Goal: Task Accomplishment & Management: Complete application form

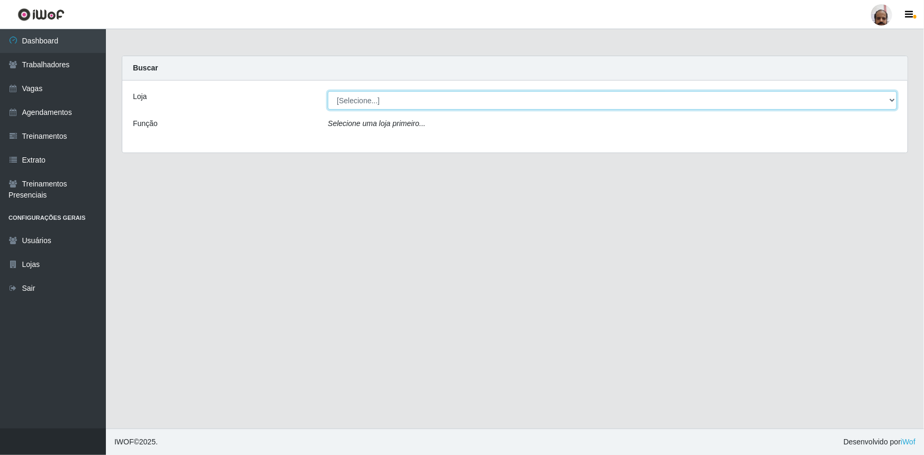
click at [890, 103] on select "[Selecione...] Mar Vermelho - Loja 05" at bounding box center [612, 100] width 569 height 19
select select "252"
click at [328, 91] on select "[Selecione...] Mar Vermelho - Loja 05" at bounding box center [612, 100] width 569 height 19
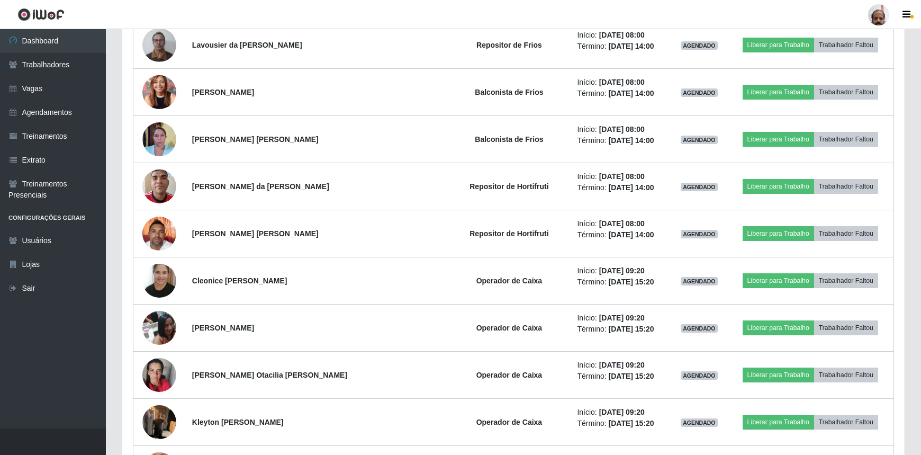
scroll to position [625, 0]
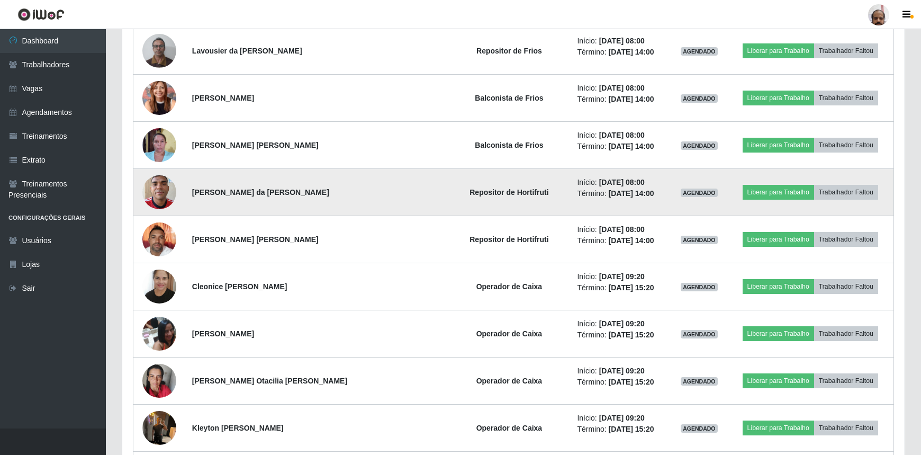
click at [161, 194] on img at bounding box center [159, 191] width 34 height 45
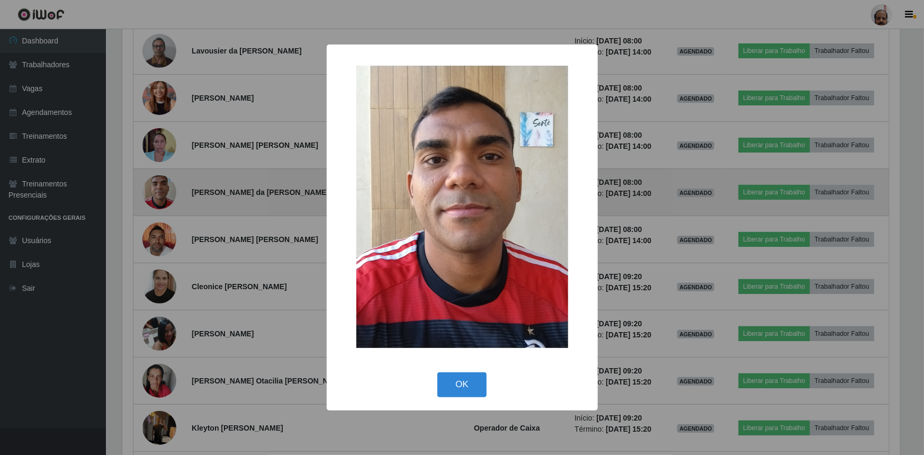
click at [161, 194] on div "× OK Cancel" at bounding box center [462, 227] width 924 height 455
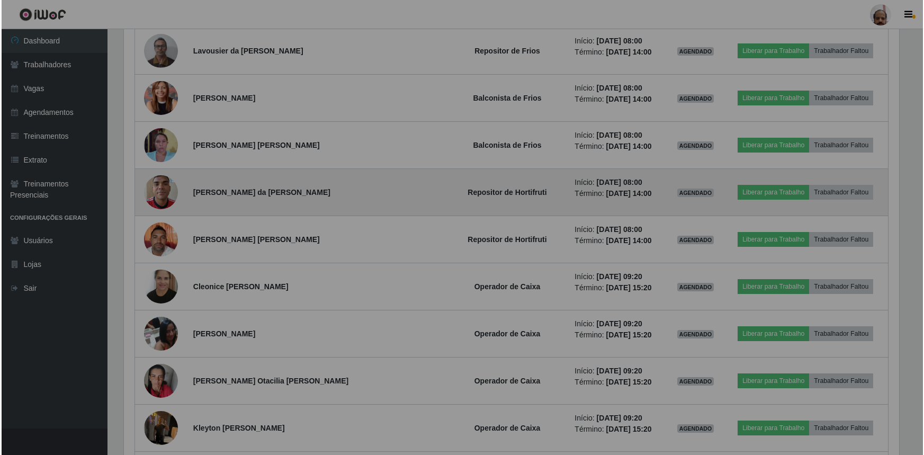
scroll to position [220, 783]
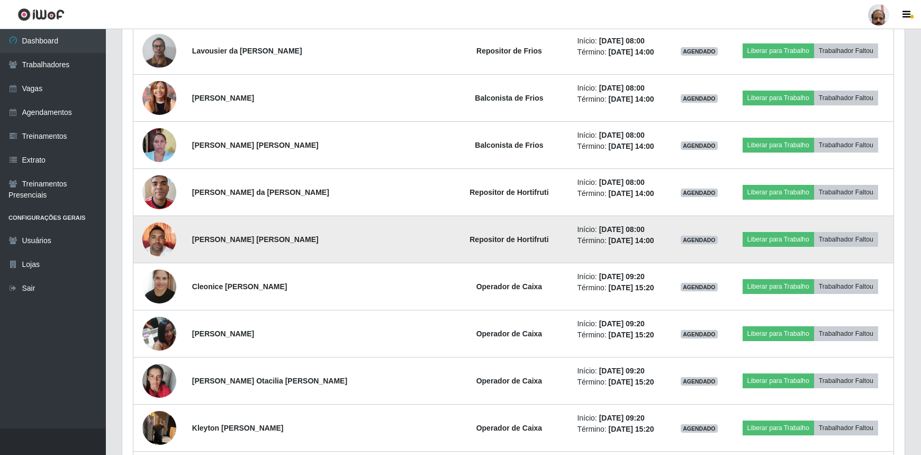
click at [154, 238] on img at bounding box center [159, 239] width 34 height 45
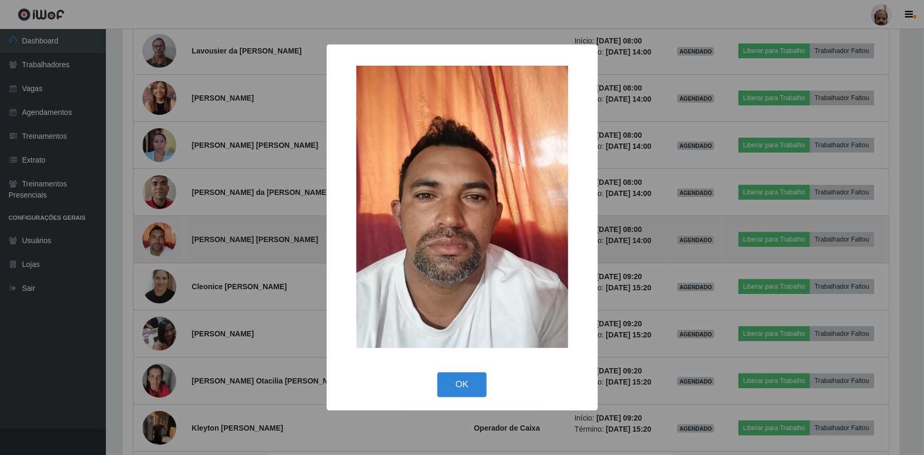
click at [154, 238] on div "× OK Cancel" at bounding box center [462, 227] width 924 height 455
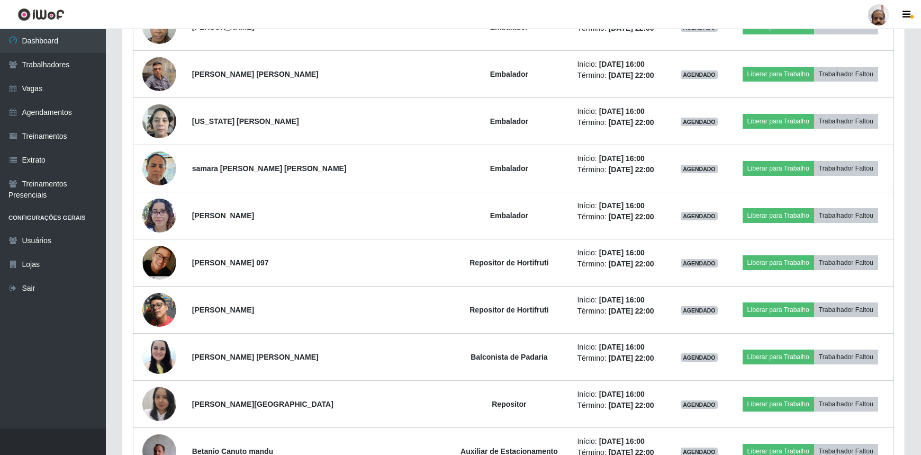
scroll to position [1781, 0]
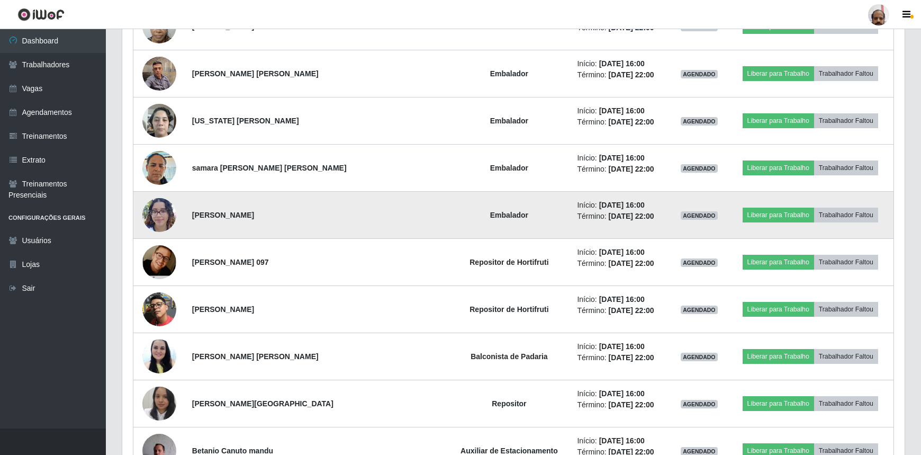
click at [160, 213] on img at bounding box center [159, 214] width 34 height 45
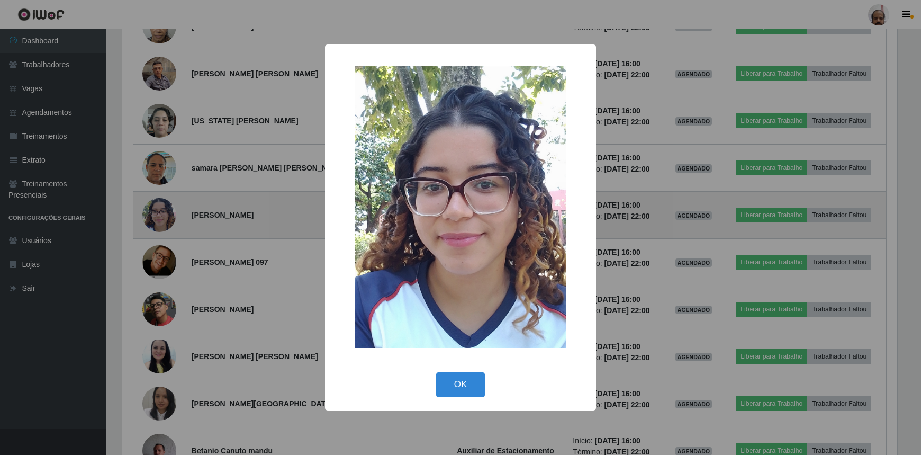
scroll to position [220, 778]
click at [160, 213] on div "× OK Cancel" at bounding box center [462, 227] width 924 height 455
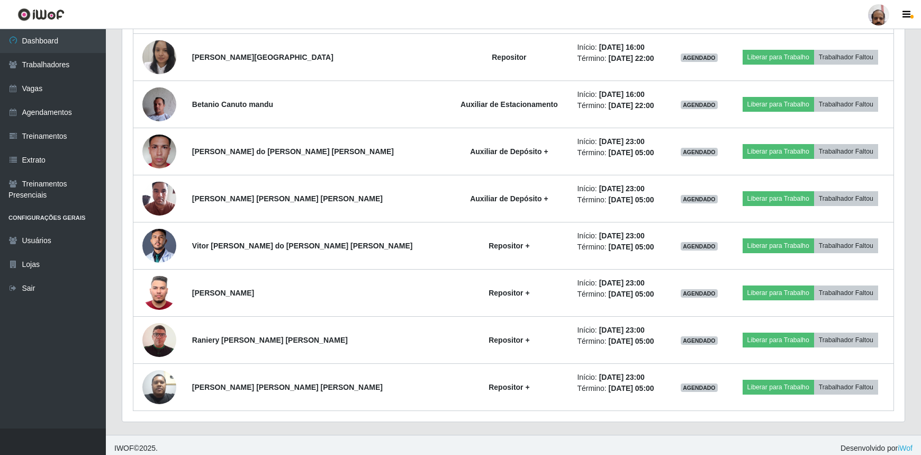
scroll to position [2129, 0]
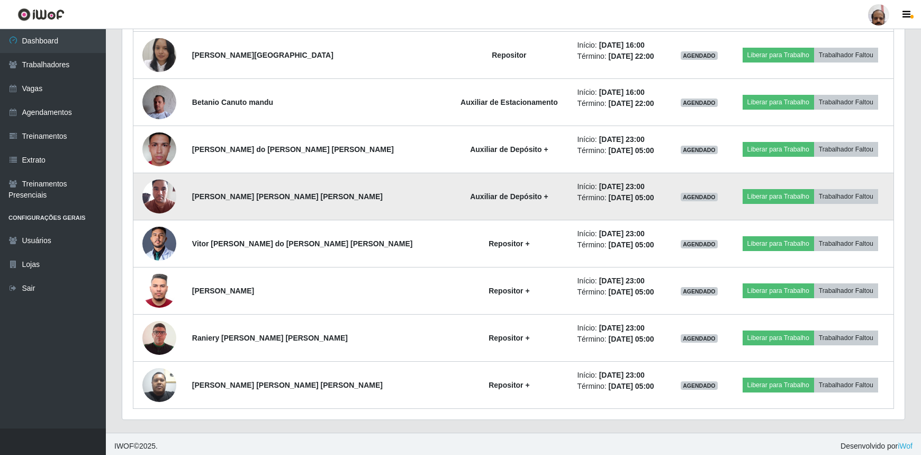
click at [163, 198] on img at bounding box center [159, 196] width 34 height 45
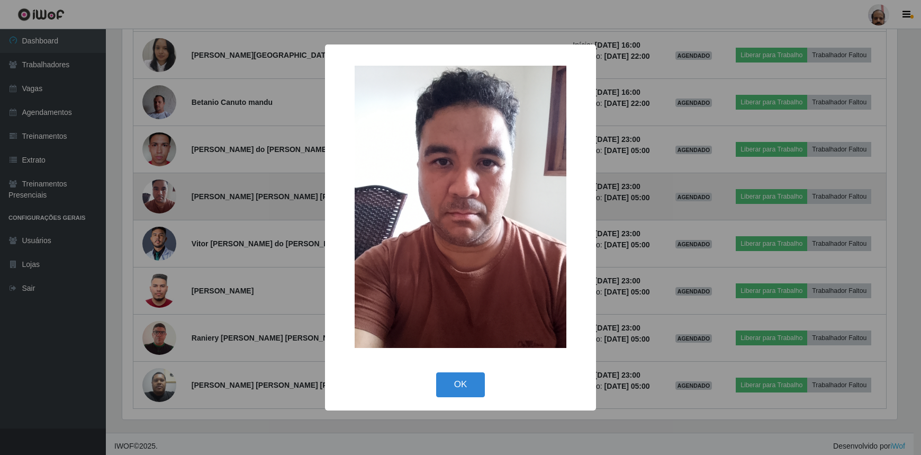
scroll to position [220, 778]
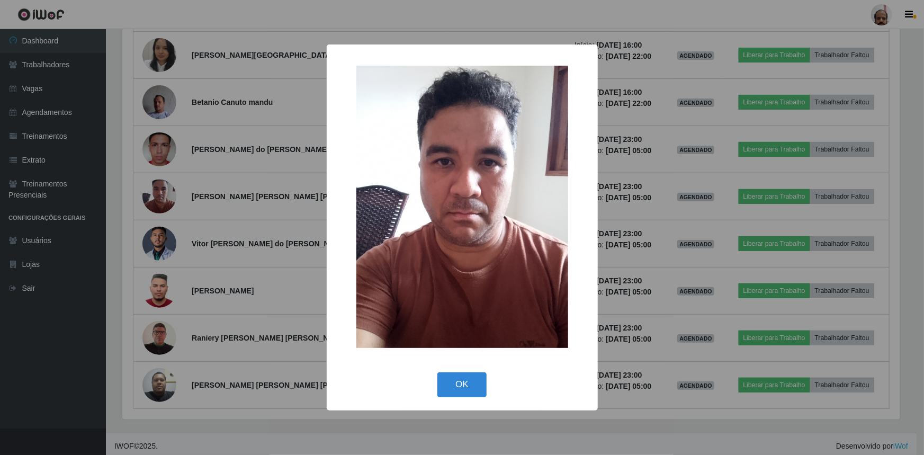
click at [163, 196] on div "× OK Cancel" at bounding box center [462, 227] width 924 height 455
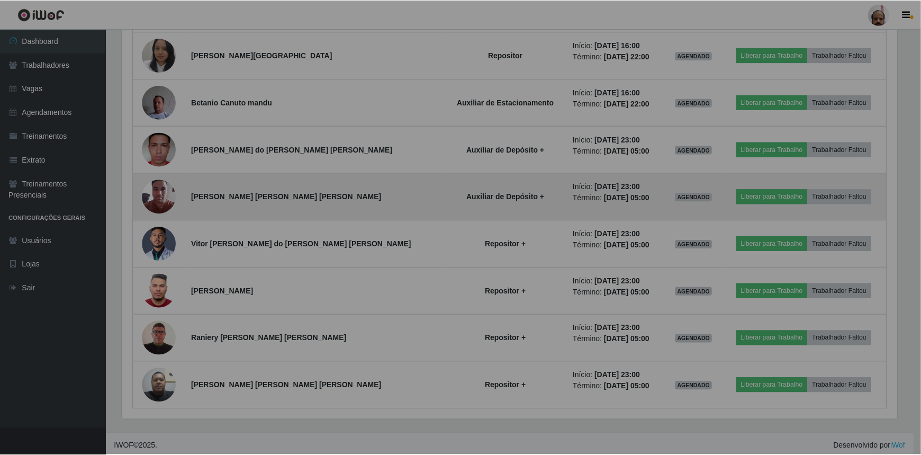
scroll to position [220, 783]
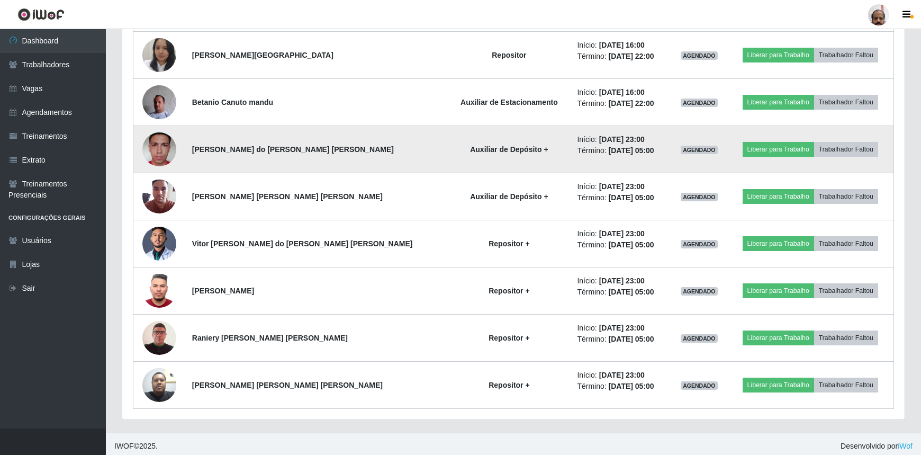
click at [162, 153] on img at bounding box center [159, 149] width 34 height 75
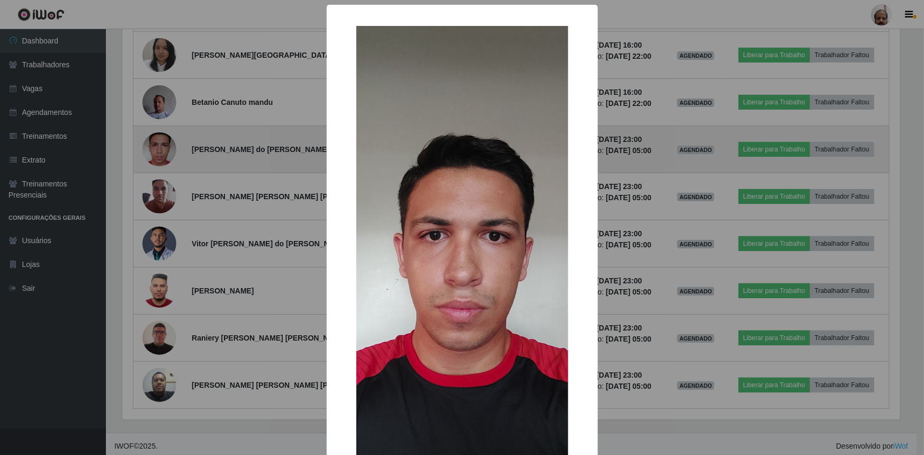
click at [162, 153] on div "× OK Cancel" at bounding box center [462, 227] width 924 height 455
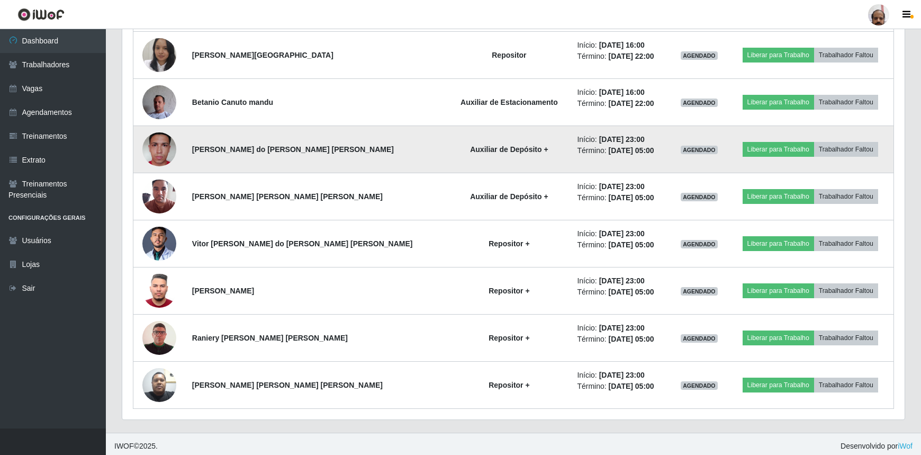
scroll to position [0, 0]
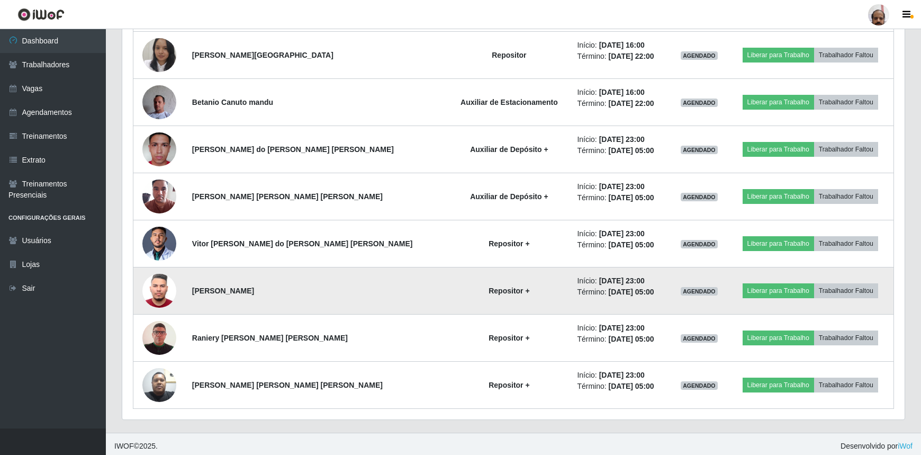
click at [171, 283] on img at bounding box center [159, 290] width 34 height 45
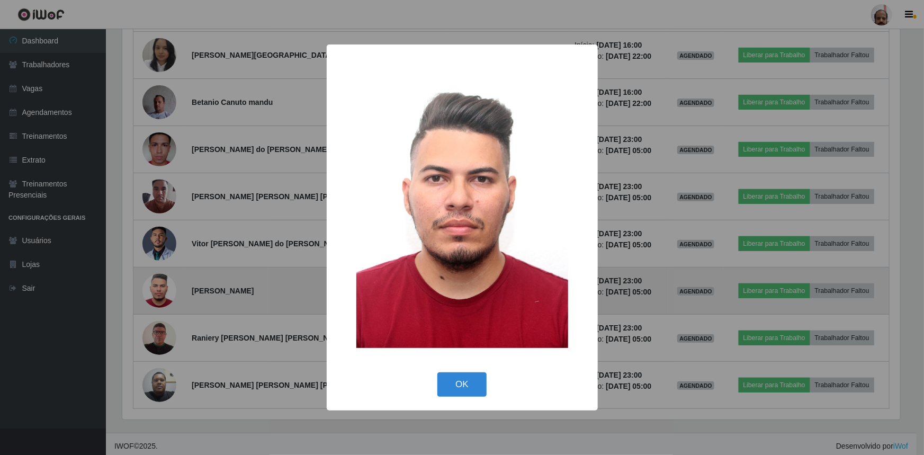
click at [171, 283] on div "× OK Cancel" at bounding box center [462, 227] width 924 height 455
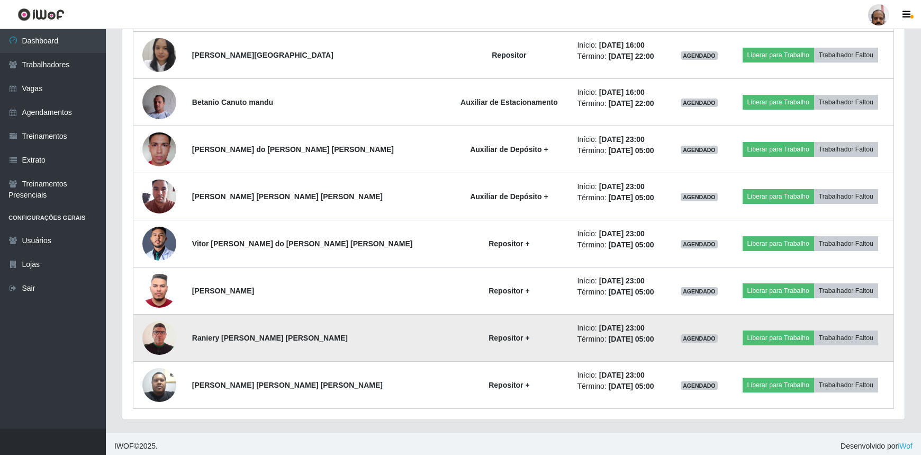
click at [162, 327] on img at bounding box center [159, 338] width 34 height 49
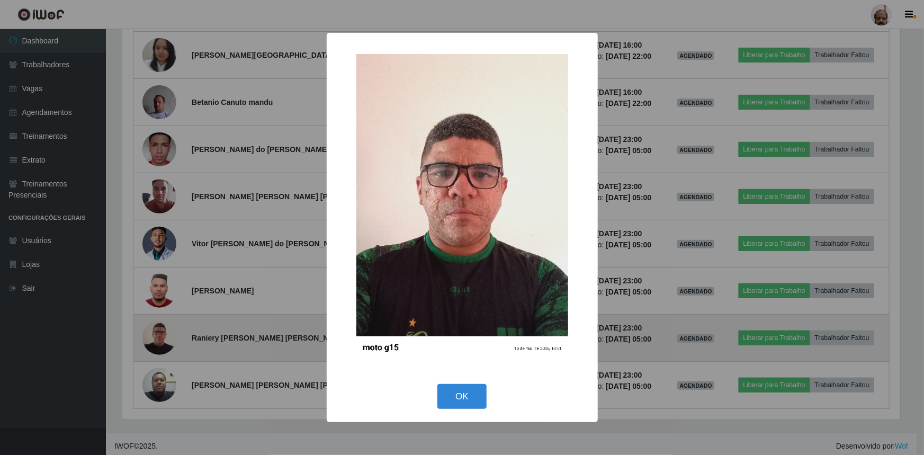
click at [162, 327] on div "× OK Cancel" at bounding box center [462, 227] width 924 height 455
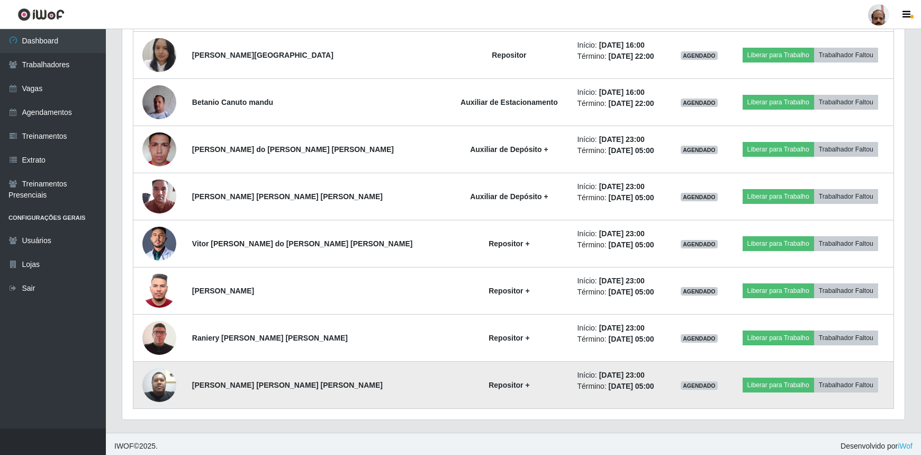
click at [168, 381] on img at bounding box center [159, 384] width 34 height 45
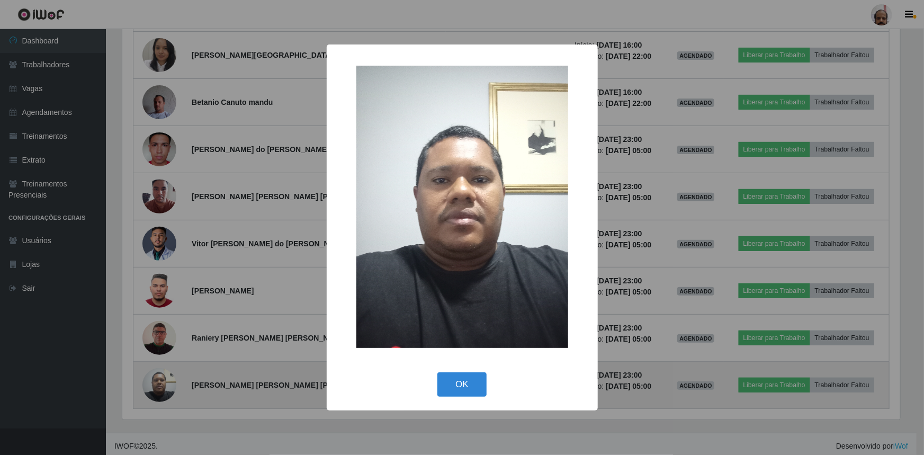
click at [168, 381] on div "× OK Cancel" at bounding box center [462, 227] width 924 height 455
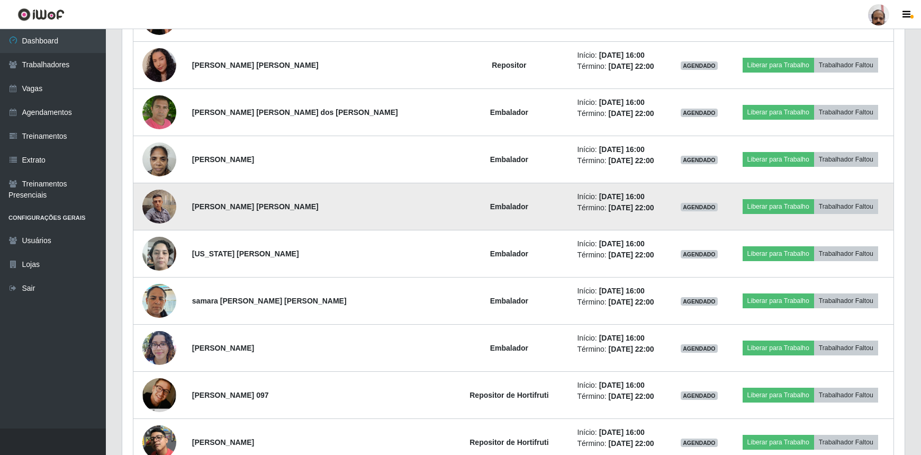
click at [149, 204] on img at bounding box center [159, 206] width 34 height 45
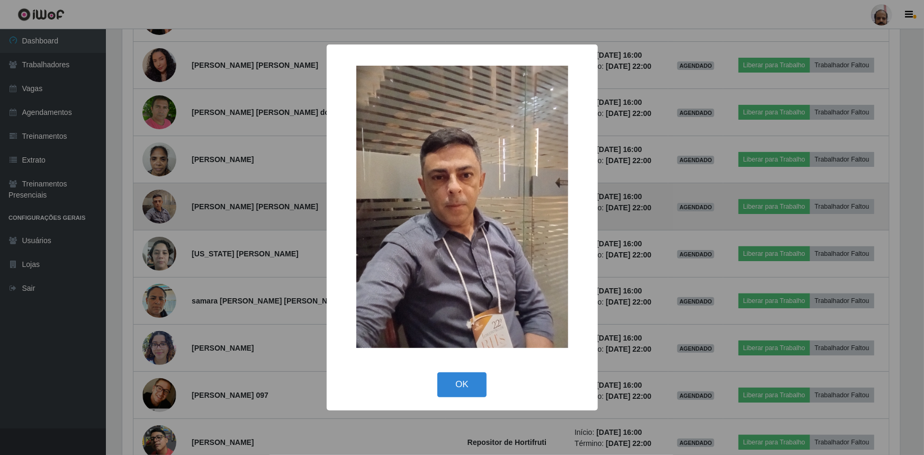
click at [149, 204] on div "× OK Cancel" at bounding box center [462, 227] width 924 height 455
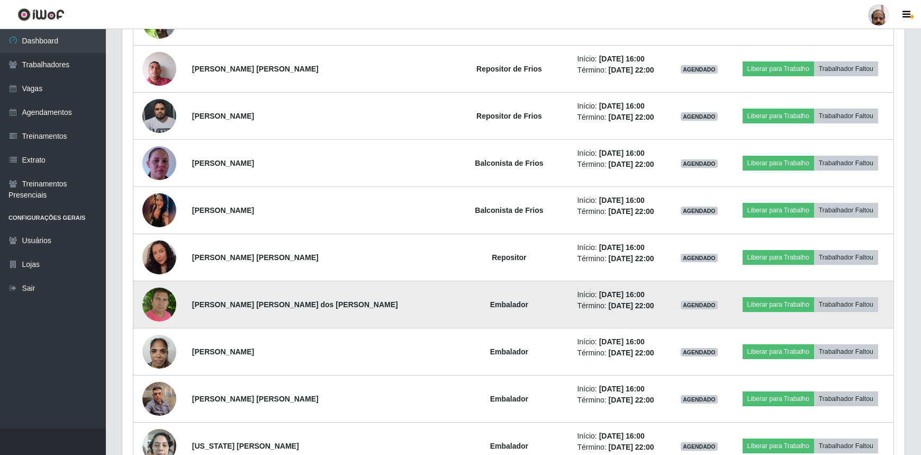
click at [167, 298] on img at bounding box center [159, 304] width 34 height 38
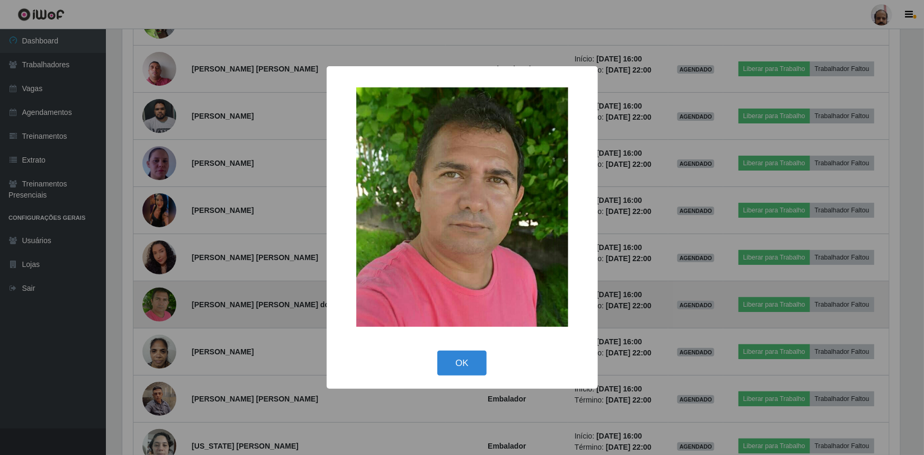
click at [167, 298] on div "× OK Cancel" at bounding box center [462, 227] width 924 height 455
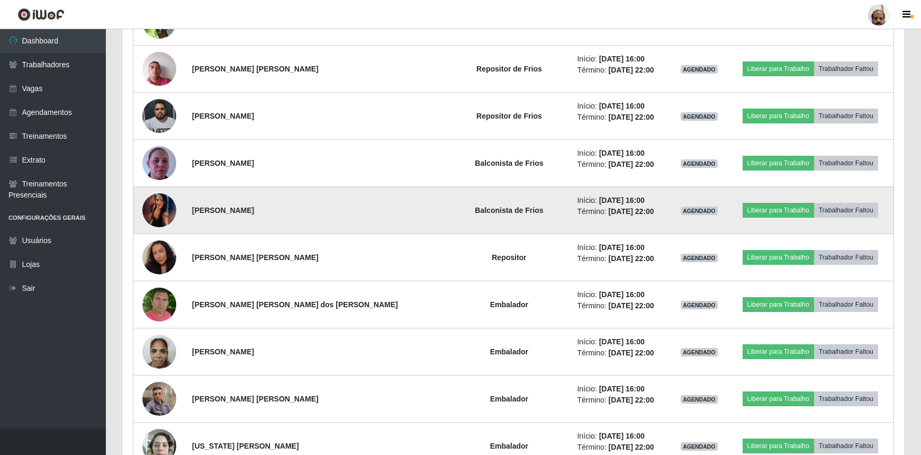
click at [163, 214] on img at bounding box center [159, 210] width 34 height 75
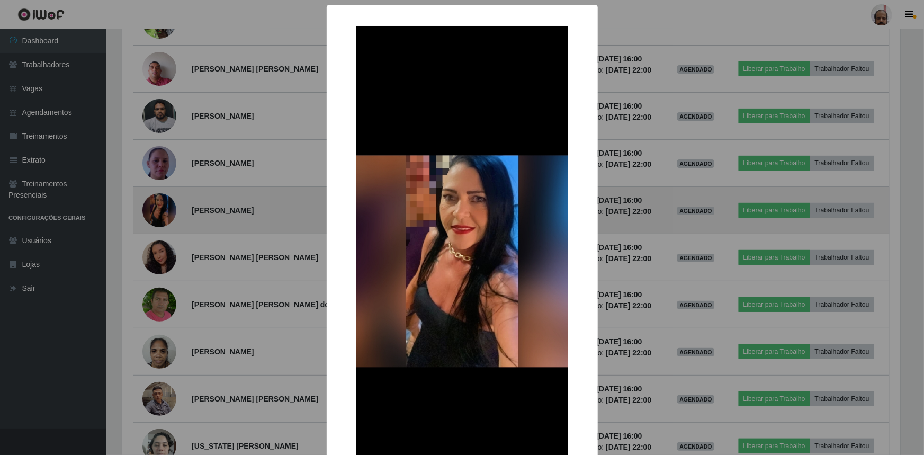
click at [163, 214] on div "× OK Cancel" at bounding box center [462, 227] width 924 height 455
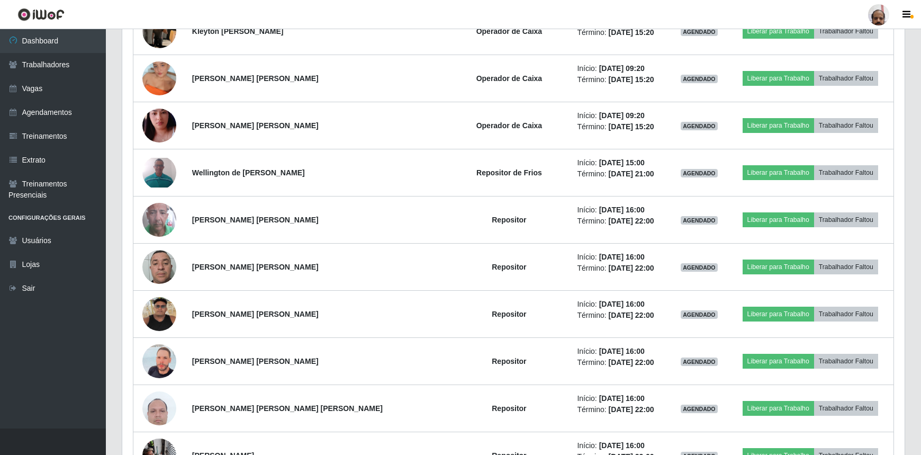
click at [163, 214] on img at bounding box center [159, 220] width 34 height 60
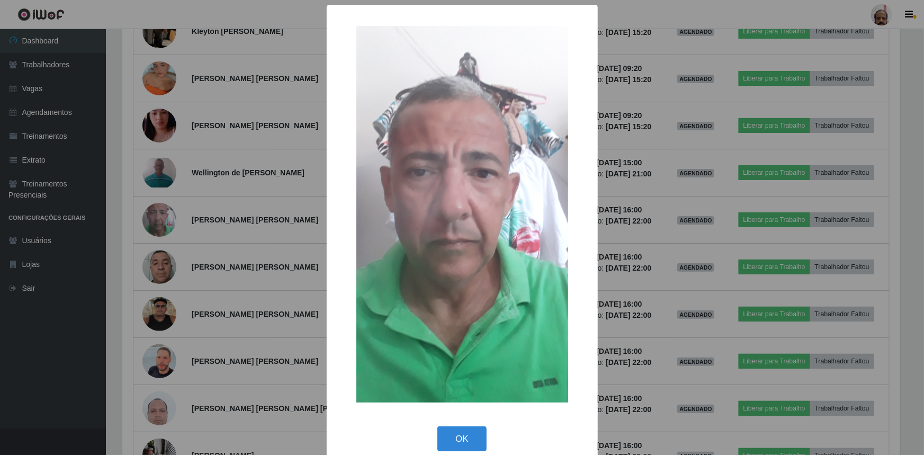
click at [163, 214] on div "× OK Cancel" at bounding box center [462, 227] width 924 height 455
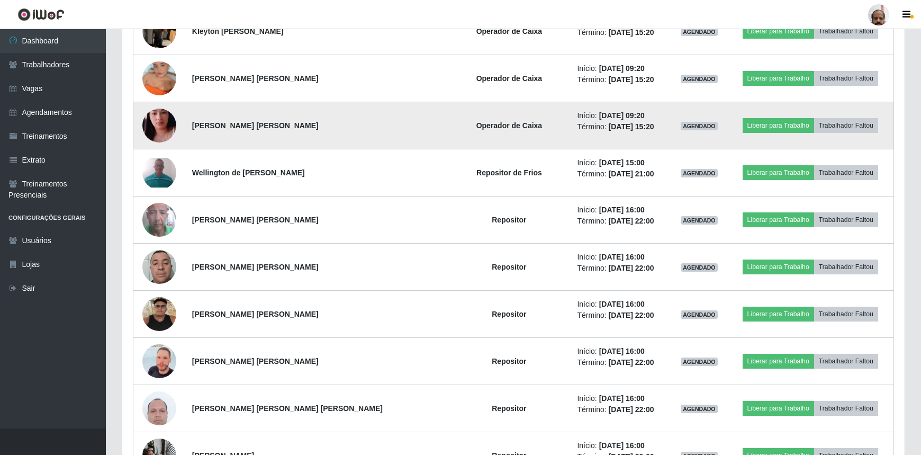
click at [164, 122] on img at bounding box center [159, 125] width 34 height 60
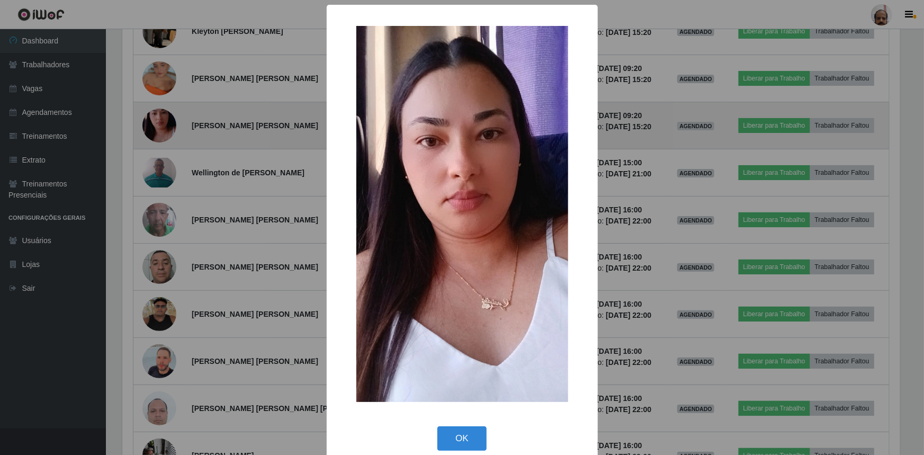
click at [164, 122] on div "× OK Cancel" at bounding box center [462, 227] width 924 height 455
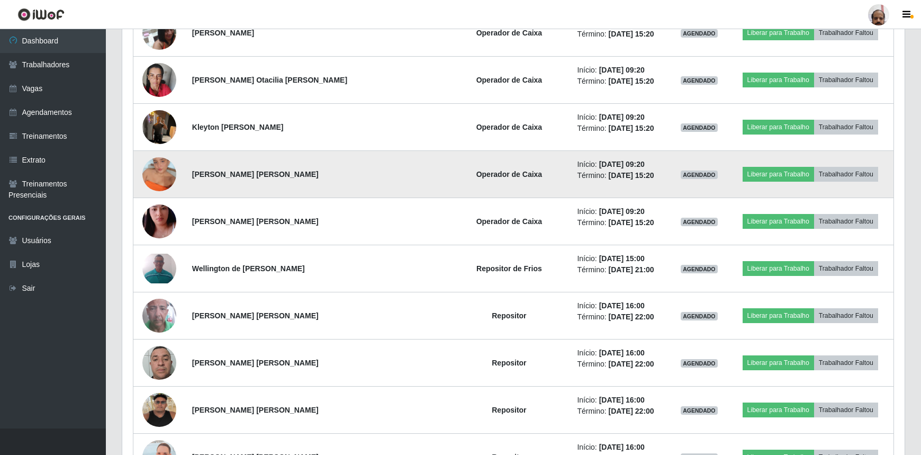
click at [165, 180] on img at bounding box center [159, 174] width 34 height 60
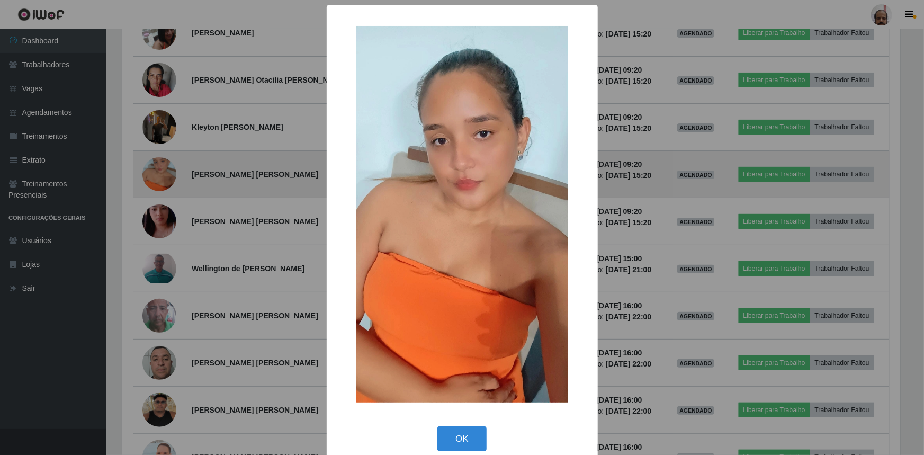
click at [165, 180] on div "× OK Cancel" at bounding box center [462, 227] width 924 height 455
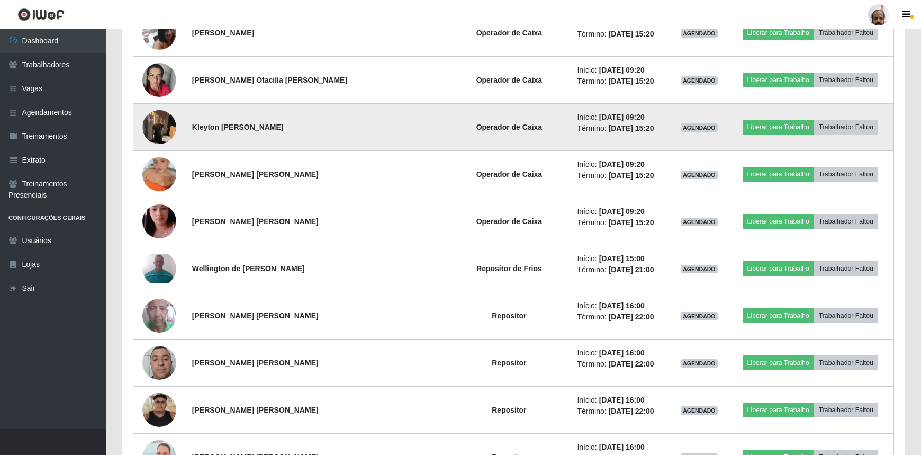
click at [164, 127] on img at bounding box center [159, 126] width 34 height 45
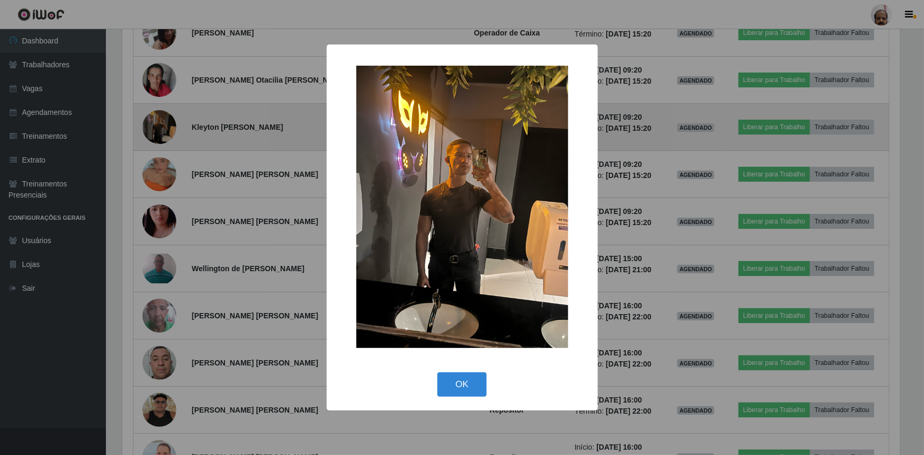
click at [164, 127] on div "× OK Cancel" at bounding box center [462, 227] width 924 height 455
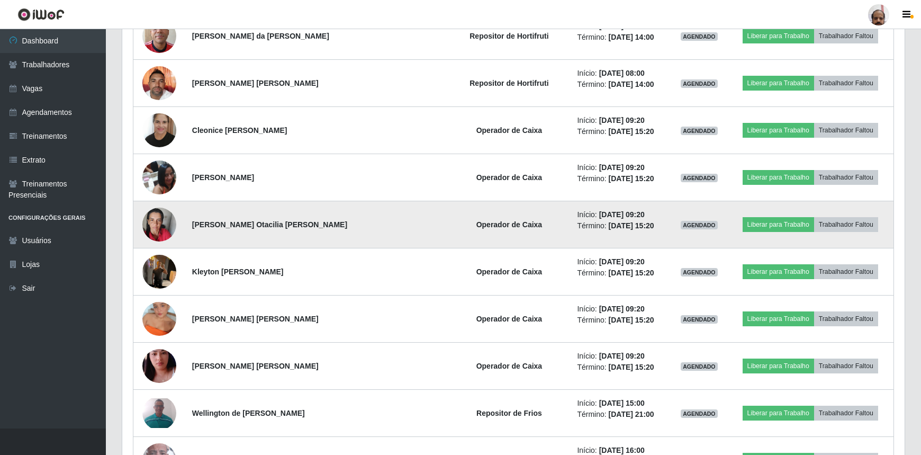
click at [159, 221] on img at bounding box center [159, 224] width 34 height 45
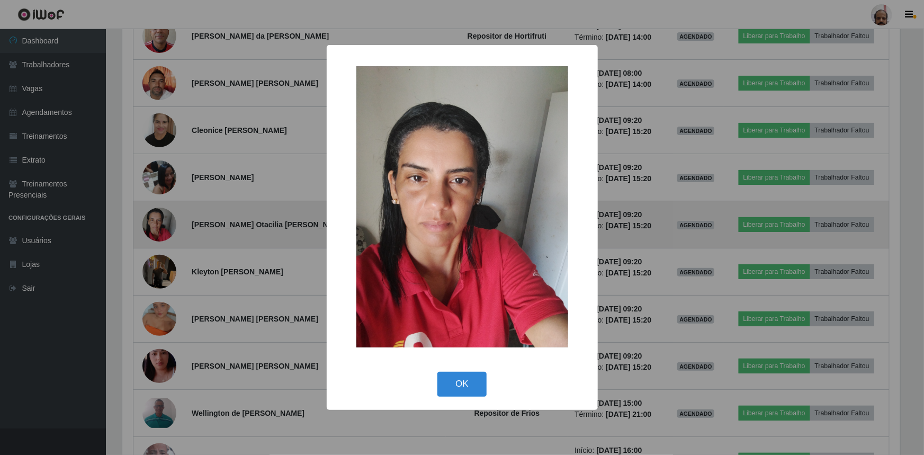
click at [159, 221] on div "× OK Cancel" at bounding box center [462, 227] width 924 height 455
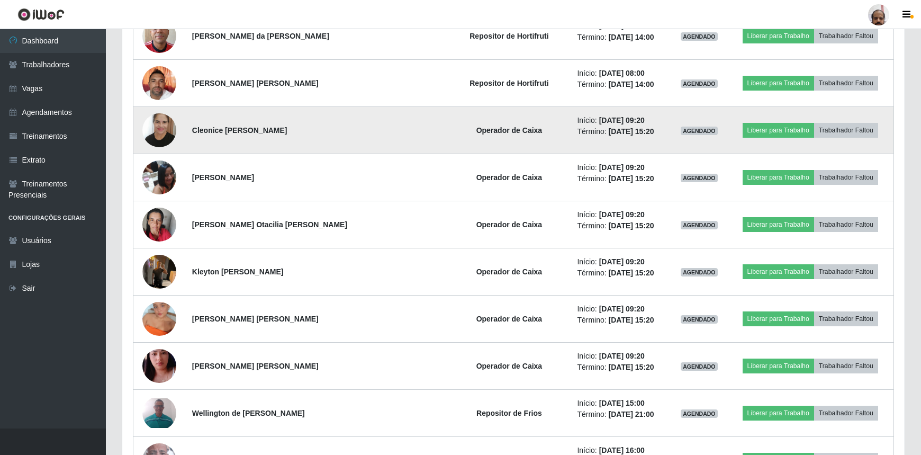
click at [160, 138] on img at bounding box center [159, 131] width 34 height 46
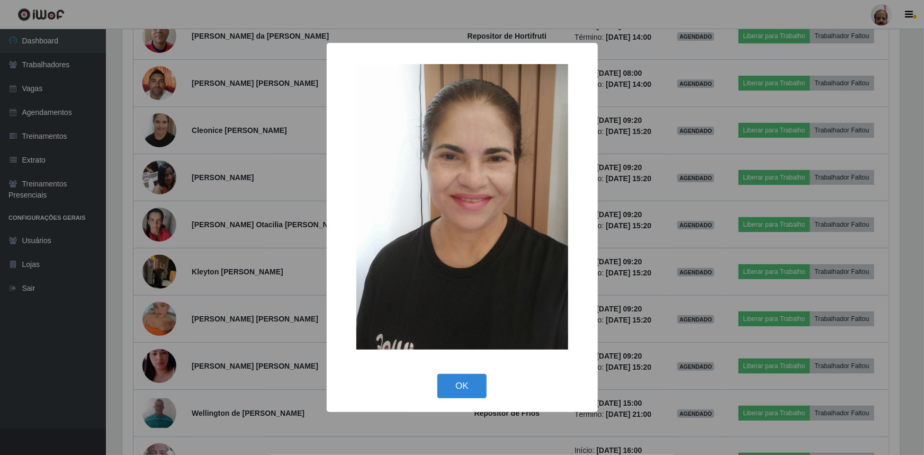
click at [160, 138] on div "× OK Cancel" at bounding box center [462, 227] width 924 height 455
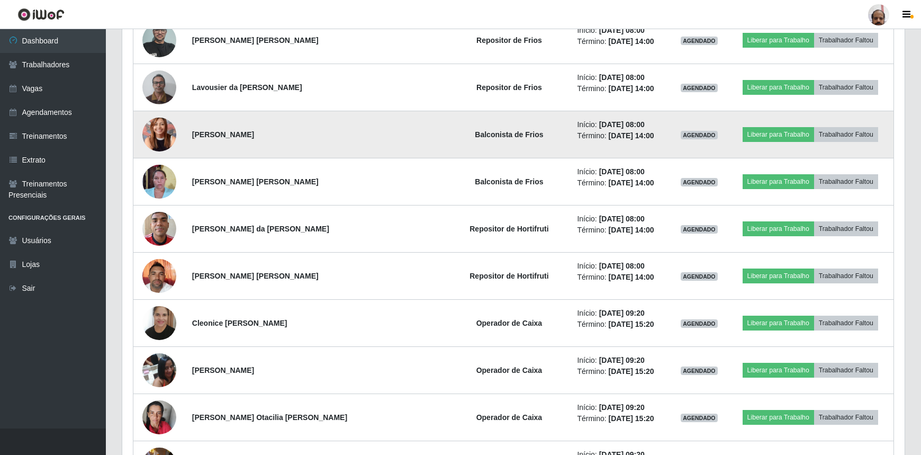
click at [160, 138] on img at bounding box center [159, 135] width 34 height 46
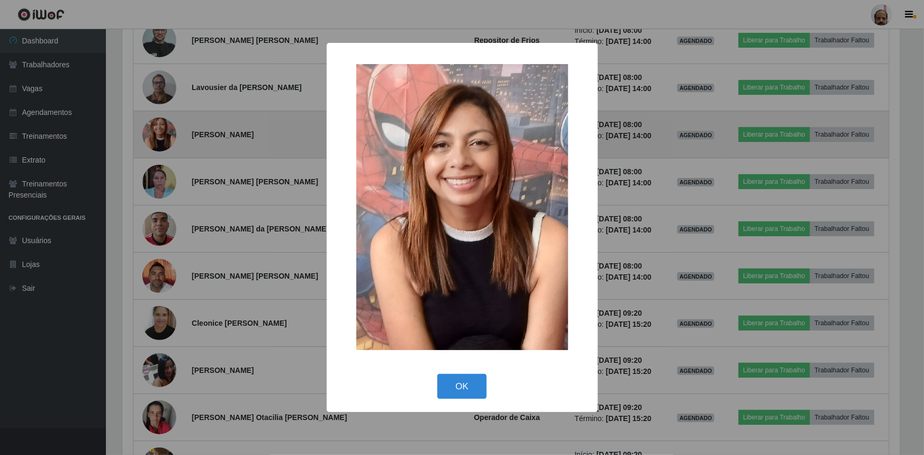
click at [160, 139] on div "× OK Cancel" at bounding box center [462, 227] width 924 height 455
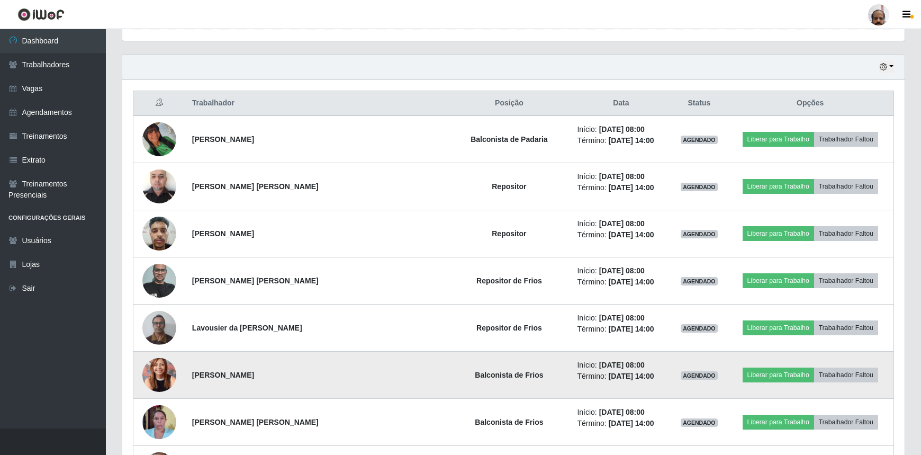
click at [166, 137] on img at bounding box center [159, 139] width 34 height 34
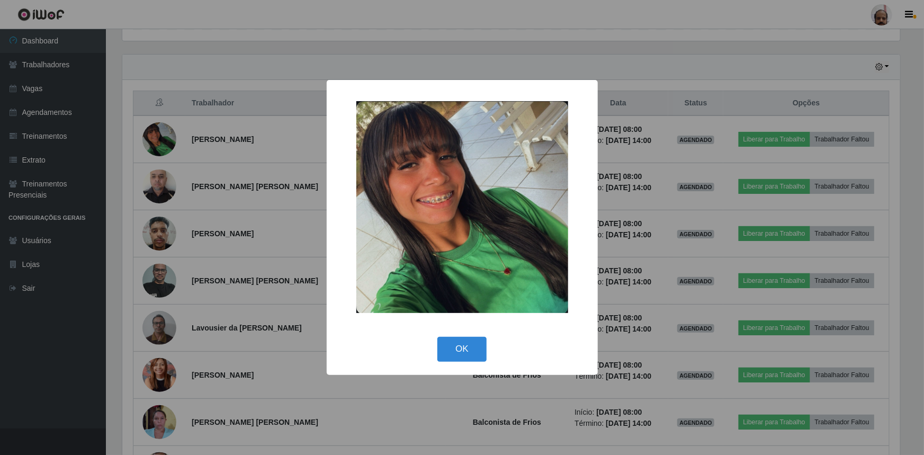
click at [166, 137] on div "× OK Cancel" at bounding box center [462, 227] width 924 height 455
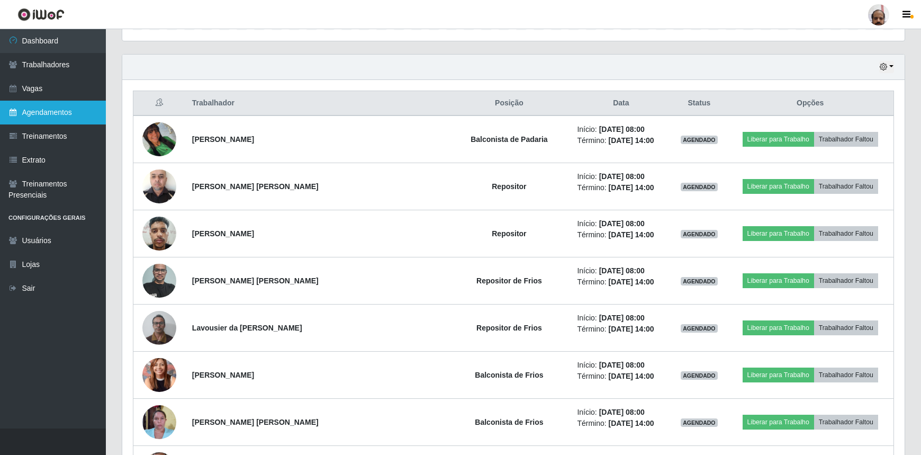
click at [58, 113] on link "Agendamentos" at bounding box center [53, 113] width 106 height 24
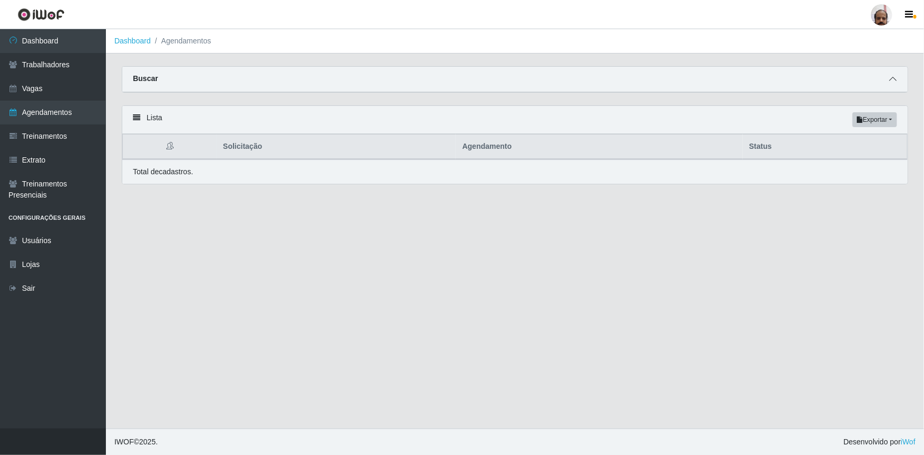
click at [891, 81] on icon at bounding box center [892, 78] width 7 height 7
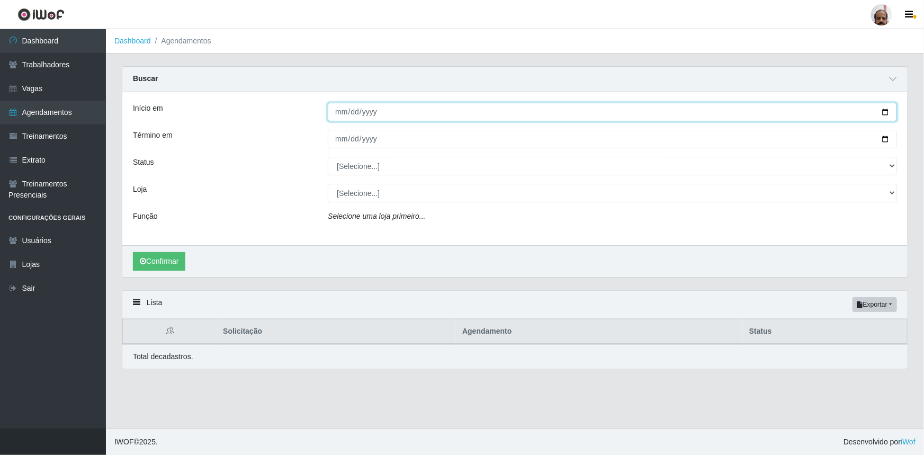
click at [886, 112] on input "Início em" at bounding box center [612, 112] width 569 height 19
type input "[DATE]"
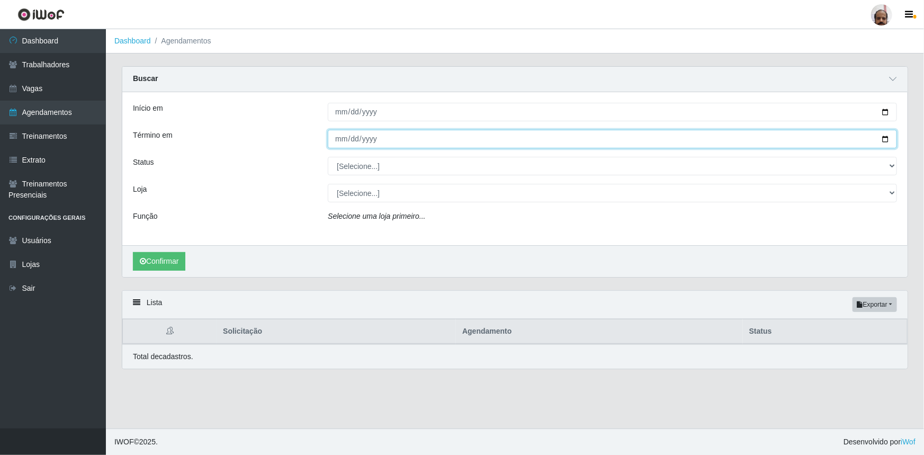
click at [884, 140] on input "Término em" at bounding box center [612, 139] width 569 height 19
type input "[DATE]"
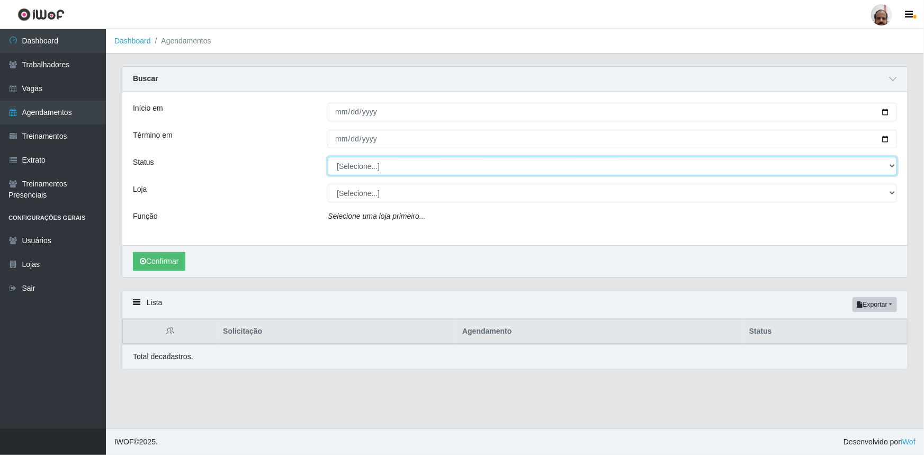
click at [891, 164] on select "[Selecione...] AGENDADO AGUARDANDO LIBERAR EM ANDAMENTO EM REVISÃO FINALIZADO C…" at bounding box center [612, 166] width 569 height 19
select select "AGENDADO"
click at [328, 157] on select "[Selecione...] AGENDADO AGUARDANDO LIBERAR EM ANDAMENTO EM REVISÃO FINALIZADO C…" at bounding box center [612, 166] width 569 height 19
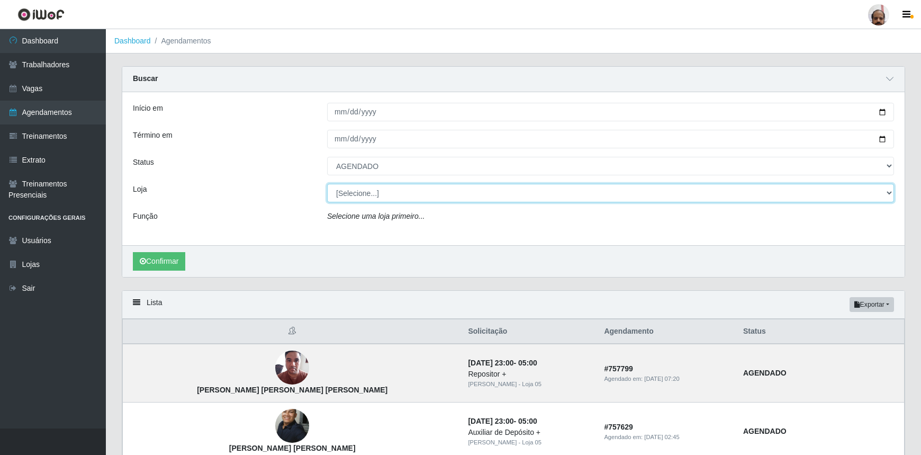
click at [889, 194] on select "[Selecione...] Mar Vermelho - Loja 05" at bounding box center [610, 193] width 567 height 19
select select "252"
click at [327, 184] on select "[Selecione...] Mar Vermelho - Loja 05" at bounding box center [610, 193] width 567 height 19
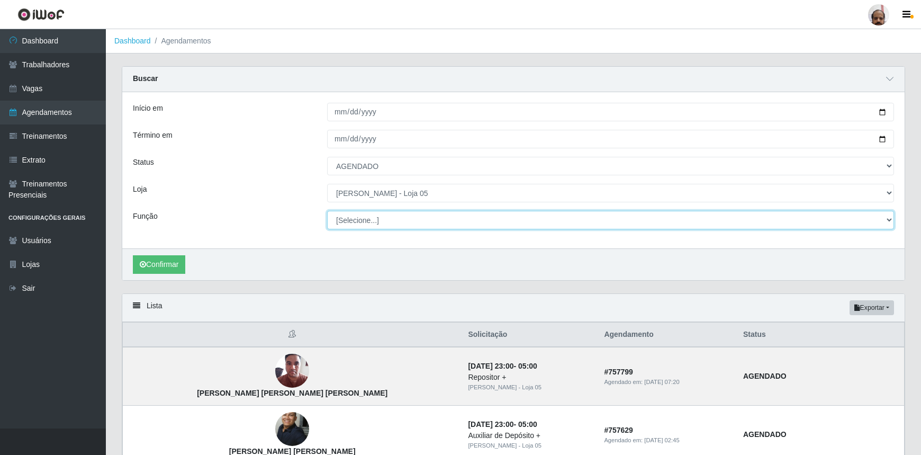
click at [890, 222] on select "[Selecione...] ASG ASG + ASG ++ Auxiliar de Depósito Auxiliar de Depósito + Aux…" at bounding box center [610, 220] width 567 height 19
select select "24"
click at [327, 211] on select "[Selecione...] ASG ASG + ASG ++ Auxiliar de Depósito Auxiliar de Depósito + Aux…" at bounding box center [610, 220] width 567 height 19
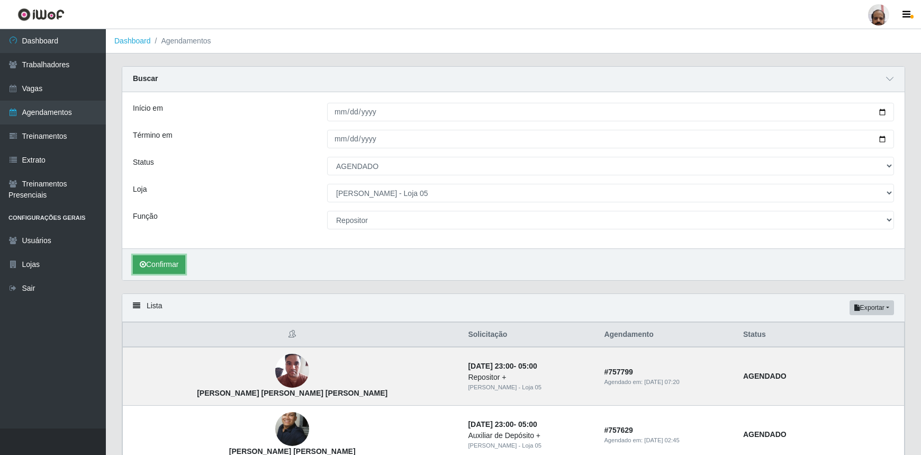
click at [173, 264] on button "Confirmar" at bounding box center [159, 264] width 52 height 19
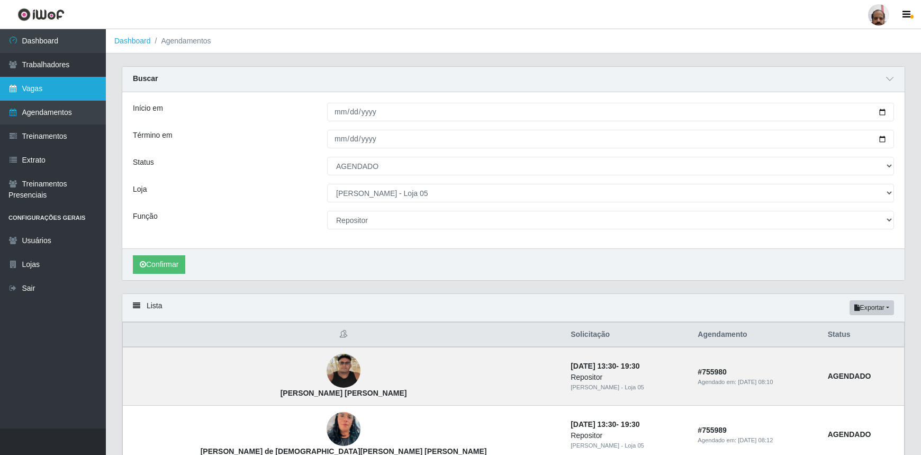
click at [41, 88] on link "Vagas" at bounding box center [53, 89] width 106 height 24
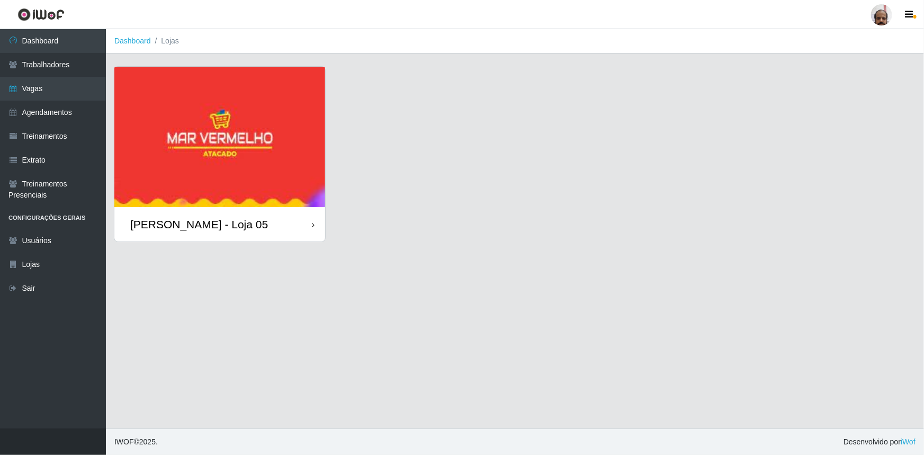
click at [199, 232] on div "[PERSON_NAME] - Loja 05" at bounding box center [219, 224] width 211 height 34
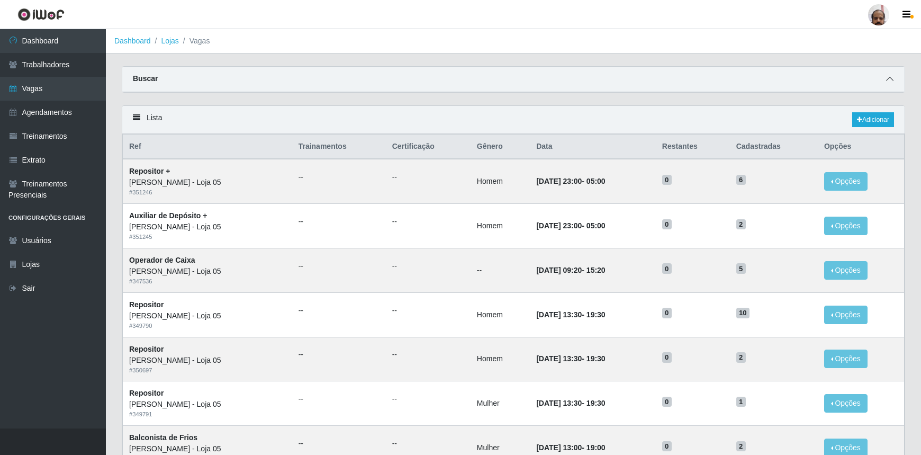
click at [888, 83] on icon at bounding box center [890, 78] width 7 height 7
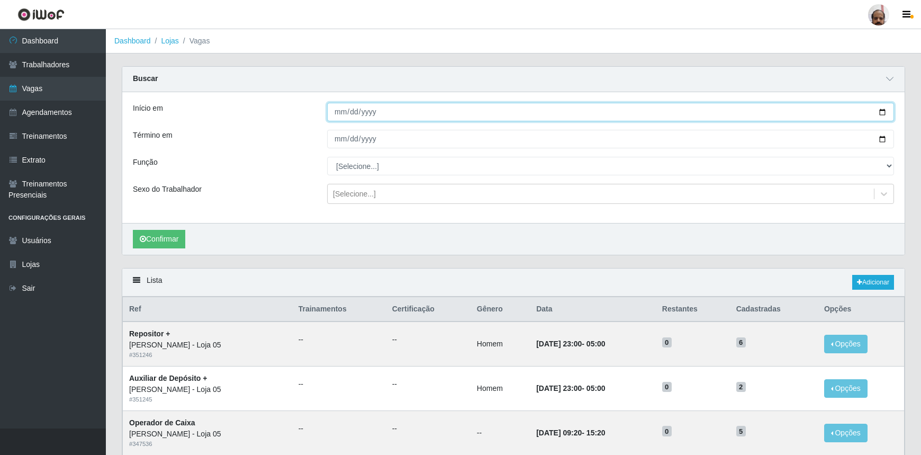
click at [885, 112] on input "Início em" at bounding box center [610, 112] width 567 height 19
click at [882, 110] on input "[DATE]" at bounding box center [610, 112] width 567 height 19
type input "[DATE]"
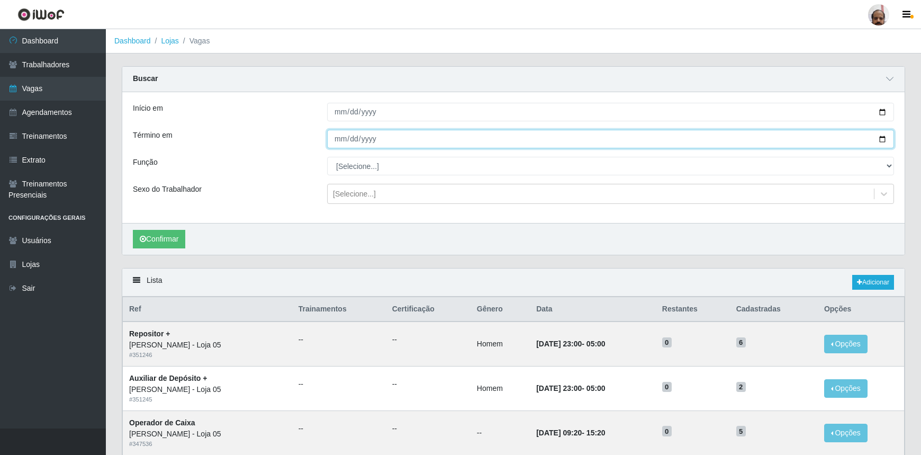
click at [882, 139] on input "Término em" at bounding box center [610, 139] width 567 height 19
type input "[DATE]"
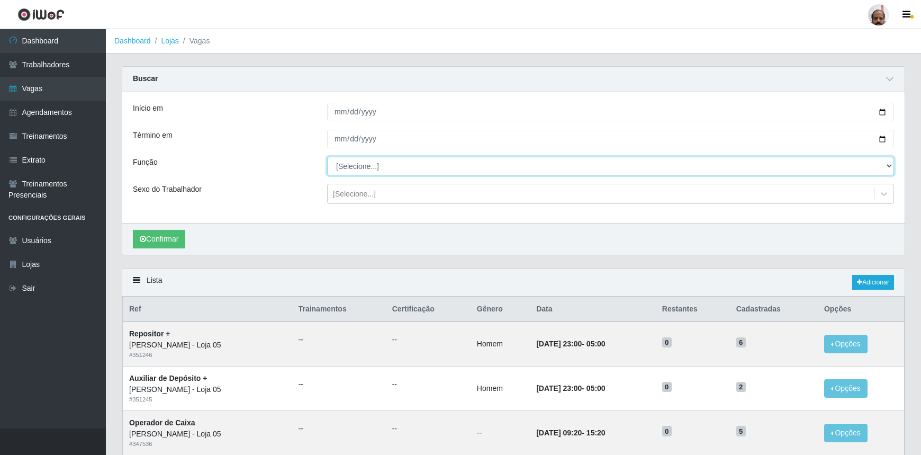
click at [887, 167] on select "[Selecione...] ASG ASG + ASG ++ Auxiliar de Depósito Auxiliar de Depósito + Aux…" at bounding box center [610, 166] width 567 height 19
select select "24"
click at [327, 157] on select "[Selecione...] ASG ASG + ASG ++ Auxiliar de Depósito Auxiliar de Depósito + Aux…" at bounding box center [610, 166] width 567 height 19
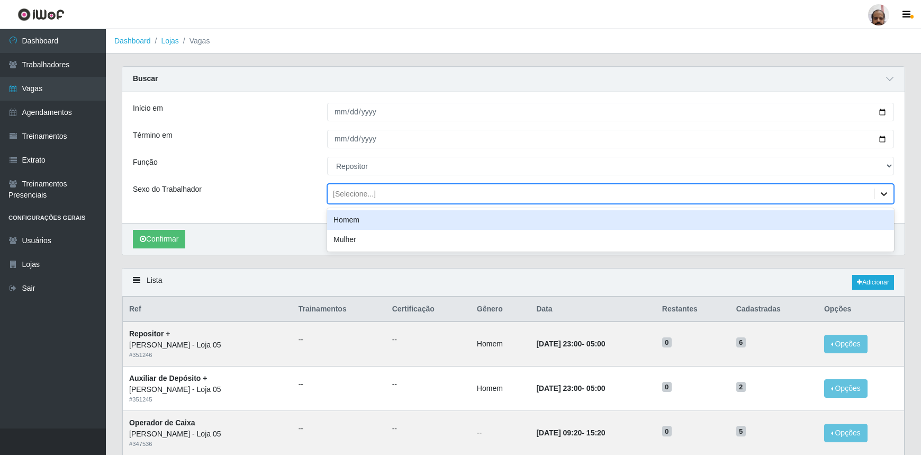
click at [887, 194] on icon at bounding box center [884, 194] width 11 height 11
click at [351, 225] on div "Homem" at bounding box center [610, 220] width 567 height 20
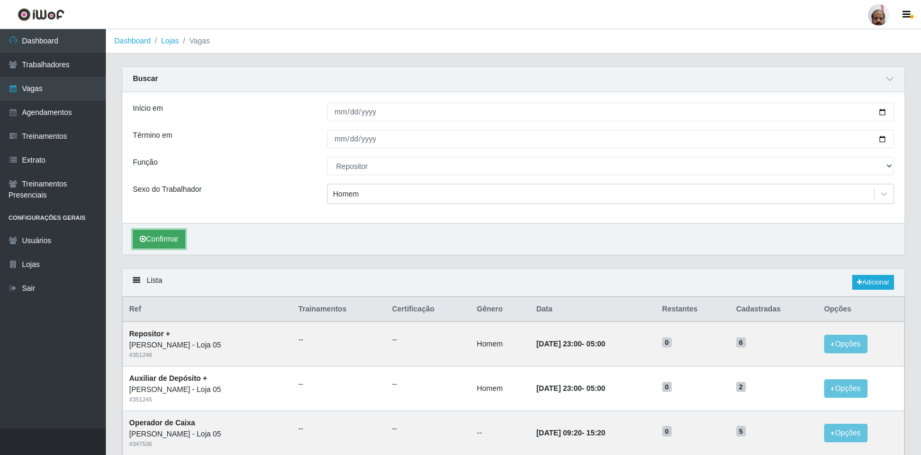
click at [151, 240] on button "Confirmar" at bounding box center [159, 239] width 52 height 19
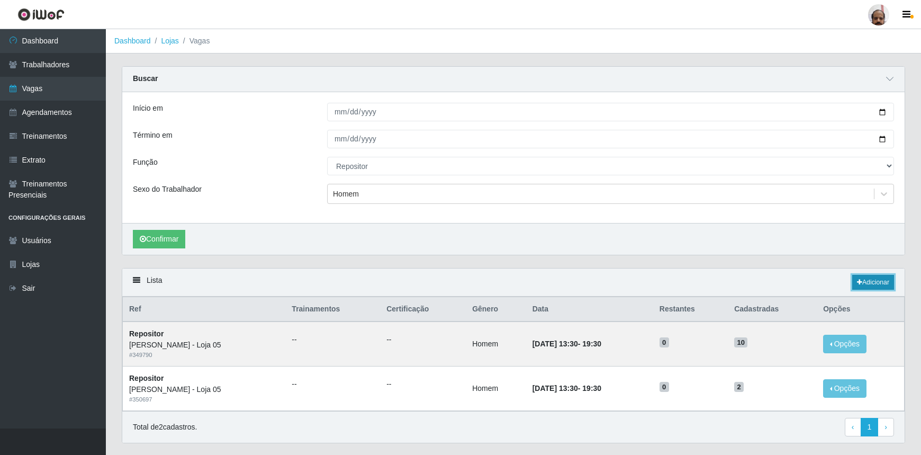
click at [866, 284] on link "Adicionar" at bounding box center [874, 282] width 42 height 15
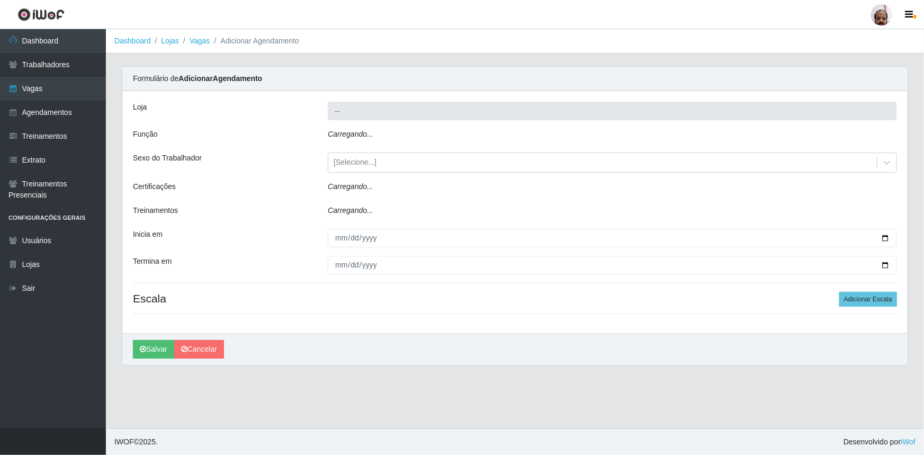
type input "[PERSON_NAME] - Loja 05"
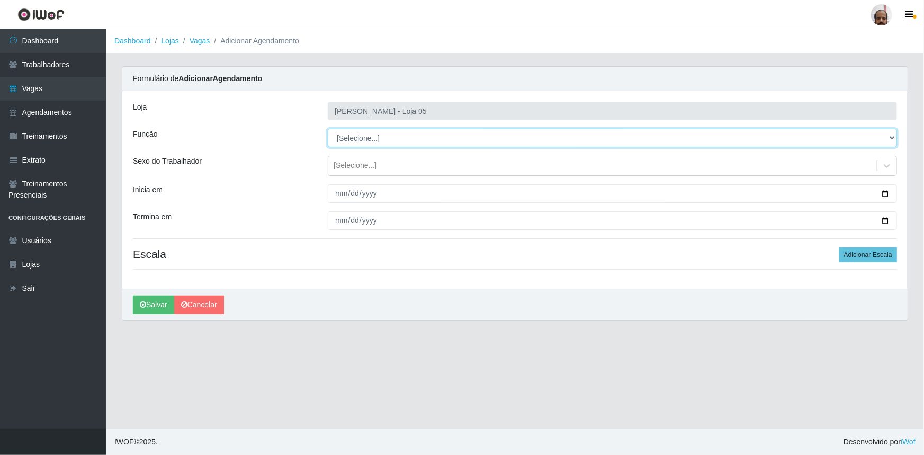
click at [888, 138] on select "[Selecione...] ASG ASG + ASG ++ Auxiliar de Depósito Auxiliar de Depósito + Aux…" at bounding box center [612, 138] width 569 height 19
select select "24"
click at [328, 129] on select "[Selecione...] ASG ASG + ASG ++ Auxiliar de Depósito Auxiliar de Depósito + Aux…" at bounding box center [612, 138] width 569 height 19
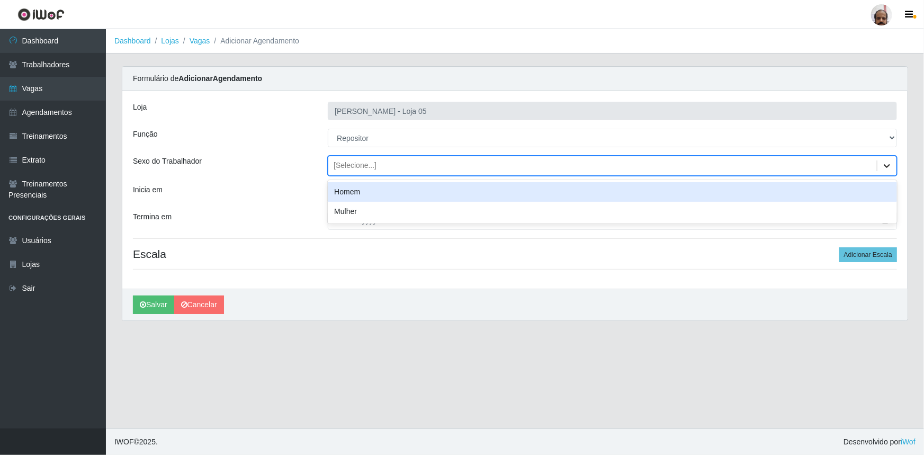
click at [883, 163] on icon at bounding box center [887, 165] width 11 height 11
click at [370, 194] on div "Homem" at bounding box center [612, 192] width 569 height 20
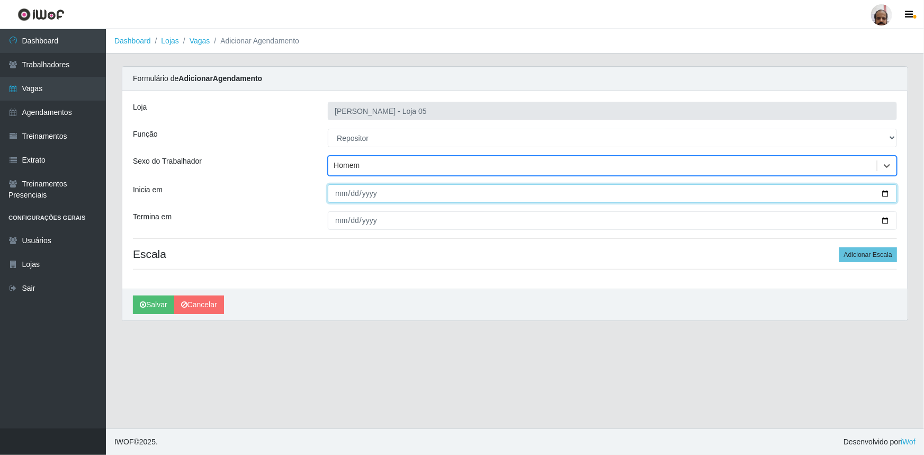
click at [888, 191] on input "Inicia em" at bounding box center [612, 193] width 569 height 19
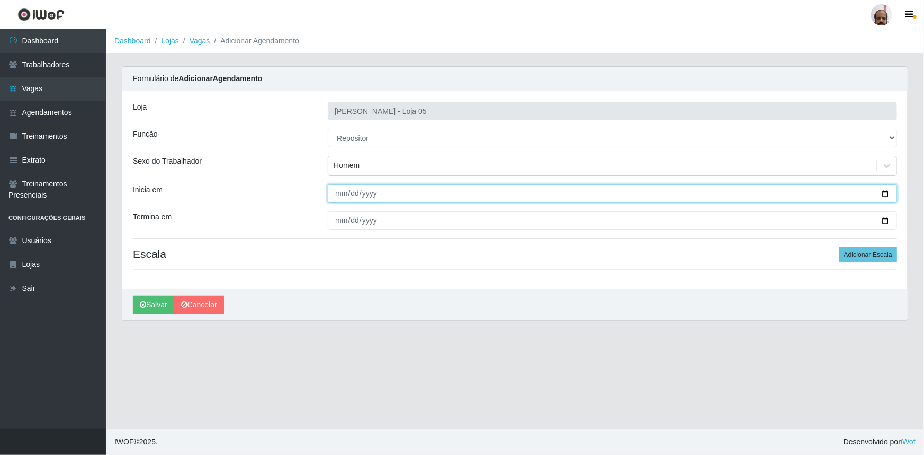
type input "[DATE]"
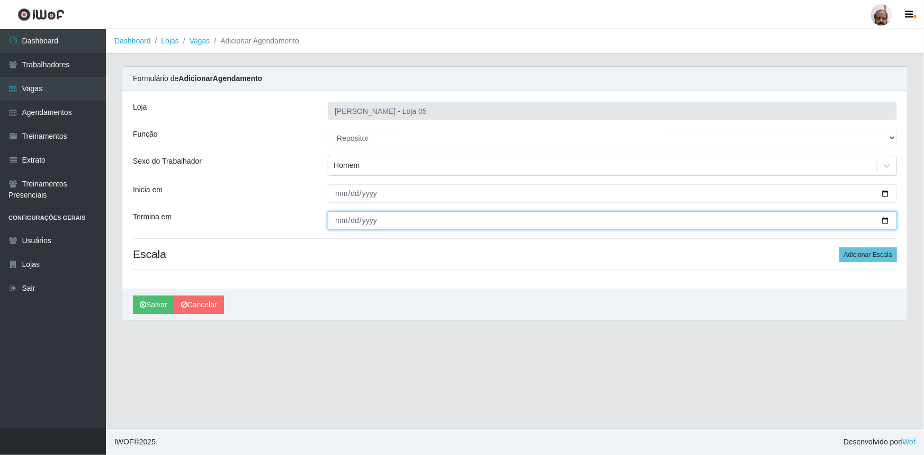
click at [885, 220] on input "Termina em" at bounding box center [612, 220] width 569 height 19
type input "[DATE]"
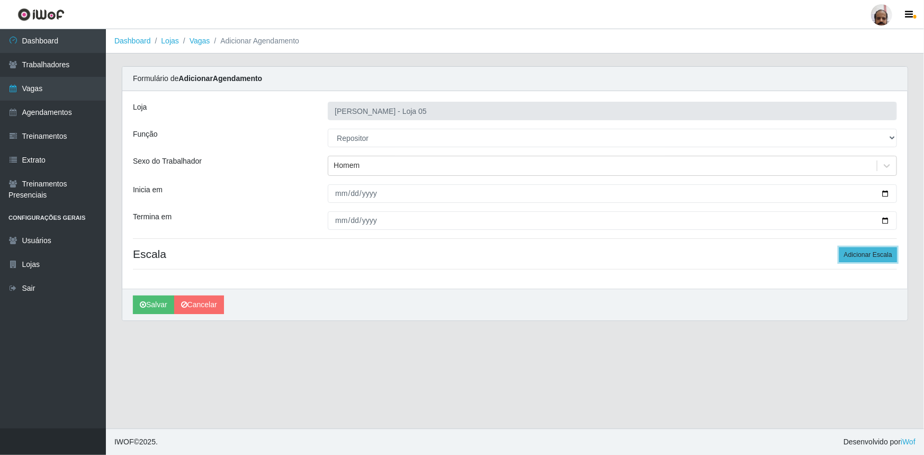
click at [859, 254] on button "Adicionar Escala" at bounding box center [868, 254] width 58 height 15
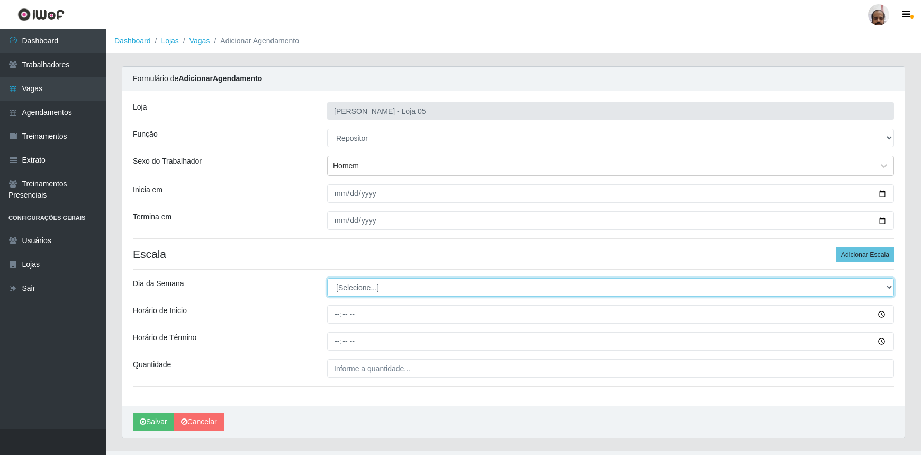
drag, startPoint x: 890, startPoint y: 283, endPoint x: 879, endPoint y: 294, distance: 15.4
click at [890, 283] on select "[Selecione...] Segunda Terça Quarta Quinta Sexta Sábado Domingo" at bounding box center [610, 287] width 567 height 19
select select "0"
click at [327, 278] on select "[Selecione...] Segunda Terça Quarta Quinta Sexta Sábado Domingo" at bounding box center [610, 287] width 567 height 19
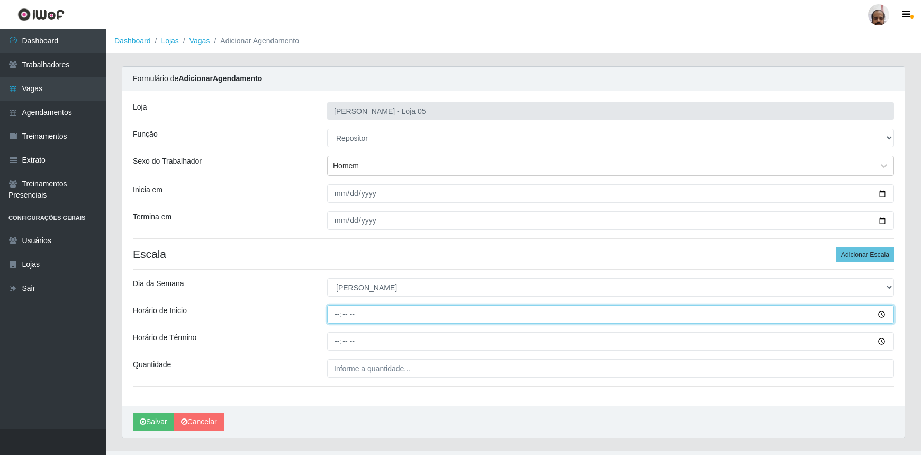
click at [336, 314] on input "Horário de Inicio" at bounding box center [610, 314] width 567 height 19
type input "08:00"
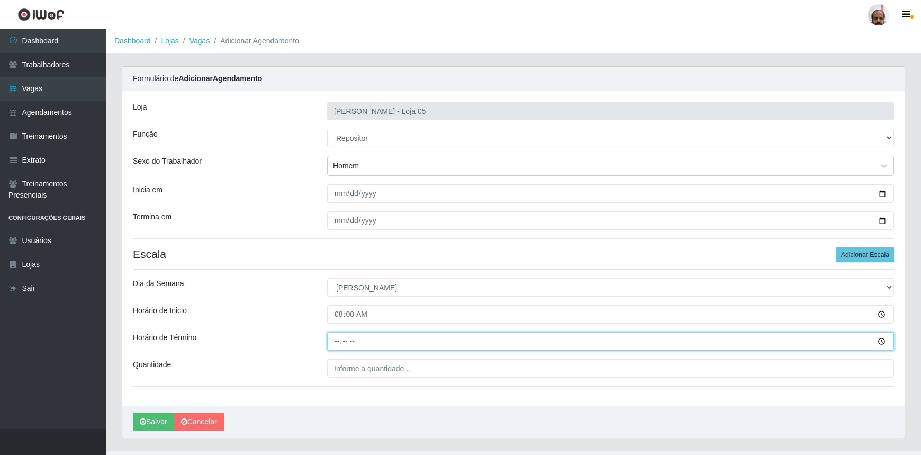
click at [335, 337] on input "Horário de Término" at bounding box center [610, 341] width 567 height 19
type input "14:00"
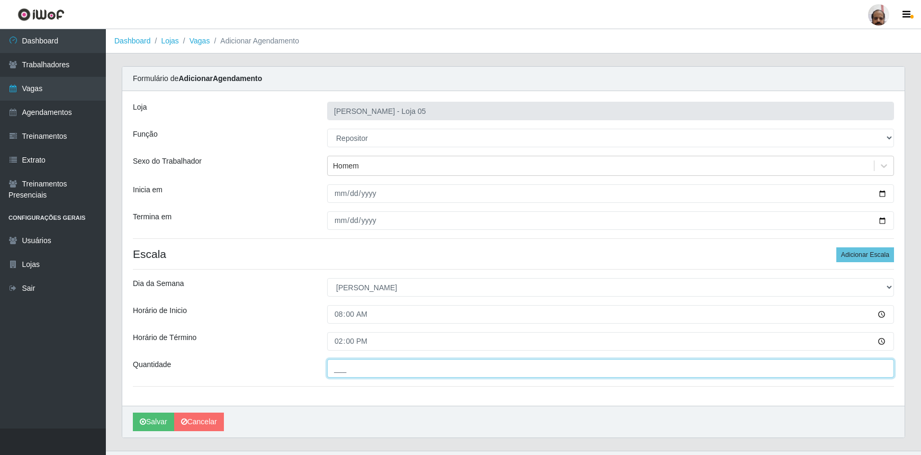
click at [350, 376] on input "___" at bounding box center [610, 368] width 567 height 19
type input "4__"
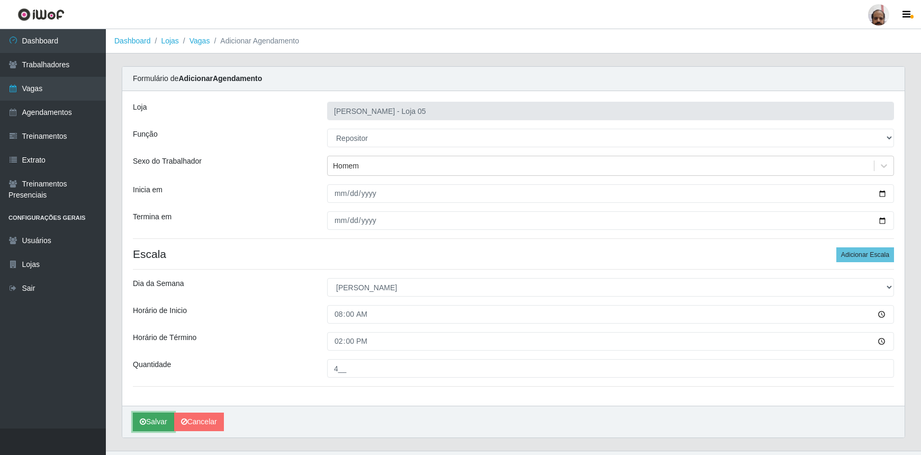
click at [159, 423] on button "Salvar" at bounding box center [153, 422] width 41 height 19
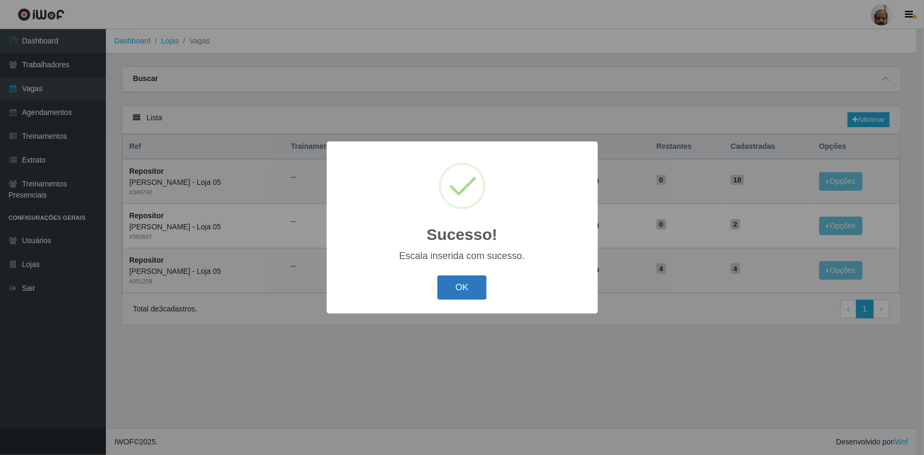
click at [456, 284] on button "OK" at bounding box center [461, 287] width 49 height 25
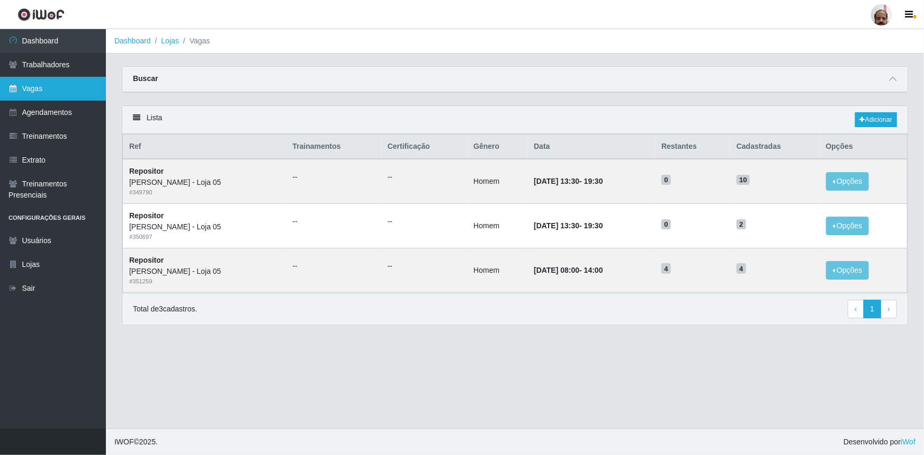
click at [37, 83] on link "Vagas" at bounding box center [53, 89] width 106 height 24
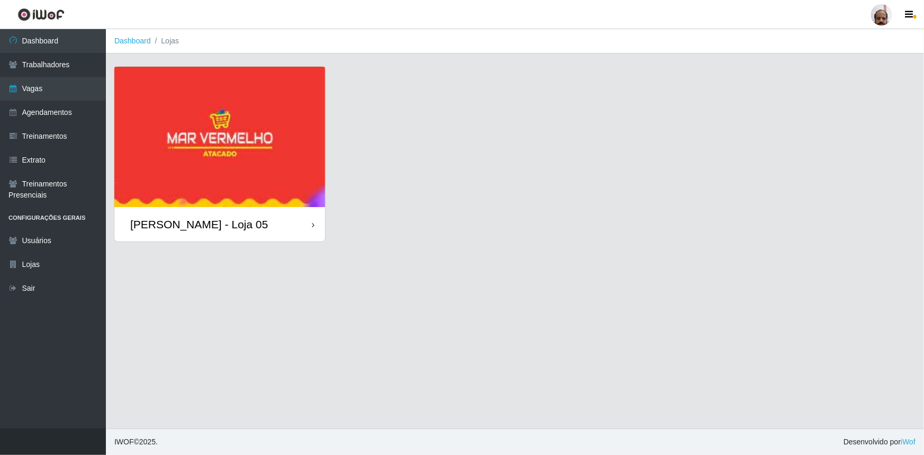
click at [217, 225] on div "[PERSON_NAME] - Loja 05" at bounding box center [199, 224] width 138 height 13
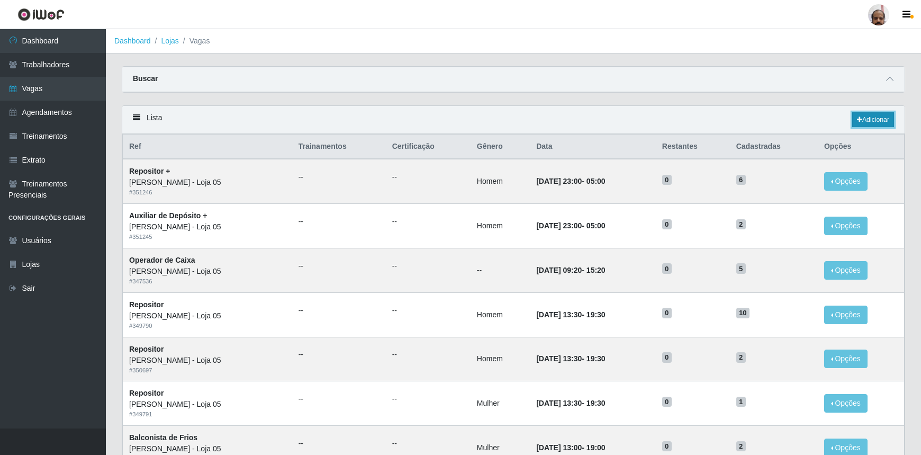
click at [887, 121] on link "Adicionar" at bounding box center [874, 119] width 42 height 15
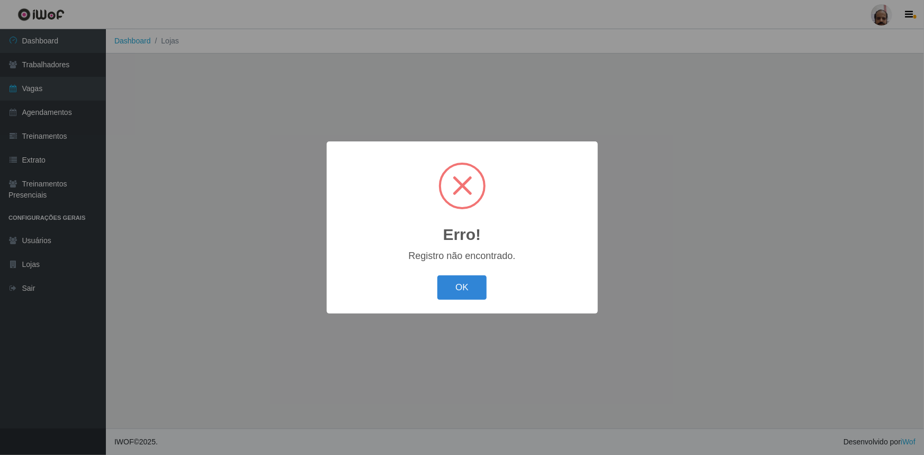
drag, startPoint x: 465, startPoint y: 294, endPoint x: 442, endPoint y: 295, distance: 22.8
click at [465, 294] on button "OK" at bounding box center [461, 287] width 49 height 25
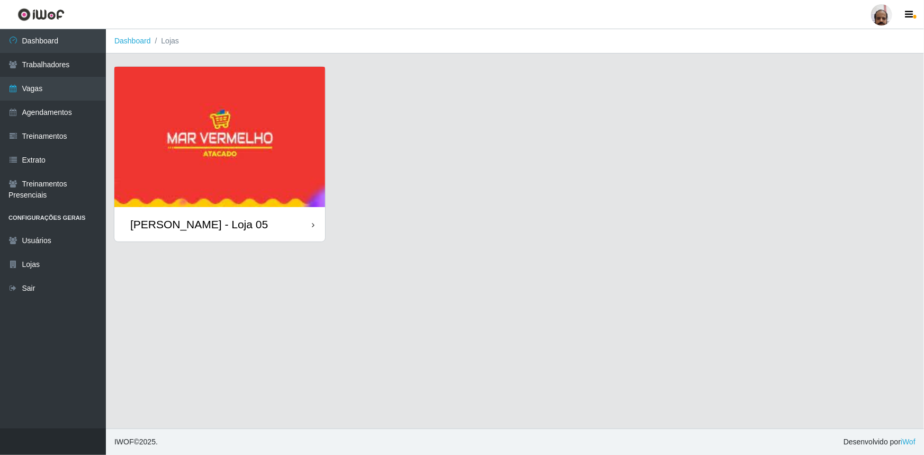
click at [213, 225] on div "[PERSON_NAME] - Loja 05" at bounding box center [199, 224] width 138 height 13
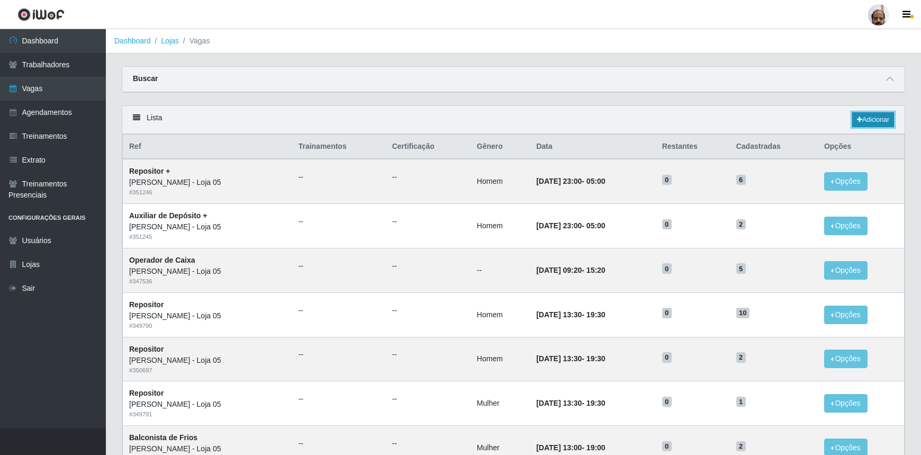
click at [874, 123] on link "Adicionar" at bounding box center [874, 119] width 42 height 15
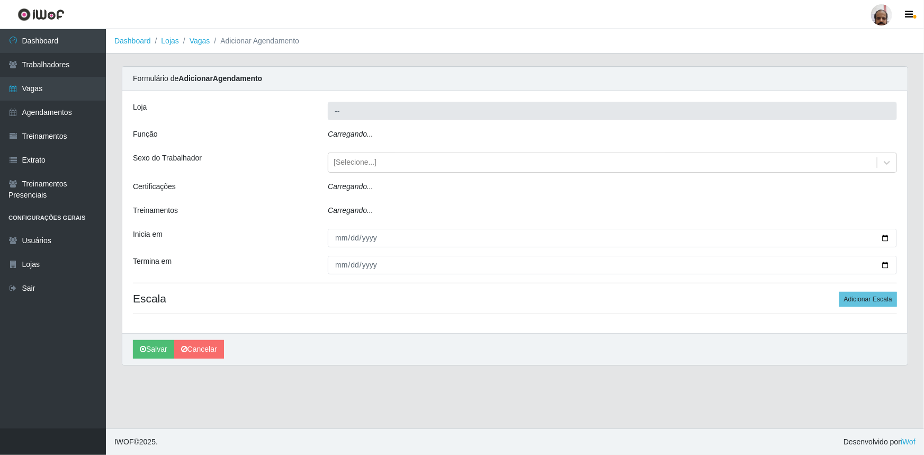
type input "[PERSON_NAME] - Loja 05"
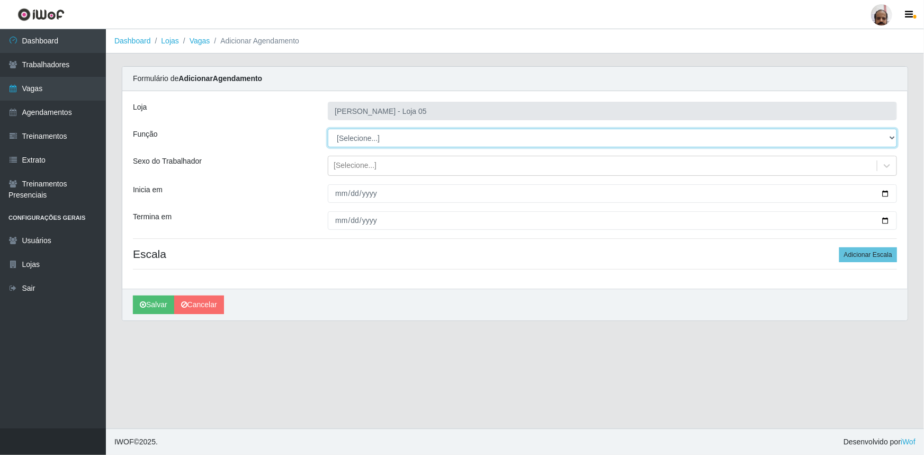
click at [884, 133] on select "[Selecione...] ASG ASG + ASG ++ Auxiliar de Depósito Auxiliar de Depósito + Aux…" at bounding box center [612, 138] width 569 height 19
select select "24"
click at [328, 129] on select "[Selecione...] ASG ASG + ASG ++ Auxiliar de Depósito Auxiliar de Depósito + Aux…" at bounding box center [612, 138] width 569 height 19
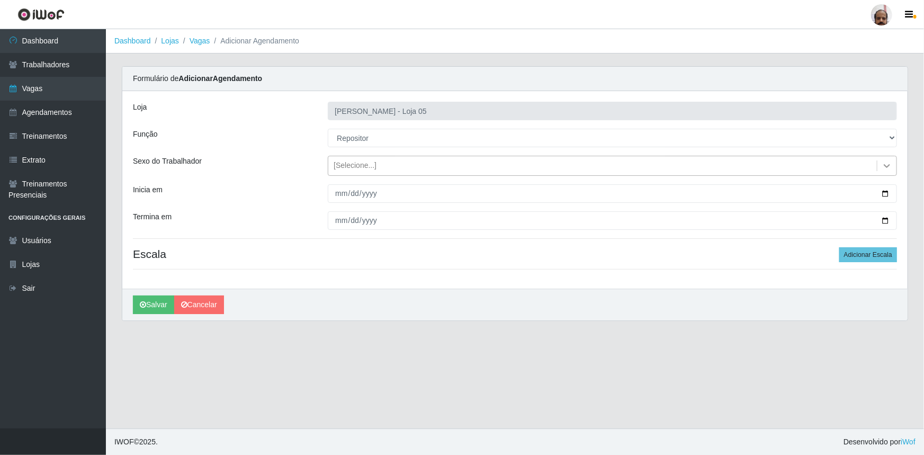
click at [884, 160] on icon at bounding box center [887, 165] width 11 height 11
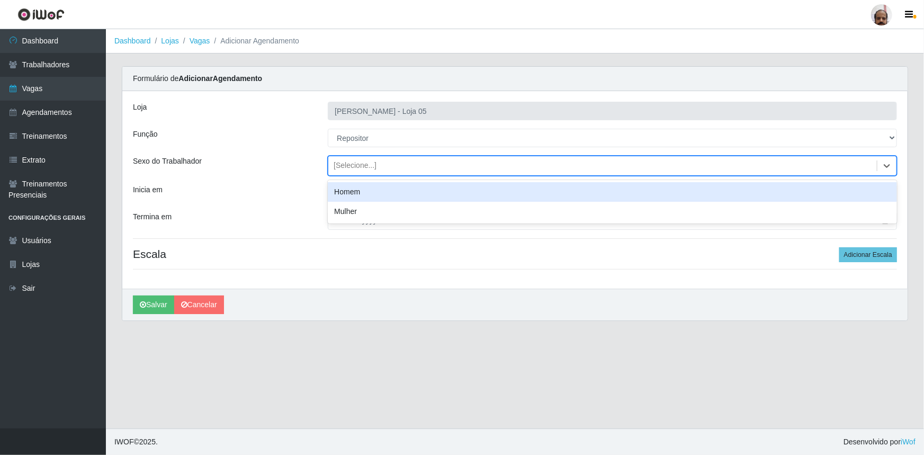
click at [373, 193] on div "Homem" at bounding box center [612, 192] width 569 height 20
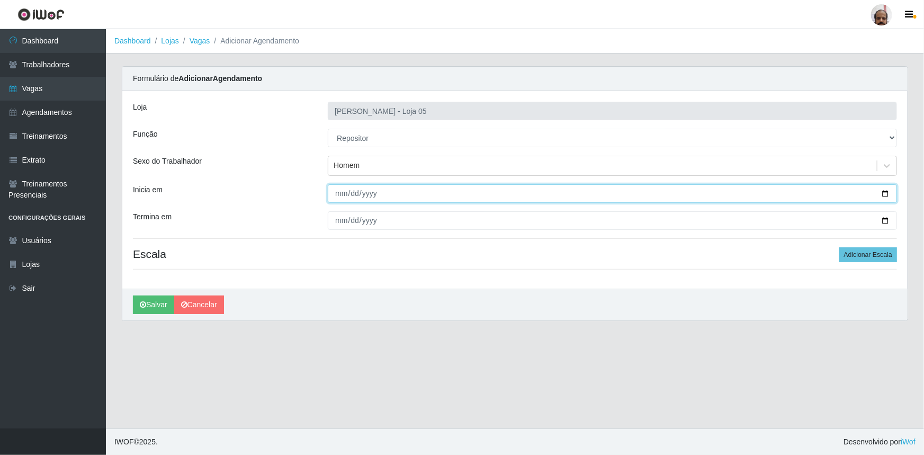
click at [889, 194] on input "Inicia em" at bounding box center [612, 193] width 569 height 19
type input "[DATE]"
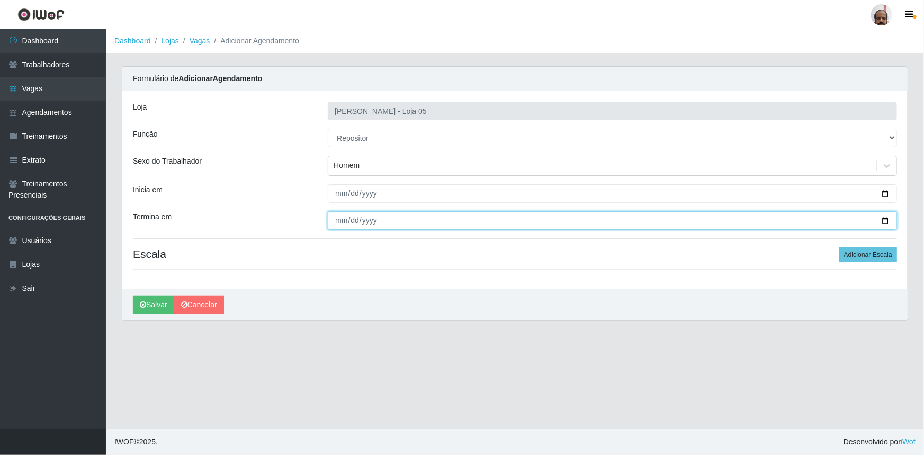
click at [888, 221] on input "Termina em" at bounding box center [612, 220] width 569 height 19
type input "[DATE]"
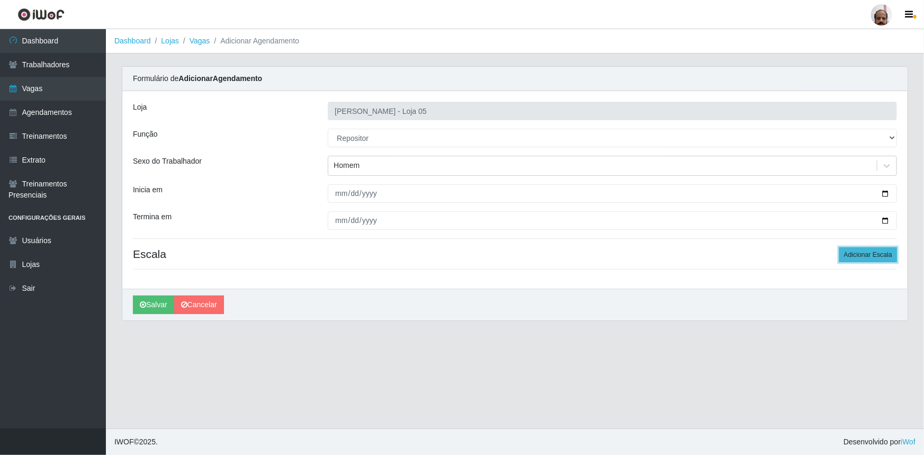
click at [871, 259] on button "Adicionar Escala" at bounding box center [868, 254] width 58 height 15
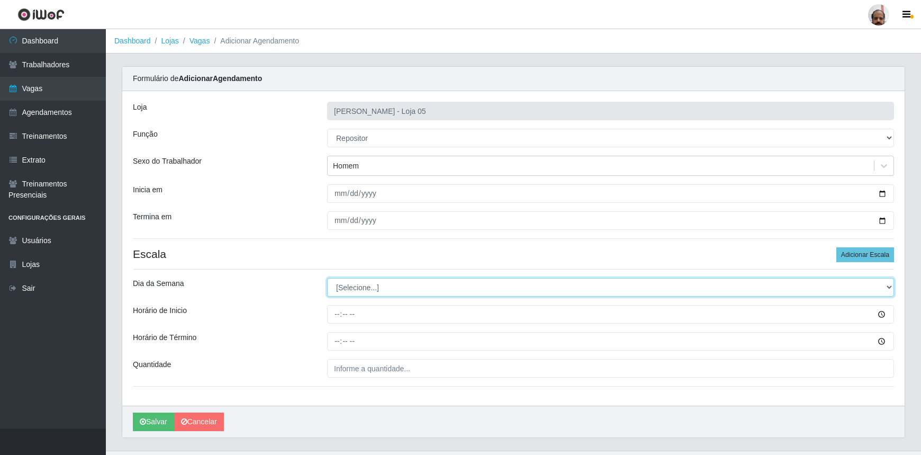
click at [886, 287] on select "[Selecione...] Segunda Terça Quarta Quinta Sexta Sábado Domingo" at bounding box center [610, 287] width 567 height 19
select select "1"
click at [327, 278] on select "[Selecione...] Segunda Terça Quarta Quinta Sexta Sábado Domingo" at bounding box center [610, 287] width 567 height 19
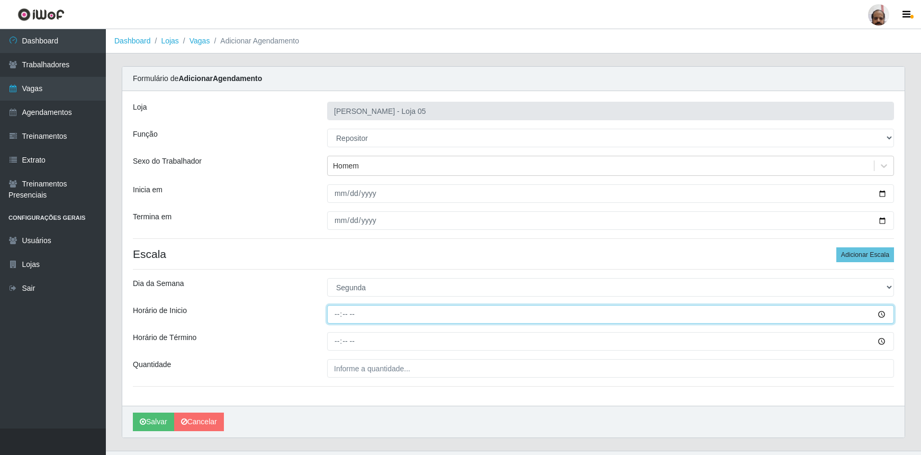
click at [334, 316] on input "Horário de Inicio" at bounding box center [610, 314] width 567 height 19
type input "08:00"
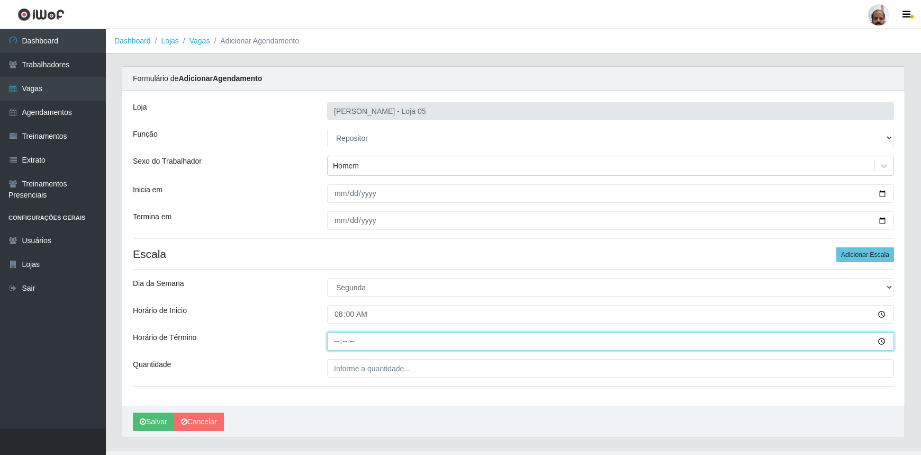
click at [339, 342] on input "Horário de Término" at bounding box center [610, 341] width 567 height 19
type input "14:00"
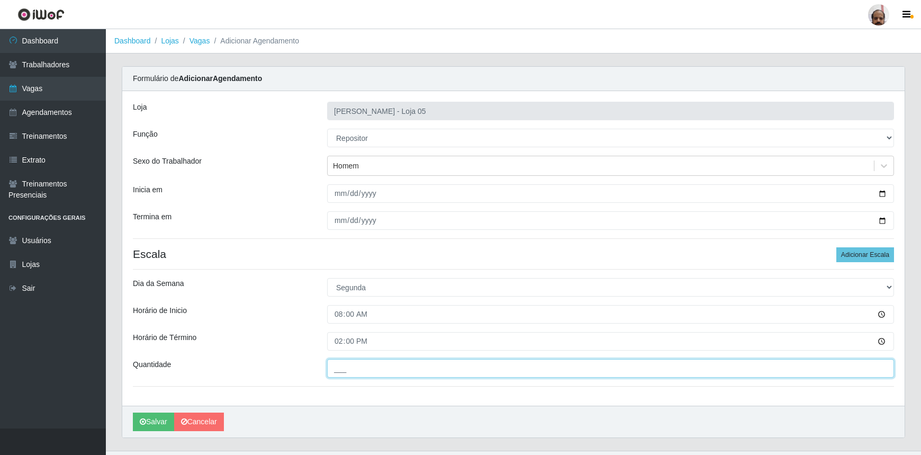
click at [335, 365] on input "___" at bounding box center [610, 368] width 567 height 19
type input "3__"
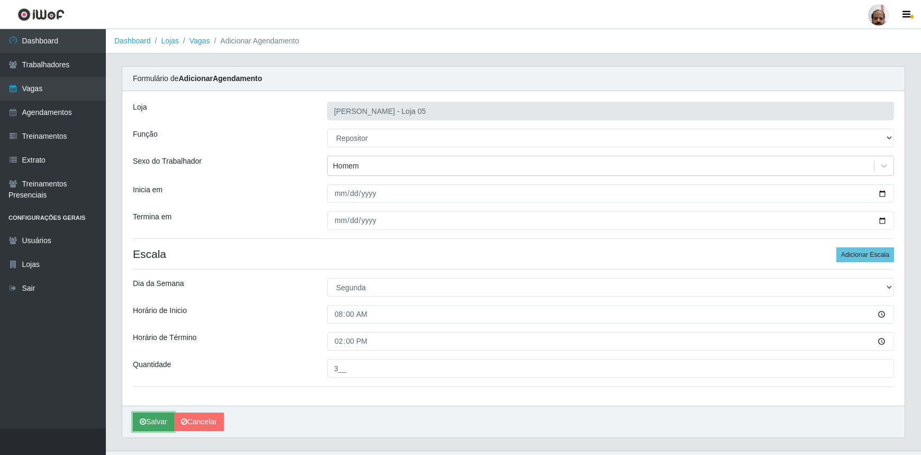
click at [163, 420] on button "Salvar" at bounding box center [153, 422] width 41 height 19
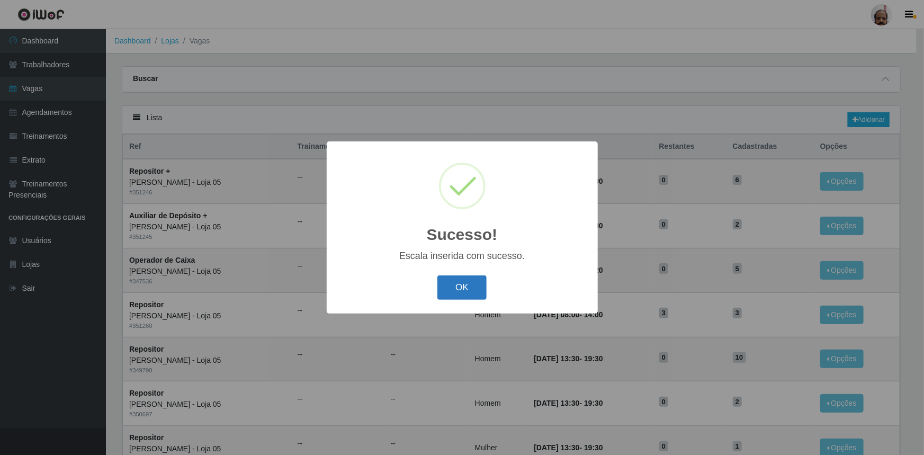
click at [472, 289] on button "OK" at bounding box center [461, 287] width 49 height 25
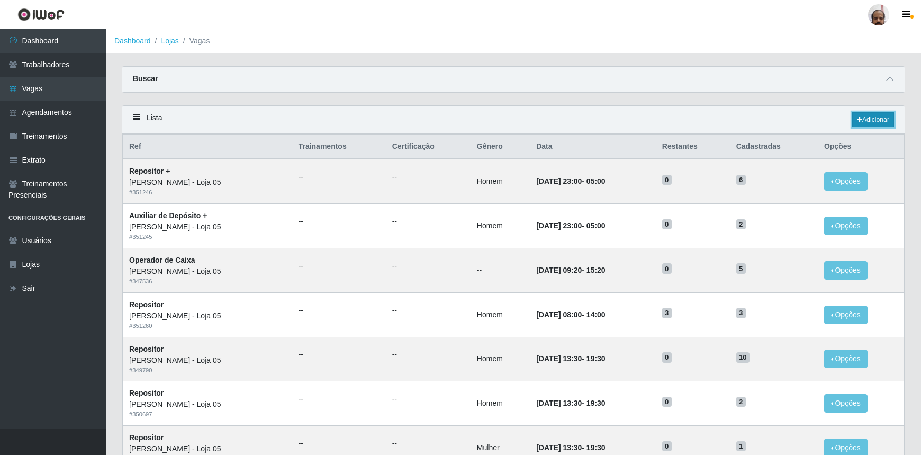
click at [877, 121] on link "Adicionar" at bounding box center [874, 119] width 42 height 15
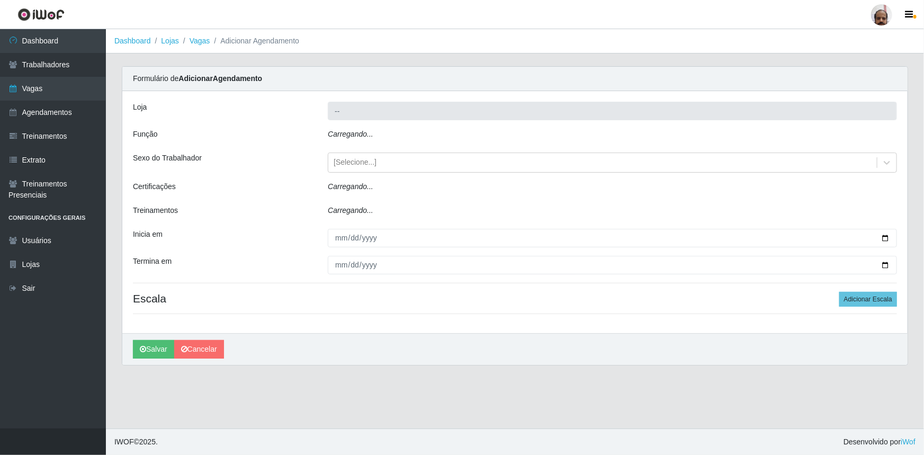
type input "[PERSON_NAME] - Loja 05"
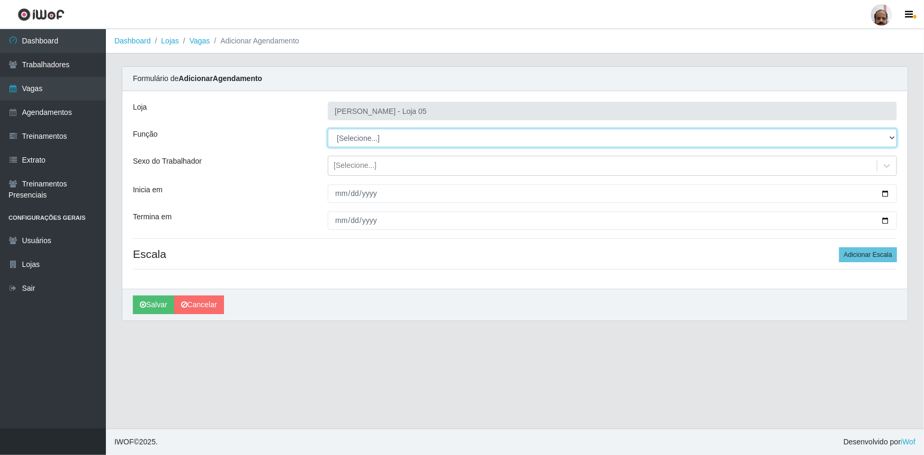
drag, startPoint x: 892, startPoint y: 136, endPoint x: 869, endPoint y: 146, distance: 25.6
click at [892, 136] on select "[Selecione...] ASG ASG + ASG ++ Auxiliar de Depósito Auxiliar de Depósito + Aux…" at bounding box center [612, 138] width 569 height 19
select select "24"
click at [328, 129] on select "[Selecione...] ASG ASG + ASG ++ Auxiliar de Depósito Auxiliar de Depósito + Aux…" at bounding box center [612, 138] width 569 height 19
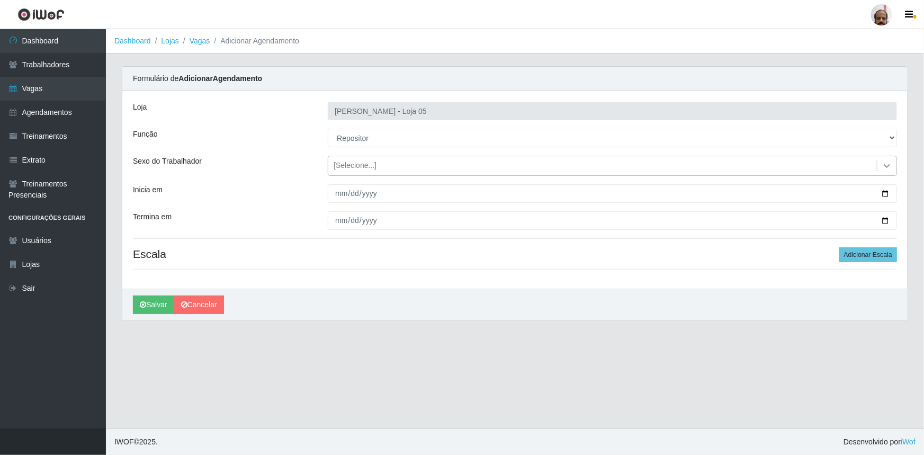
click at [886, 162] on icon at bounding box center [887, 165] width 11 height 11
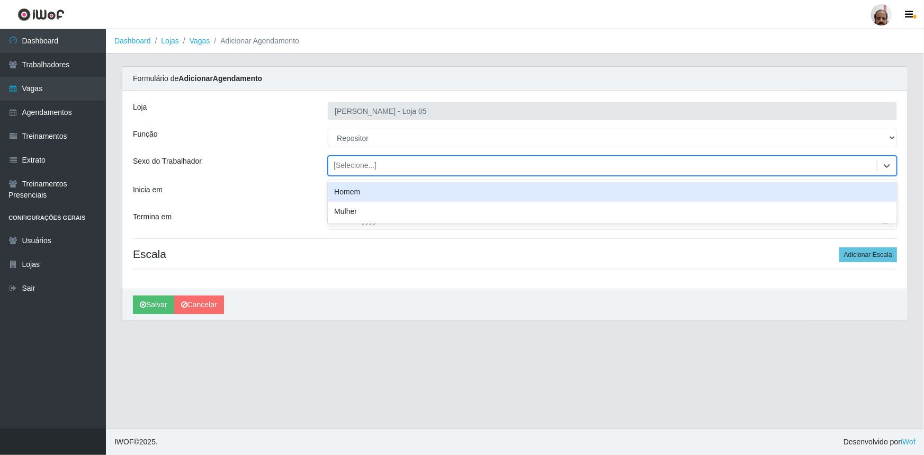
click at [350, 194] on div "Homem" at bounding box center [612, 192] width 569 height 20
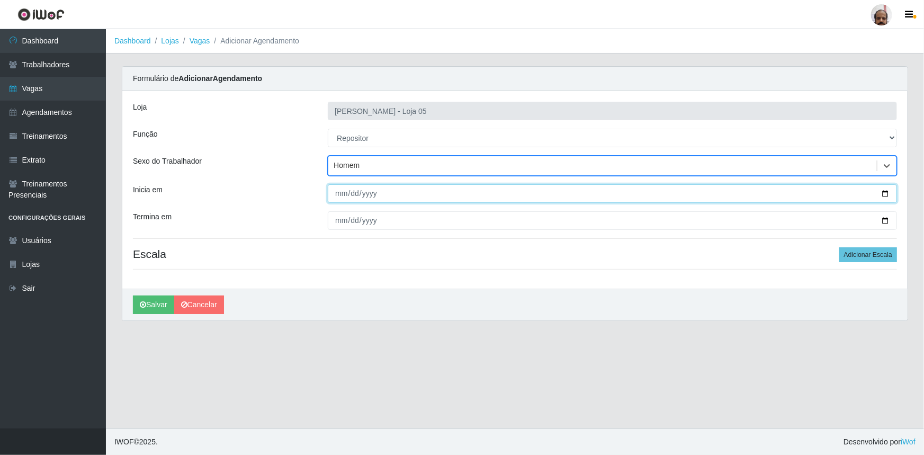
click at [884, 192] on input "Inicia em" at bounding box center [612, 193] width 569 height 19
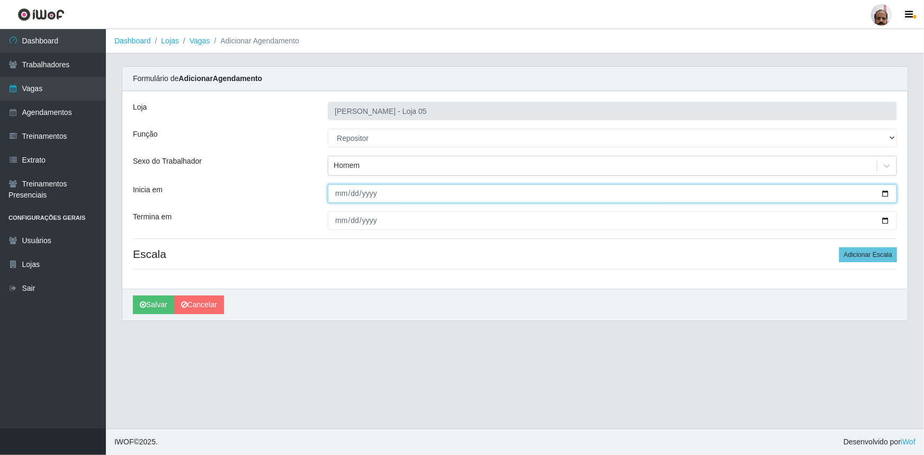
type input "[DATE]"
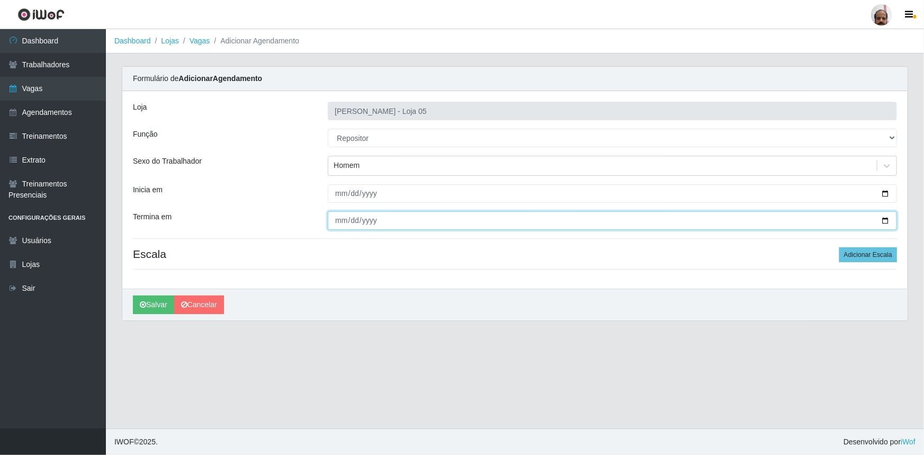
click at [888, 217] on input "Termina em" at bounding box center [612, 220] width 569 height 19
type input "[DATE]"
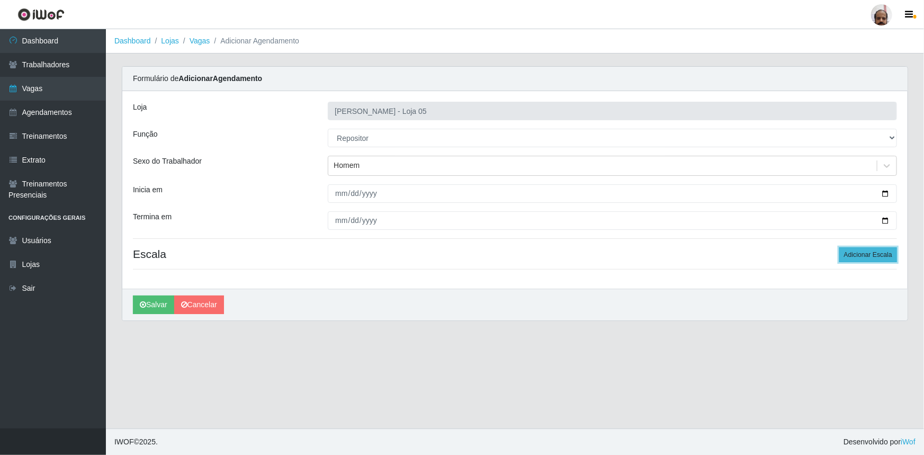
click at [886, 256] on button "Adicionar Escala" at bounding box center [868, 254] width 58 height 15
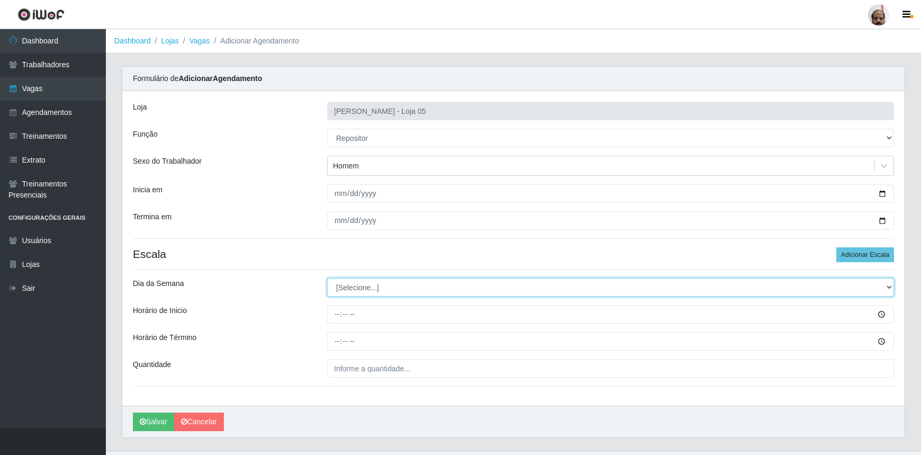
drag, startPoint x: 887, startPoint y: 289, endPoint x: 863, endPoint y: 294, distance: 24.4
click at [887, 289] on select "[Selecione...] Segunda Terça Quarta Quinta Sexta Sábado Domingo" at bounding box center [610, 287] width 567 height 19
select select "2"
click at [327, 278] on select "[Selecione...] Segunda Terça Quarta Quinta Sexta Sábado Domingo" at bounding box center [610, 287] width 567 height 19
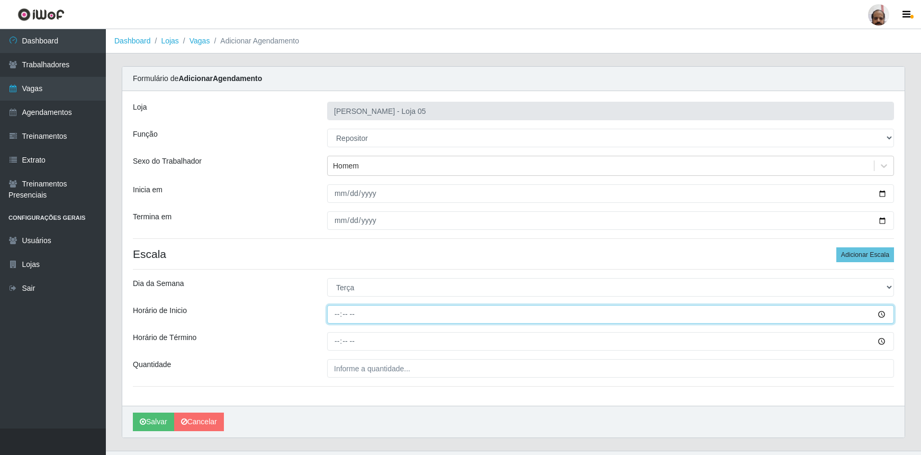
click at [334, 318] on input "Horário de Inicio" at bounding box center [610, 314] width 567 height 19
type input "08:00"
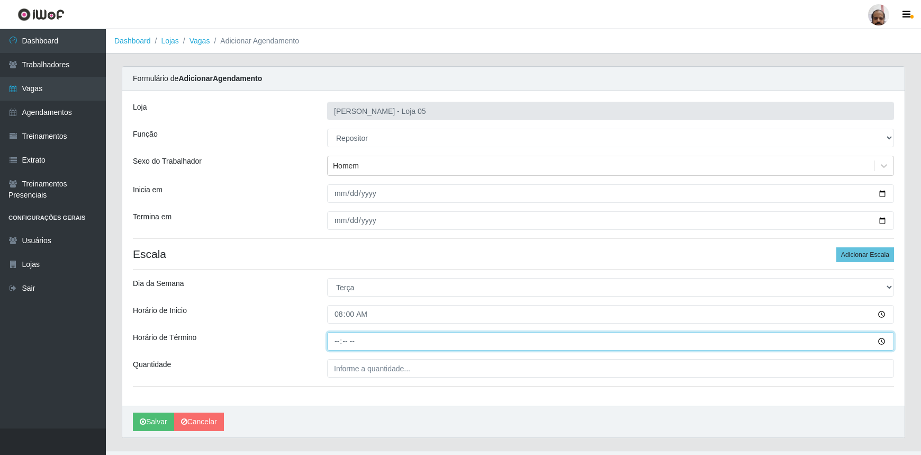
click at [334, 343] on input "Horário de Término" at bounding box center [610, 341] width 567 height 19
type input "14:00"
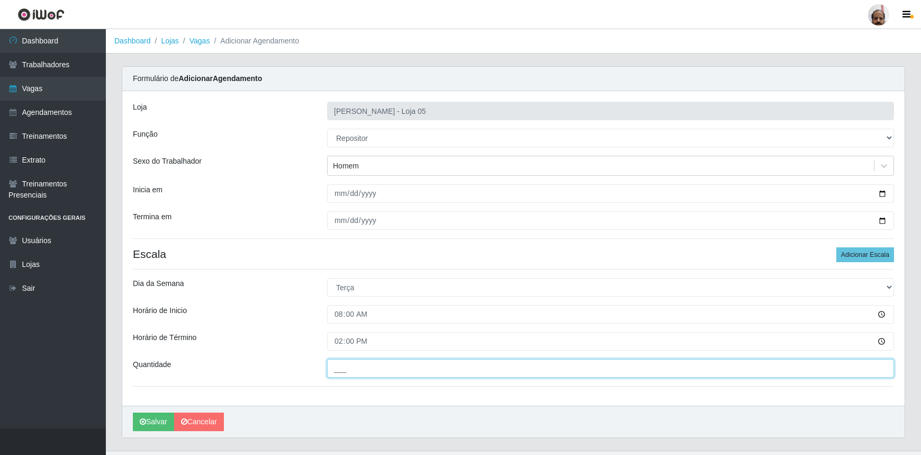
click at [337, 369] on input "___" at bounding box center [610, 368] width 567 height 19
type input "4__"
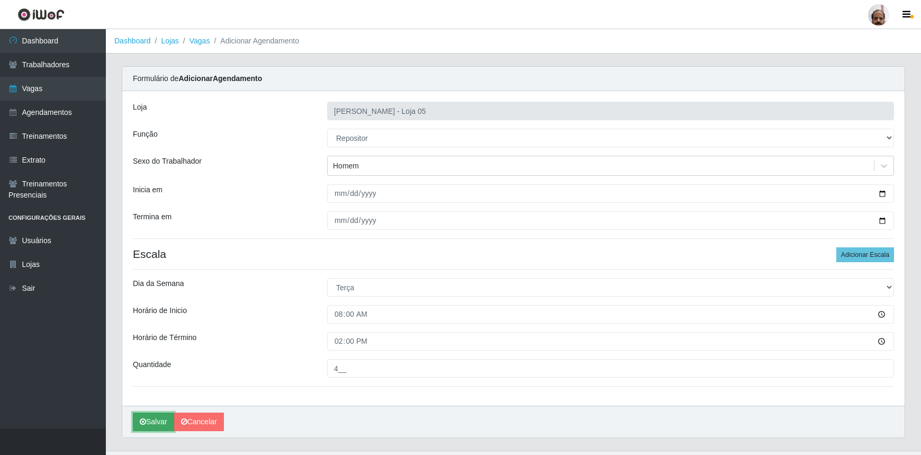
click at [165, 424] on button "Salvar" at bounding box center [153, 422] width 41 height 19
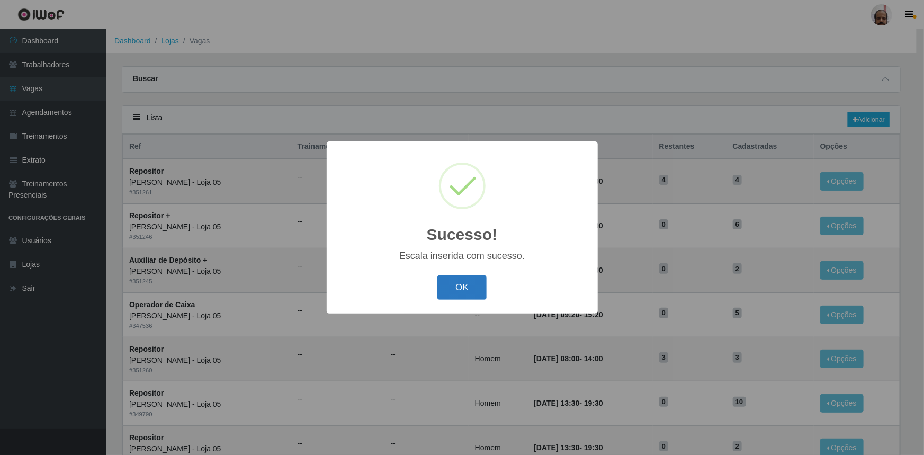
click at [470, 289] on button "OK" at bounding box center [461, 287] width 49 height 25
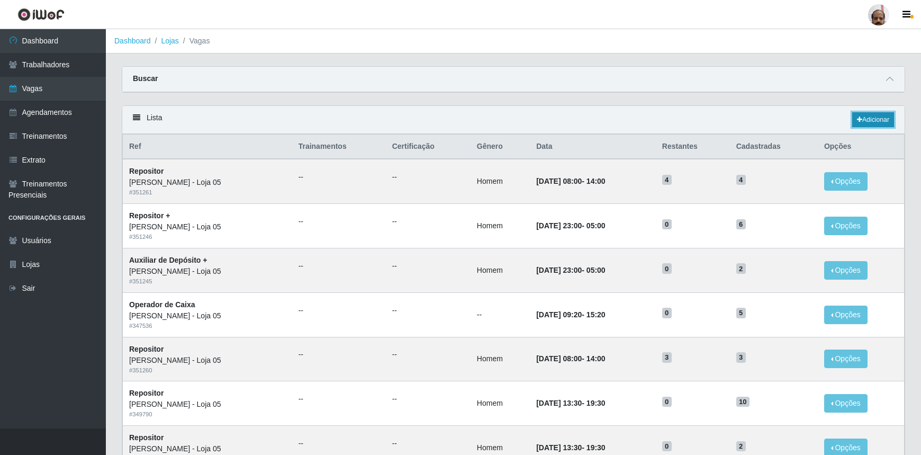
click at [868, 119] on link "Adicionar" at bounding box center [874, 119] width 42 height 15
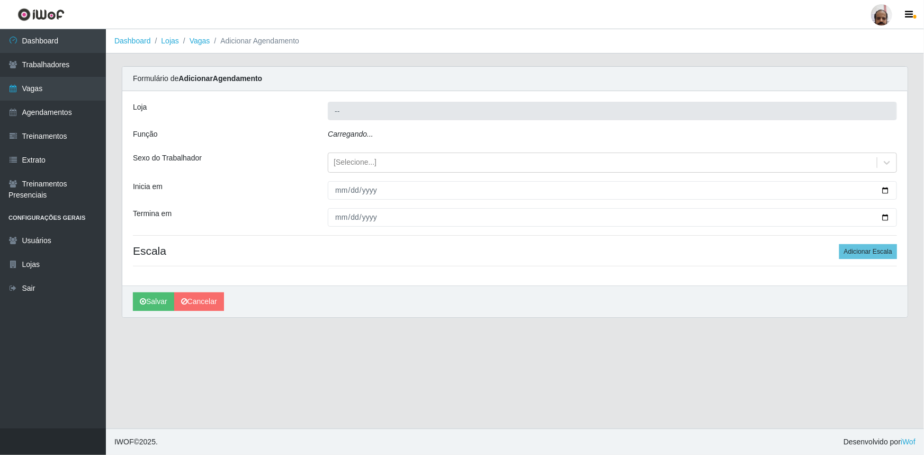
type input "[PERSON_NAME] - Loja 05"
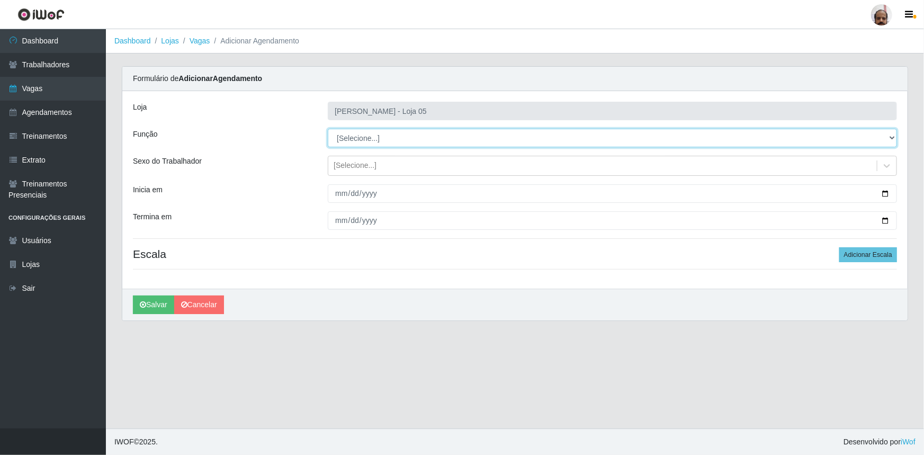
drag, startPoint x: 891, startPoint y: 139, endPoint x: 885, endPoint y: 145, distance: 7.5
click at [891, 139] on select "[Selecione...] ASG ASG + ASG ++ Auxiliar de Depósito Auxiliar de Depósito + Aux…" at bounding box center [612, 138] width 569 height 19
select select "24"
click at [328, 129] on select "[Selecione...] ASG ASG + ASG ++ Auxiliar de Depósito Auxiliar de Depósito + Aux…" at bounding box center [612, 138] width 569 height 19
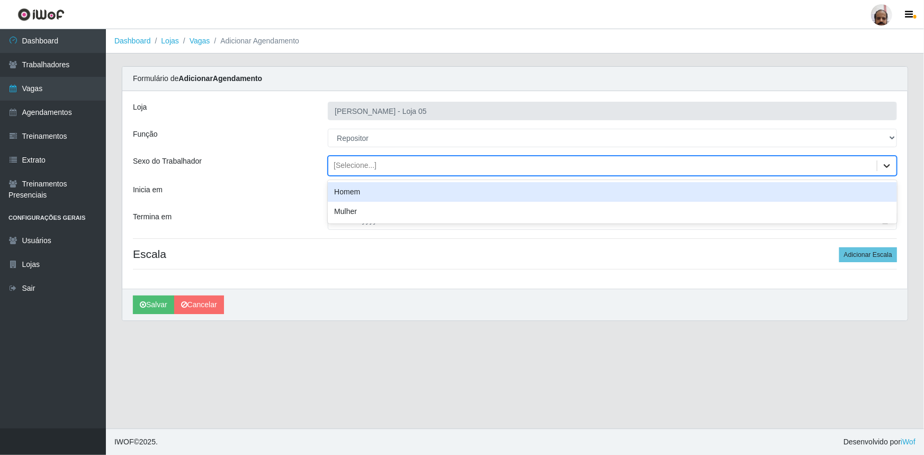
click at [885, 164] on icon at bounding box center [887, 166] width 6 height 4
click at [360, 191] on div "Homem" at bounding box center [612, 192] width 569 height 20
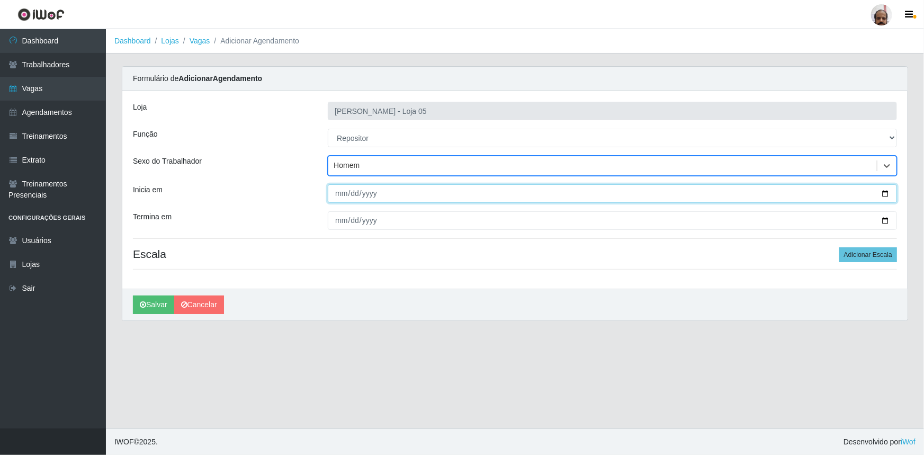
click at [884, 194] on input "Inicia em" at bounding box center [612, 193] width 569 height 19
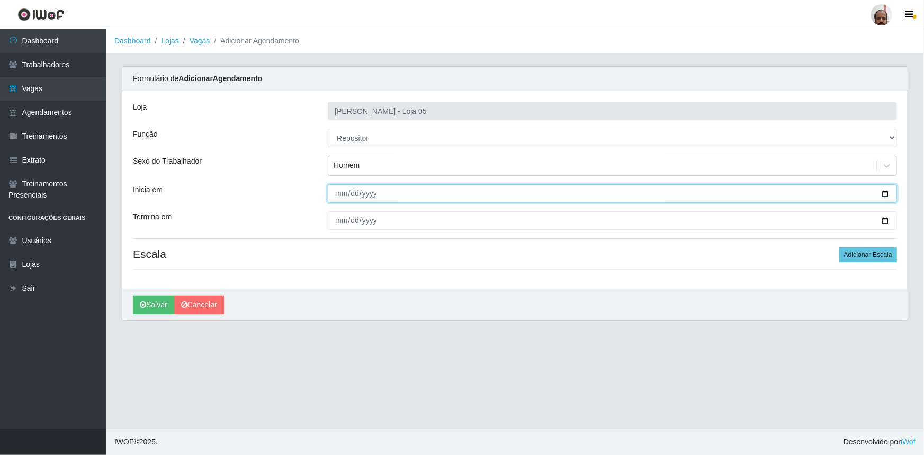
type input "[DATE]"
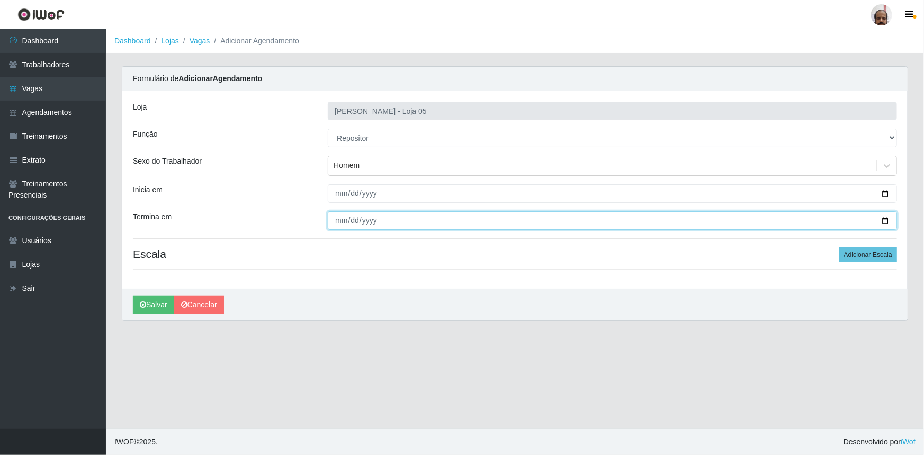
click at [884, 222] on input "Termina em" at bounding box center [612, 220] width 569 height 19
type input "[DATE]"
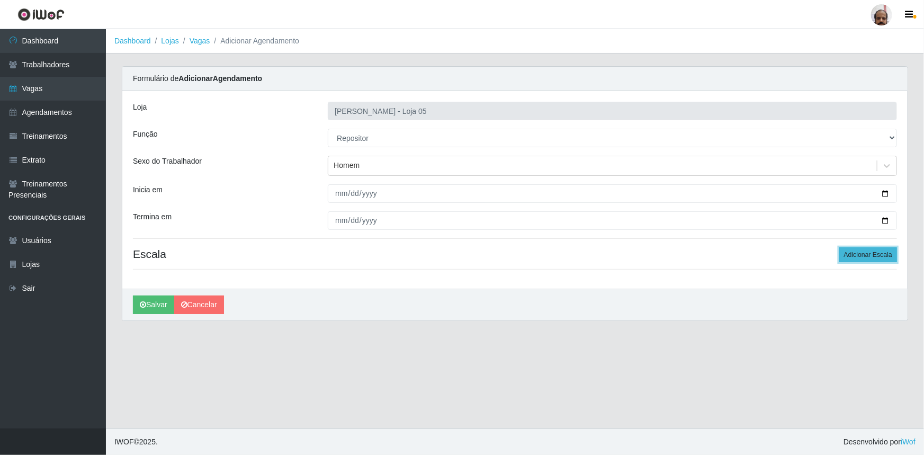
click at [874, 255] on button "Adicionar Escala" at bounding box center [868, 254] width 58 height 15
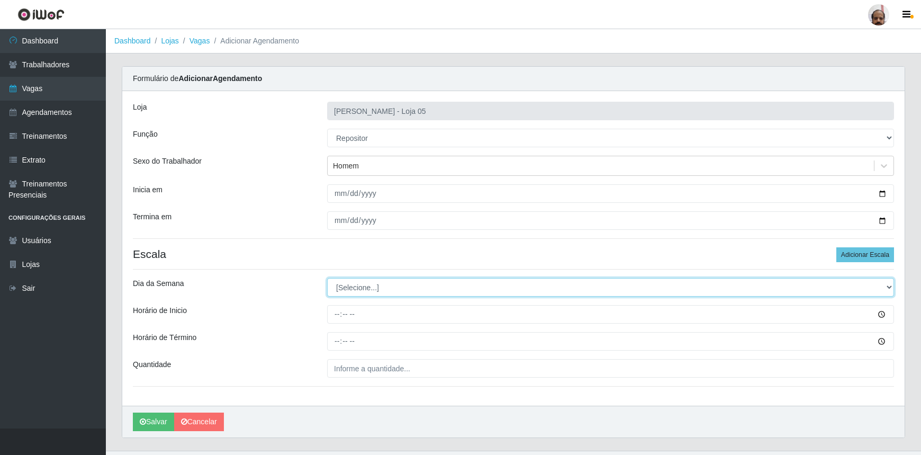
drag, startPoint x: 887, startPoint y: 285, endPoint x: 868, endPoint y: 296, distance: 21.8
click at [887, 285] on select "[Selecione...] Segunda Terça Quarta Quinta Sexta Sábado Domingo" at bounding box center [610, 287] width 567 height 19
select select "3"
click at [327, 278] on select "[Selecione...] Segunda Terça Quarta Quinta Sexta Sábado Domingo" at bounding box center [610, 287] width 567 height 19
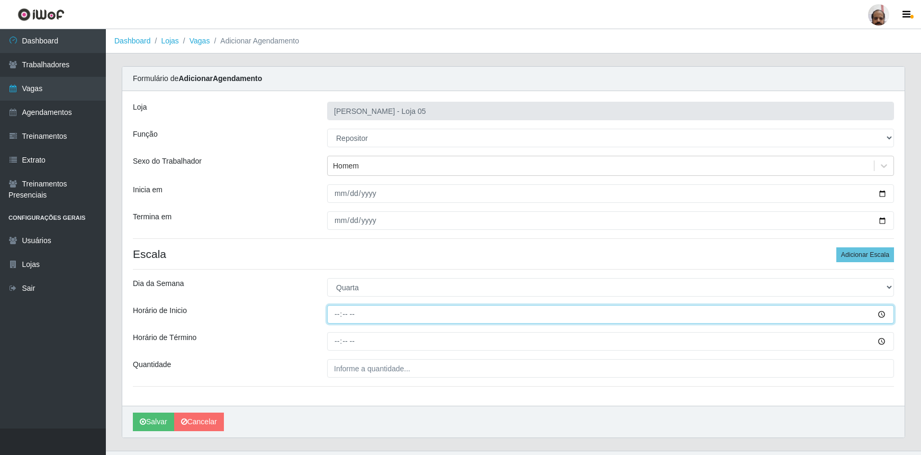
click at [336, 316] on input "Horário de Inicio" at bounding box center [610, 314] width 567 height 19
type input "08:00"
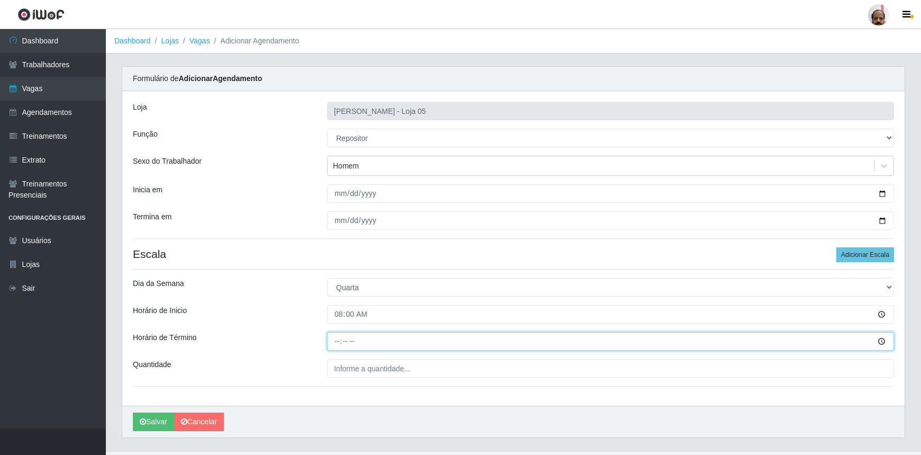
click at [339, 339] on input "Horário de Término" at bounding box center [610, 341] width 567 height 19
type input "14:00"
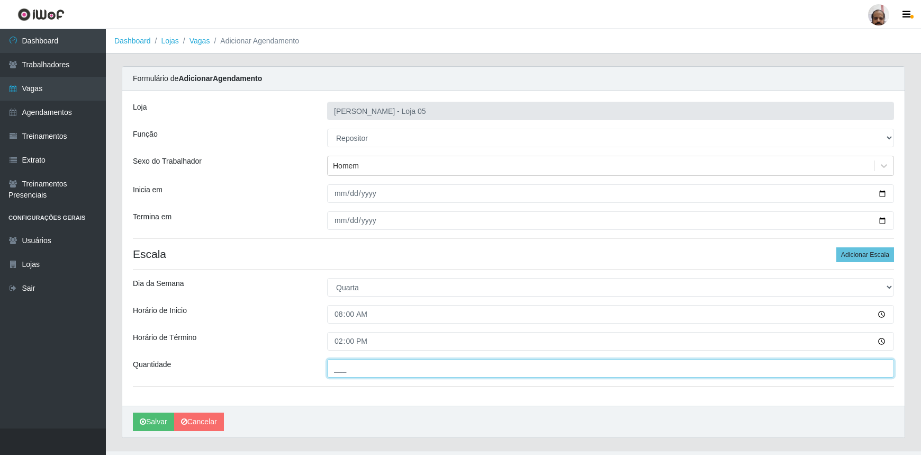
click at [341, 367] on input "___" at bounding box center [610, 368] width 567 height 19
type input "3__"
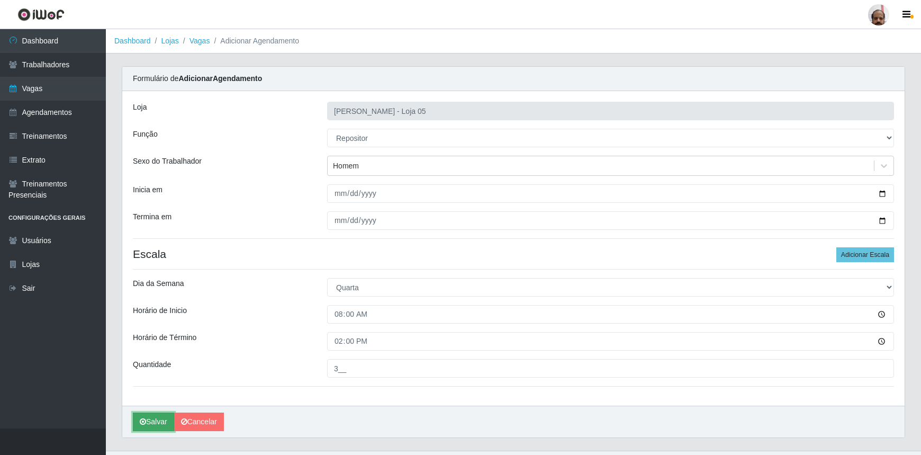
click at [153, 421] on button "Salvar" at bounding box center [153, 422] width 41 height 19
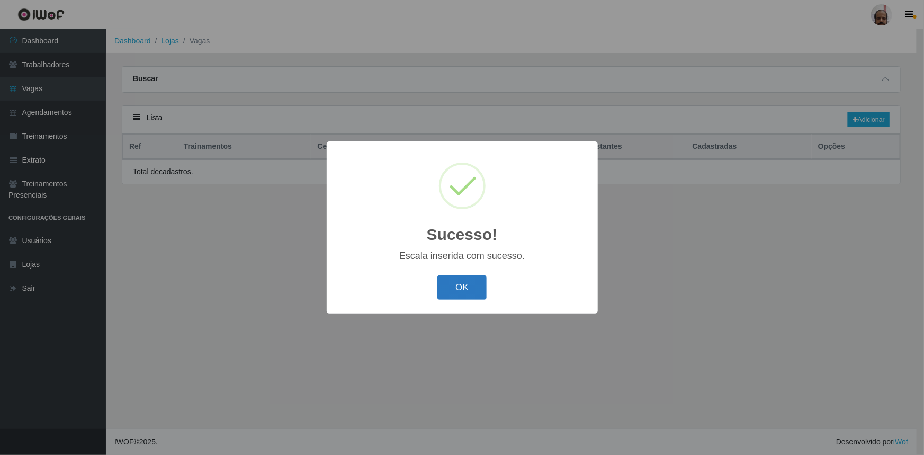
click at [471, 286] on button "OK" at bounding box center [461, 287] width 49 height 25
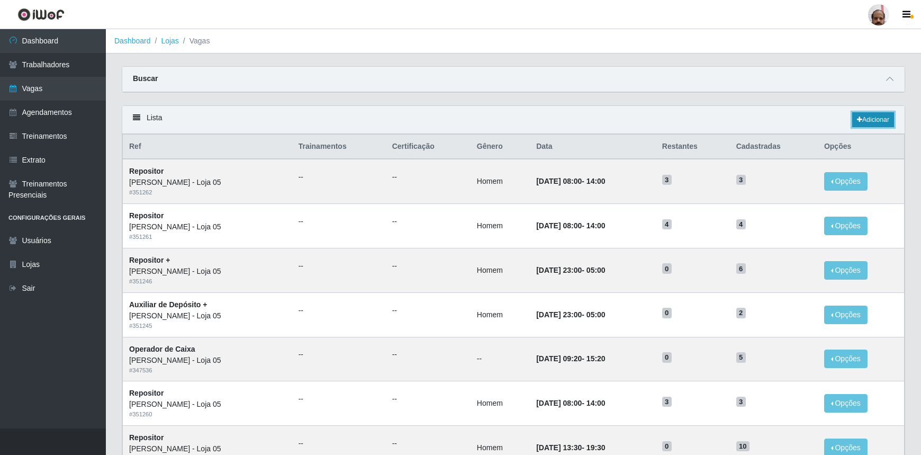
click at [875, 121] on link "Adicionar" at bounding box center [874, 119] width 42 height 15
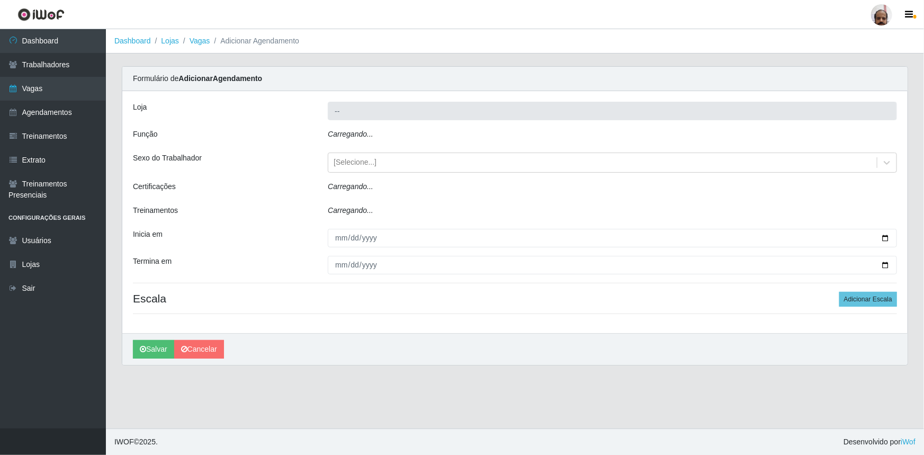
type input "[PERSON_NAME] - Loja 05"
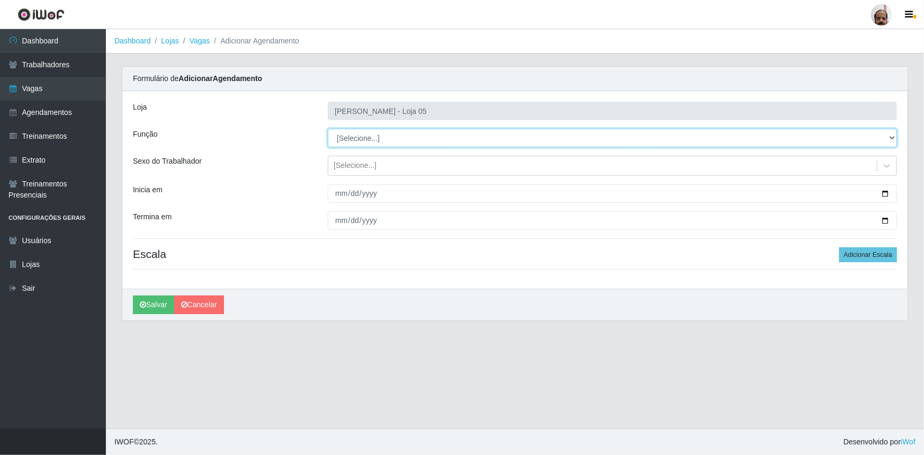
click at [893, 138] on select "[Selecione...] ASG ASG + ASG ++ Auxiliar de Depósito Auxiliar de Depósito + Aux…" at bounding box center [612, 138] width 569 height 19
select select "24"
click at [328, 129] on select "[Selecione...] ASG ASG + ASG ++ Auxiliar de Depósito Auxiliar de Depósito + Aux…" at bounding box center [612, 138] width 569 height 19
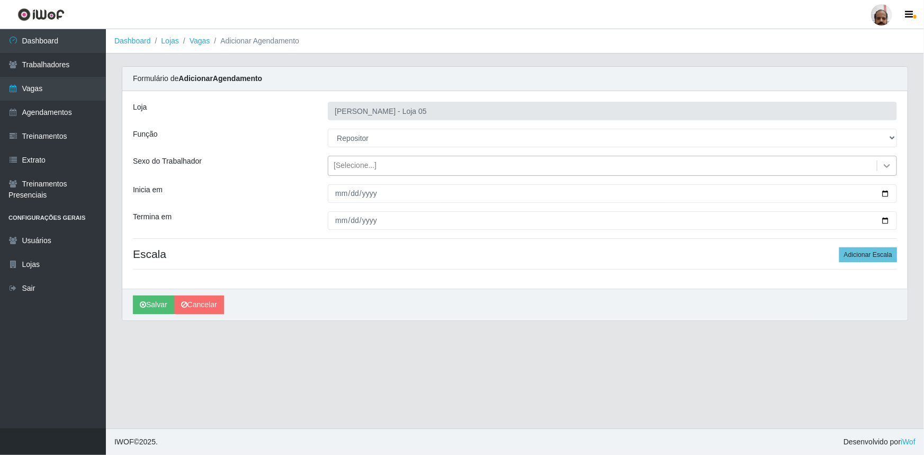
click at [890, 166] on icon at bounding box center [887, 165] width 11 height 11
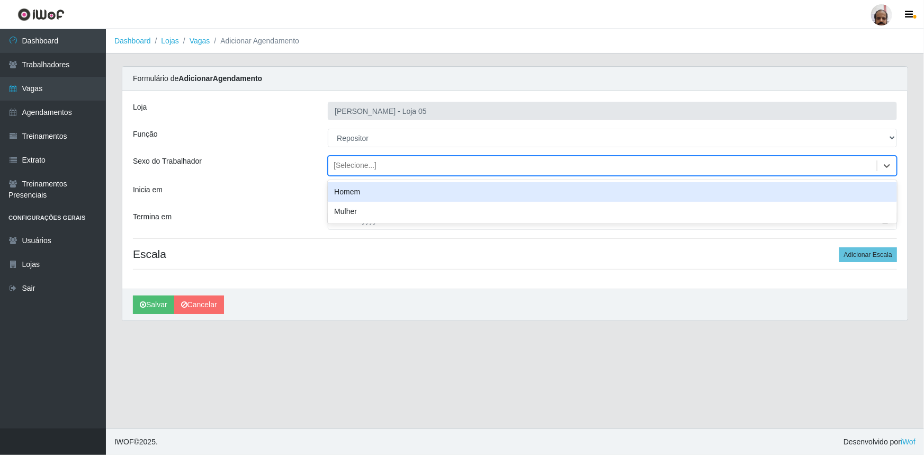
click at [366, 190] on div "Homem" at bounding box center [612, 192] width 569 height 20
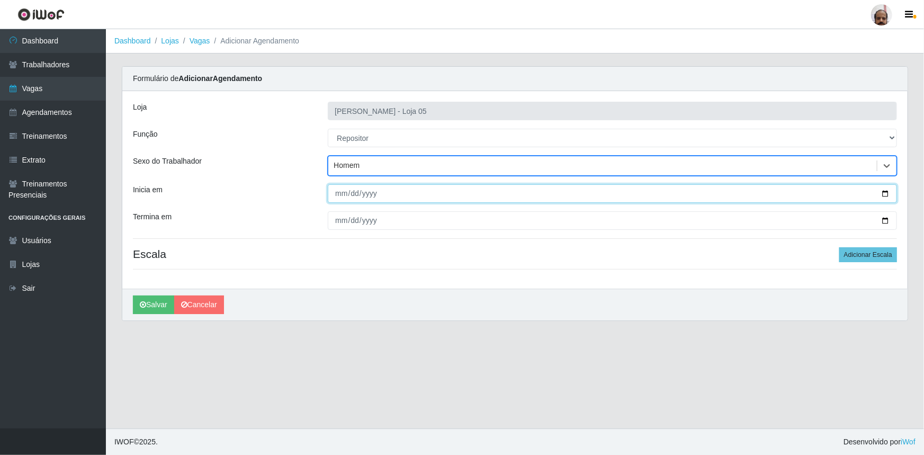
click at [884, 192] on input "Inicia em" at bounding box center [612, 193] width 569 height 19
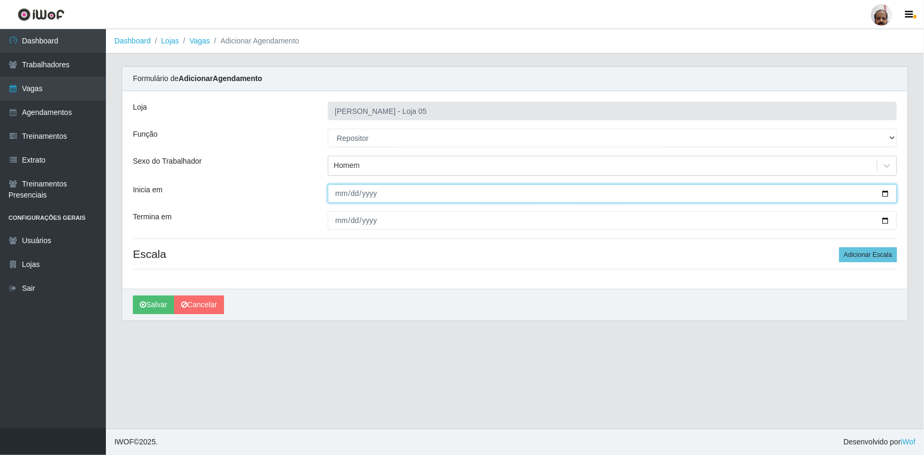
type input "[DATE]"
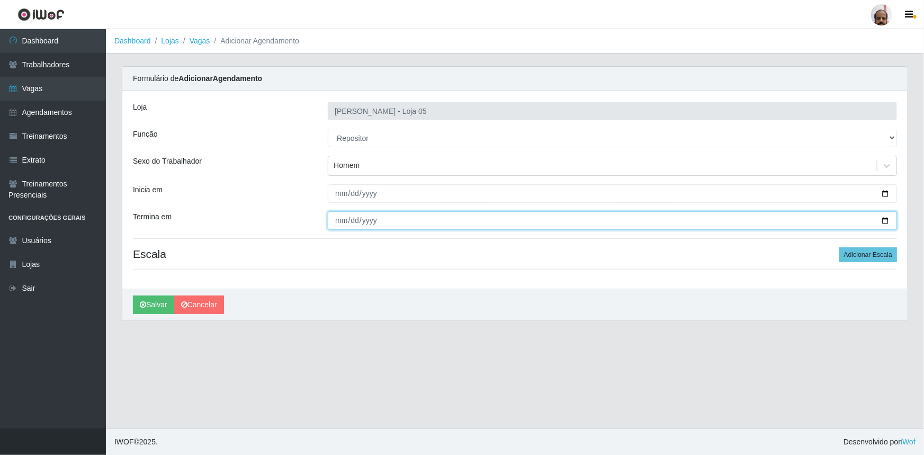
click at [884, 221] on input "Termina em" at bounding box center [612, 220] width 569 height 19
type input "[DATE]"
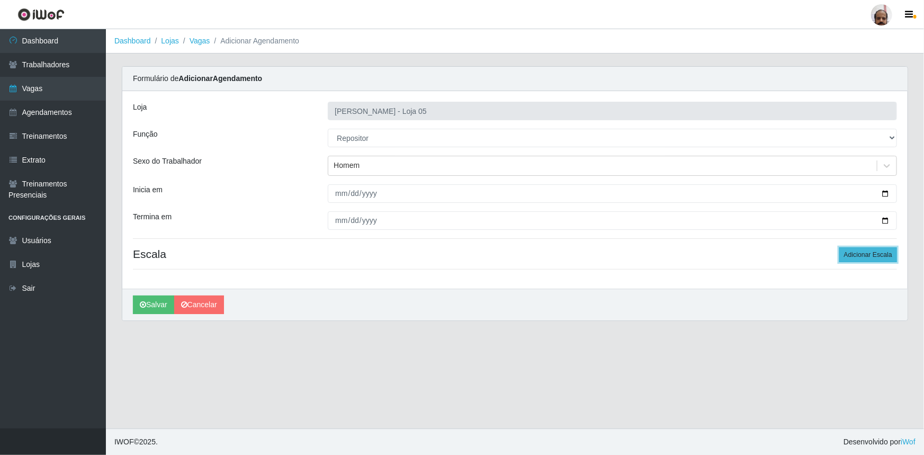
click at [892, 254] on button "Adicionar Escala" at bounding box center [868, 254] width 58 height 15
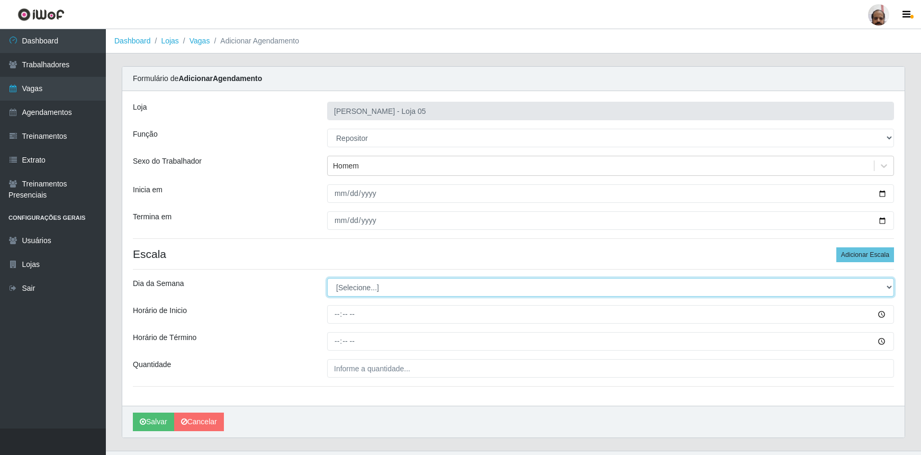
drag, startPoint x: 889, startPoint y: 285, endPoint x: 872, endPoint y: 296, distance: 20.0
click at [889, 285] on select "[Selecione...] Segunda Terça Quarta Quinta Sexta Sábado Domingo" at bounding box center [610, 287] width 567 height 19
select select "4"
click at [327, 278] on select "[Selecione...] Segunda Terça Quarta Quinta Sexta Sábado Domingo" at bounding box center [610, 287] width 567 height 19
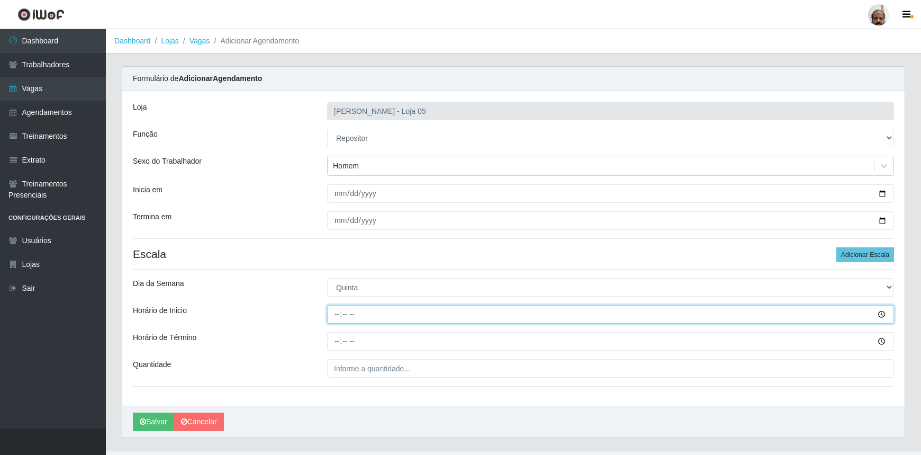
click at [339, 317] on input "Horário de Inicio" at bounding box center [610, 314] width 567 height 19
type input "08:00"
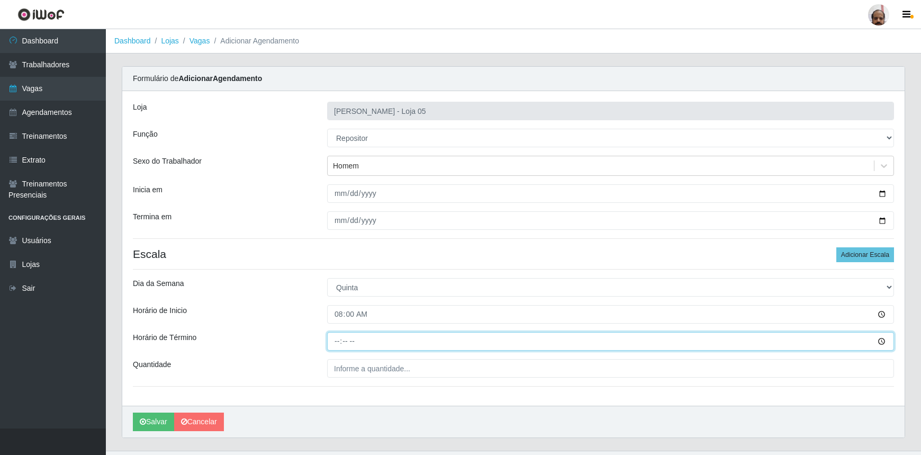
click at [339, 339] on input "Horário de Término" at bounding box center [610, 341] width 567 height 19
type input "14:00"
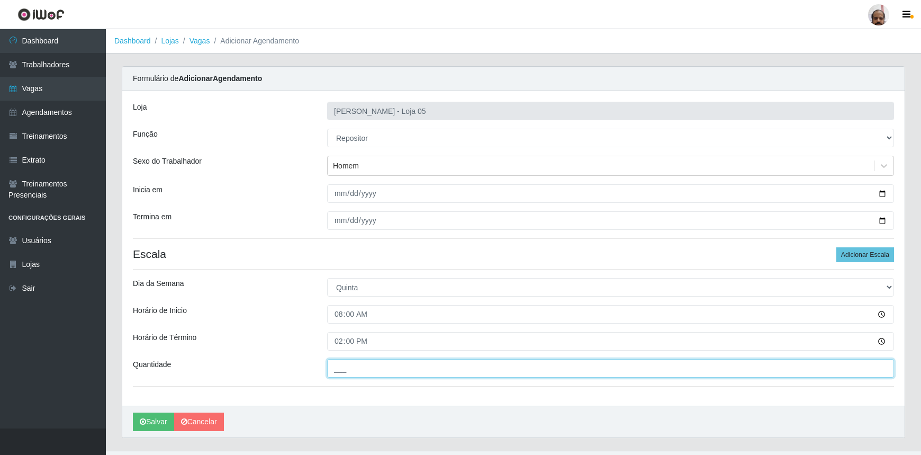
click at [335, 363] on input "___" at bounding box center [610, 368] width 567 height 19
type input "4__"
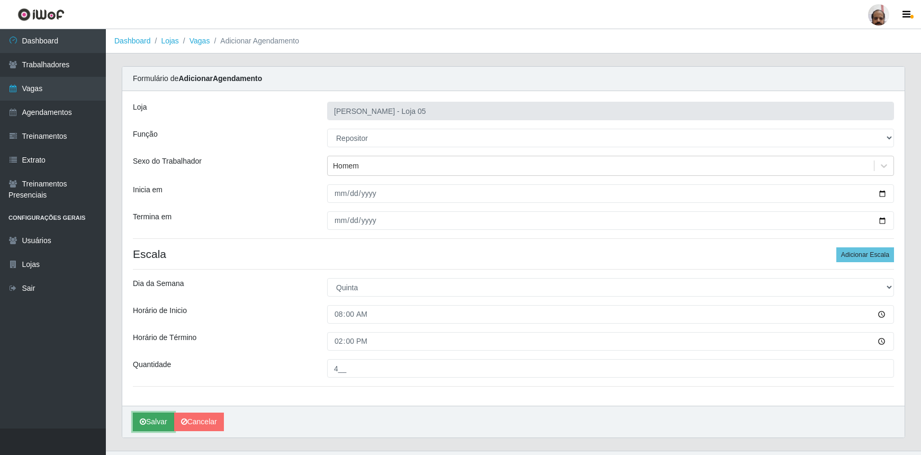
drag, startPoint x: 155, startPoint y: 424, endPoint x: 142, endPoint y: 429, distance: 14.3
click at [155, 424] on button "Salvar" at bounding box center [153, 422] width 41 height 19
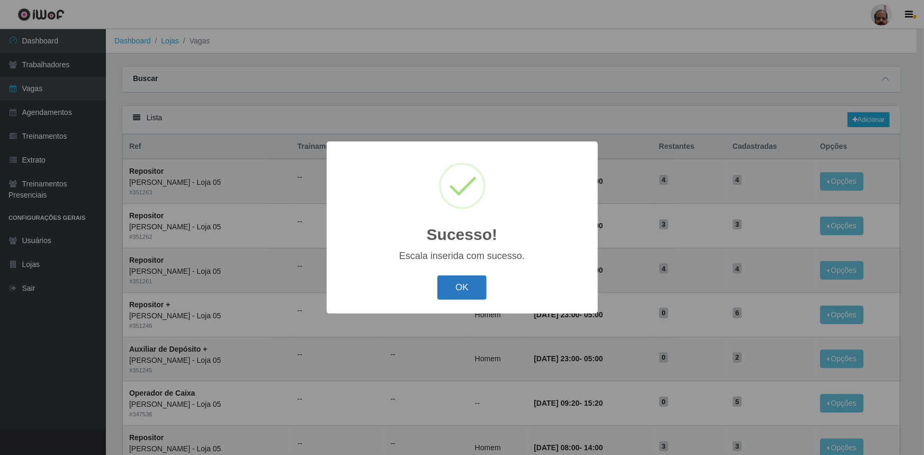
click at [456, 291] on button "OK" at bounding box center [461, 287] width 49 height 25
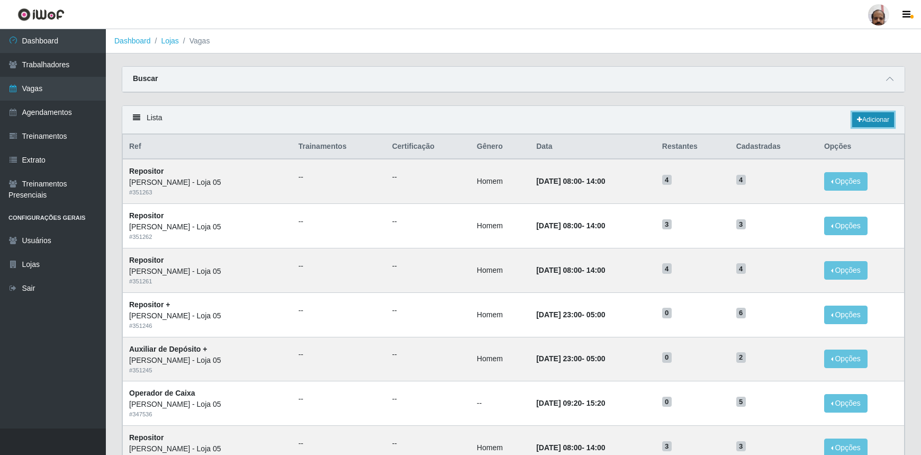
click at [882, 123] on link "Adicionar" at bounding box center [874, 119] width 42 height 15
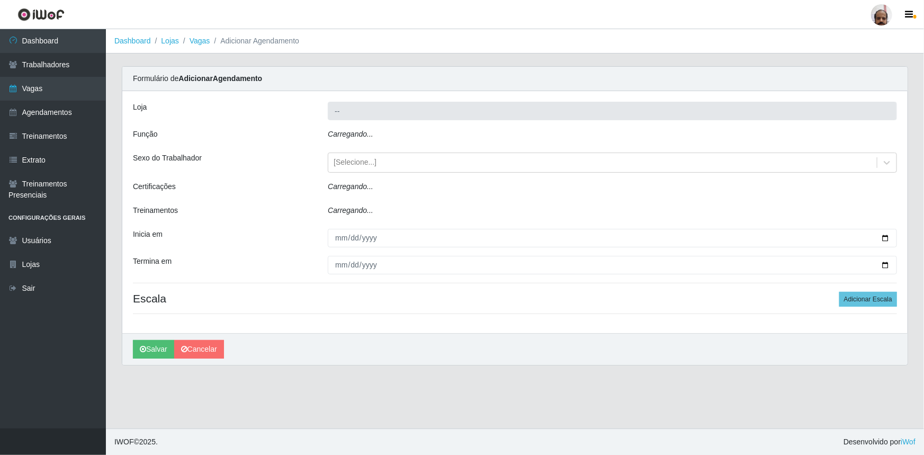
type input "[PERSON_NAME] - Loja 05"
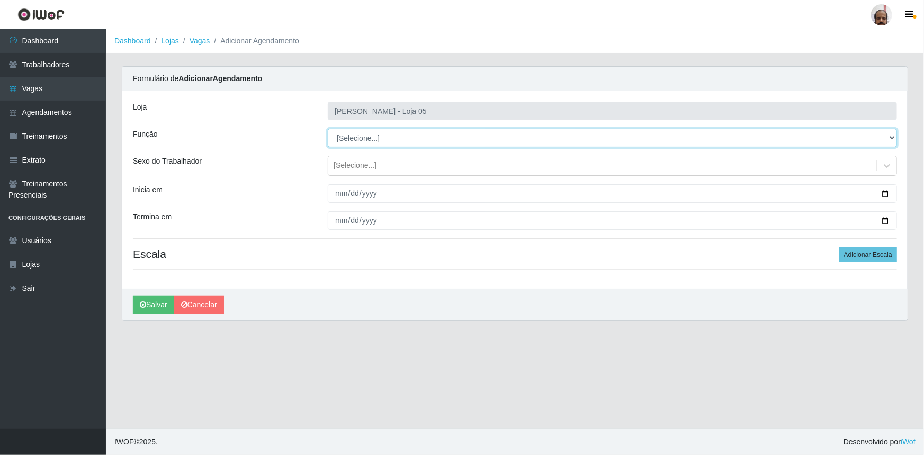
drag, startPoint x: 892, startPoint y: 140, endPoint x: 888, endPoint y: 145, distance: 6.0
click at [892, 140] on select "[Selecione...] ASG ASG + ASG ++ Auxiliar de Depósito Auxiliar de Depósito + Aux…" at bounding box center [612, 138] width 569 height 19
select select "24"
click at [328, 129] on select "[Selecione...] ASG ASG + ASG ++ Auxiliar de Depósito Auxiliar de Depósito + Aux…" at bounding box center [612, 138] width 569 height 19
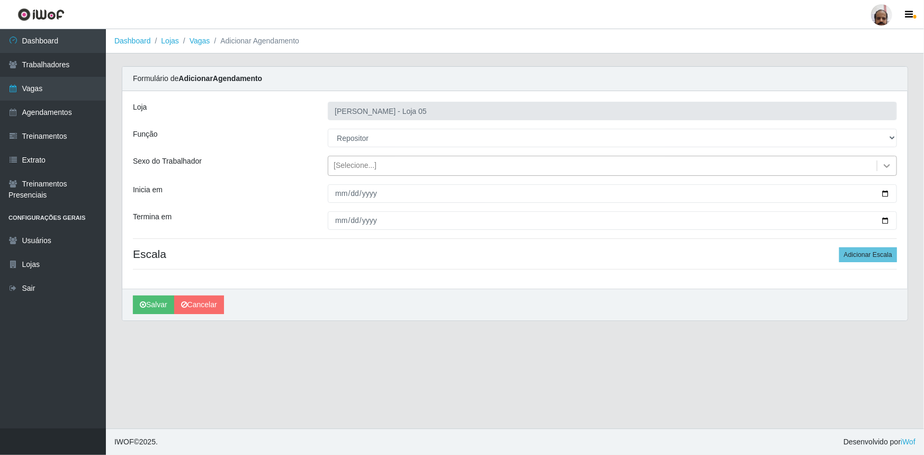
click at [885, 162] on icon at bounding box center [887, 165] width 11 height 11
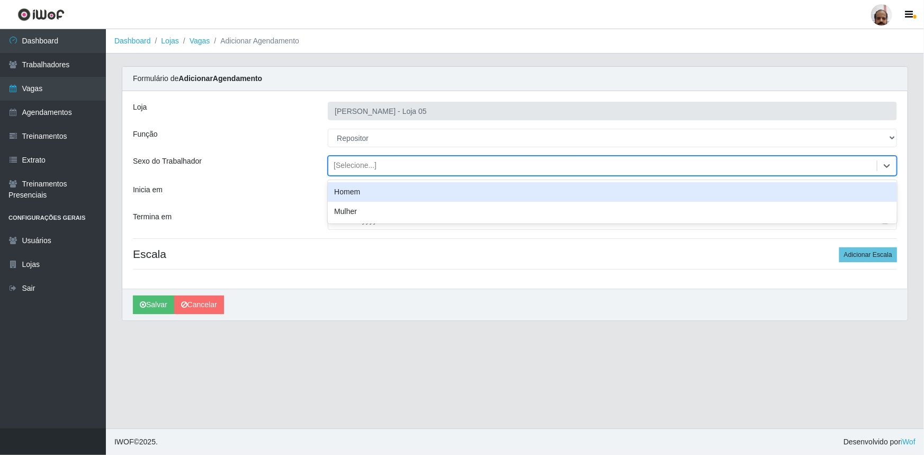
click at [360, 194] on div "Homem" at bounding box center [612, 192] width 569 height 20
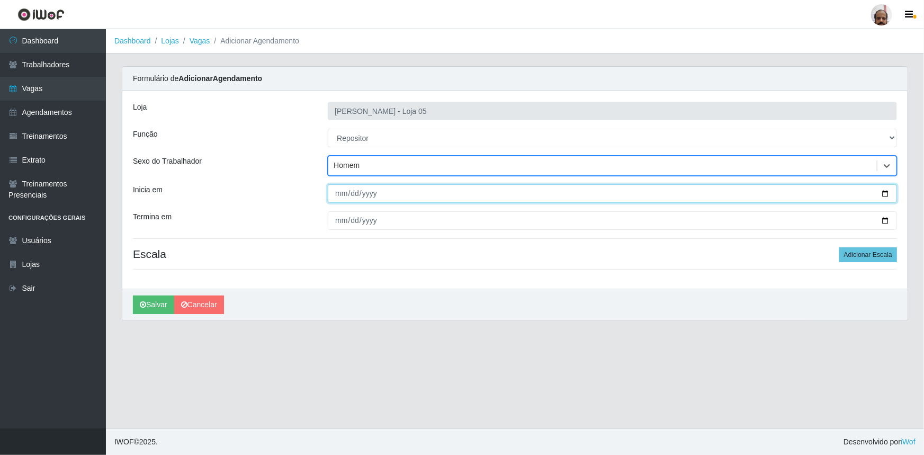
click at [884, 191] on input "Inicia em" at bounding box center [612, 193] width 569 height 19
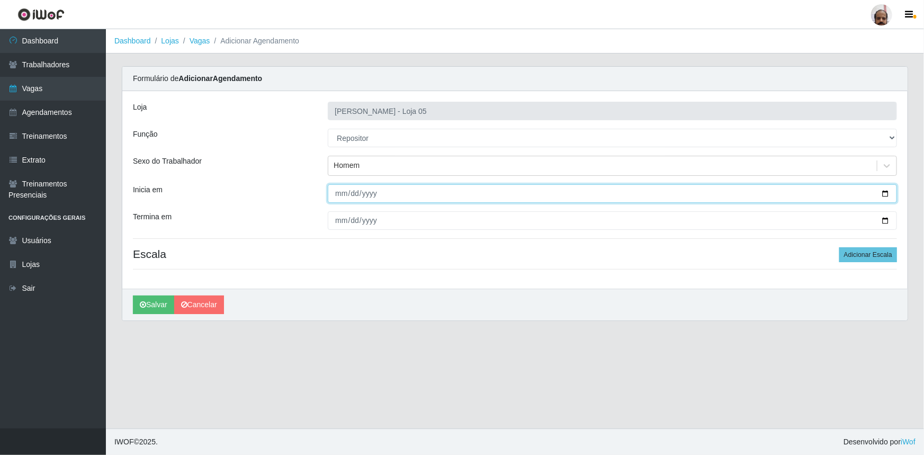
type input "[DATE]"
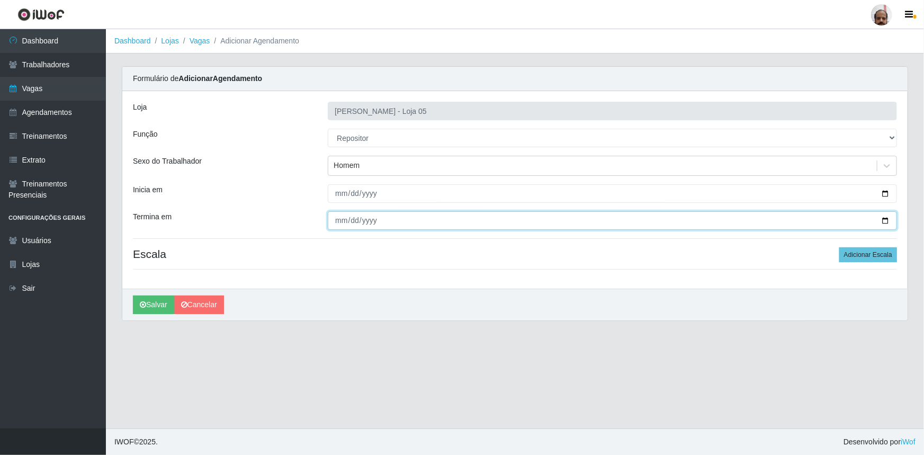
click at [890, 219] on input "Termina em" at bounding box center [612, 220] width 569 height 19
click at [883, 224] on input "Termina em" at bounding box center [612, 220] width 569 height 19
type input "[DATE]"
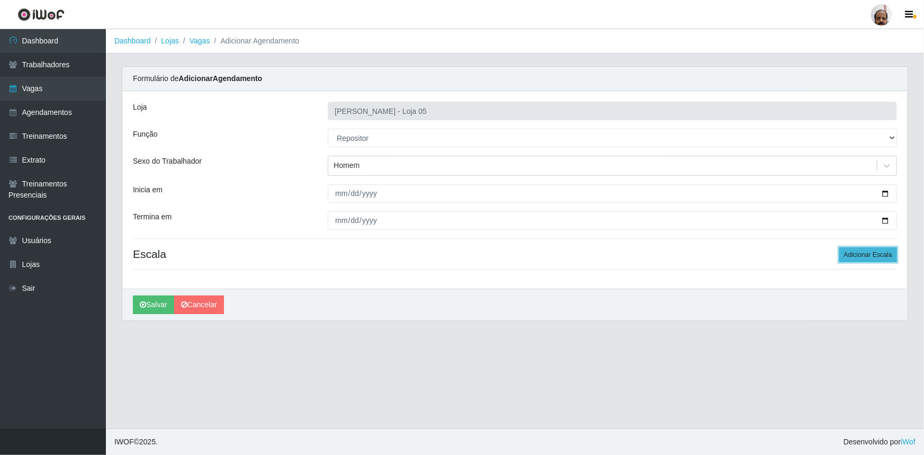
click at [873, 256] on button "Adicionar Escala" at bounding box center [868, 254] width 58 height 15
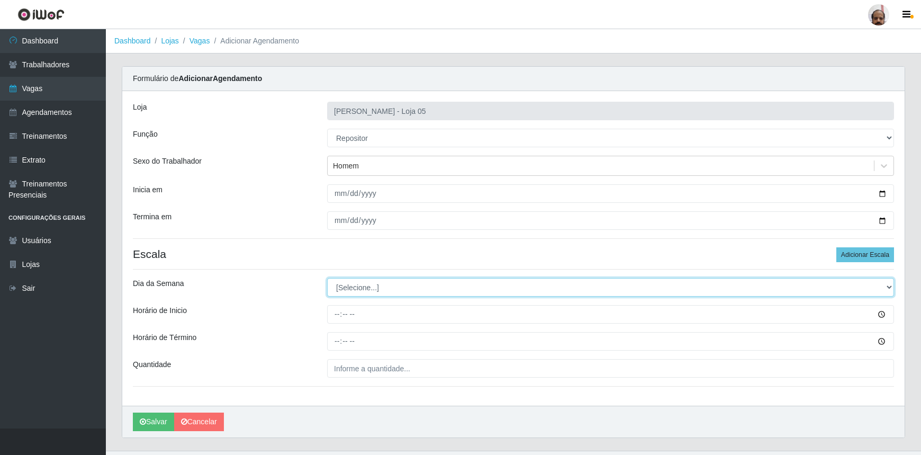
click at [890, 284] on select "[Selecione...] Segunda Terça Quarta Quinta Sexta Sábado Domingo" at bounding box center [610, 287] width 567 height 19
select select "5"
click at [327, 278] on select "[Selecione...] Segunda Terça Quarta Quinta Sexta Sábado Domingo" at bounding box center [610, 287] width 567 height 19
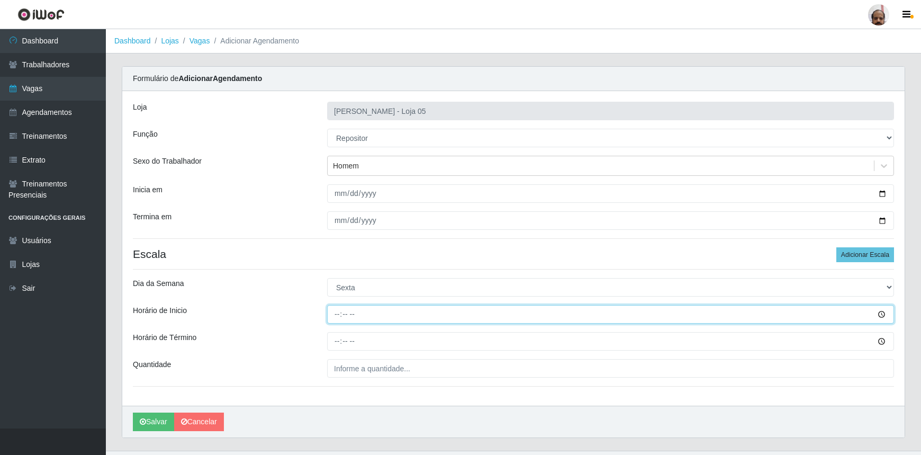
click at [332, 316] on input "Horário de Inicio" at bounding box center [610, 314] width 567 height 19
type input "08:00"
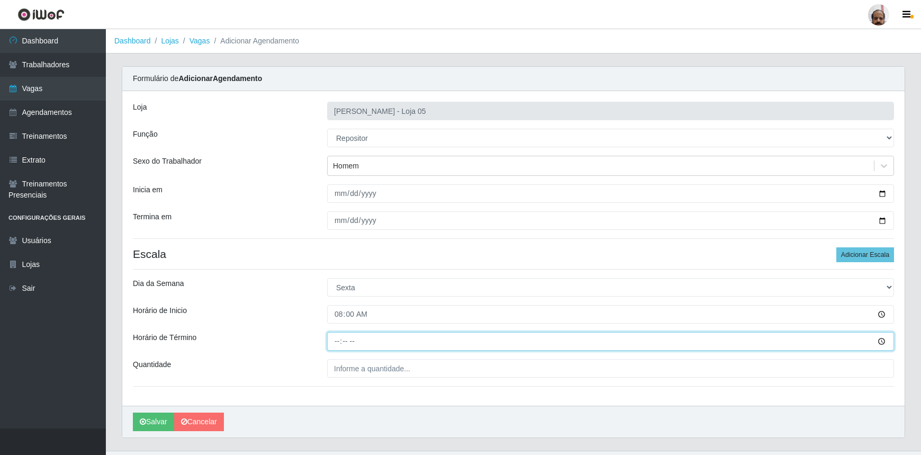
click at [338, 343] on input "Horário de Término" at bounding box center [610, 341] width 567 height 19
type input "14:00"
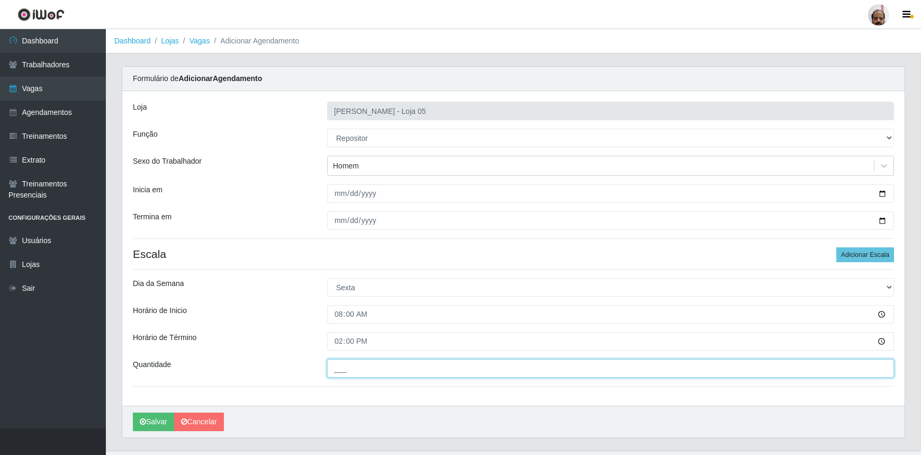
click at [348, 364] on input "___" at bounding box center [610, 368] width 567 height 19
type input "3__"
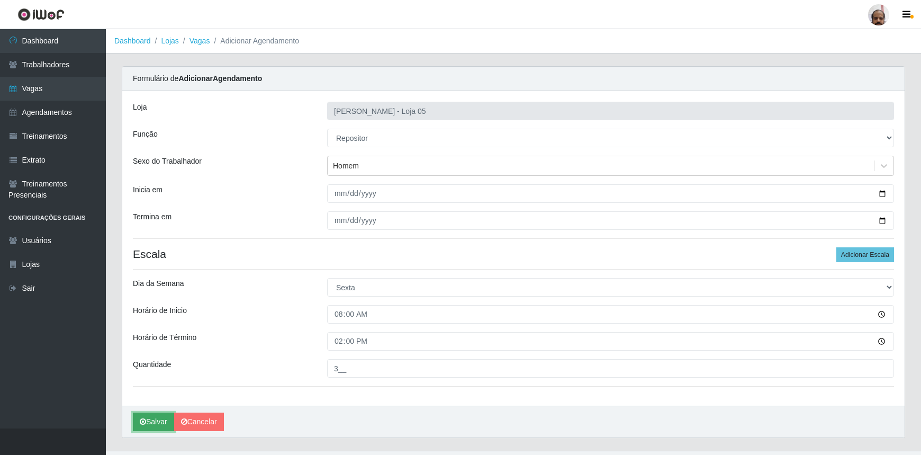
click at [147, 426] on button "Salvar" at bounding box center [153, 422] width 41 height 19
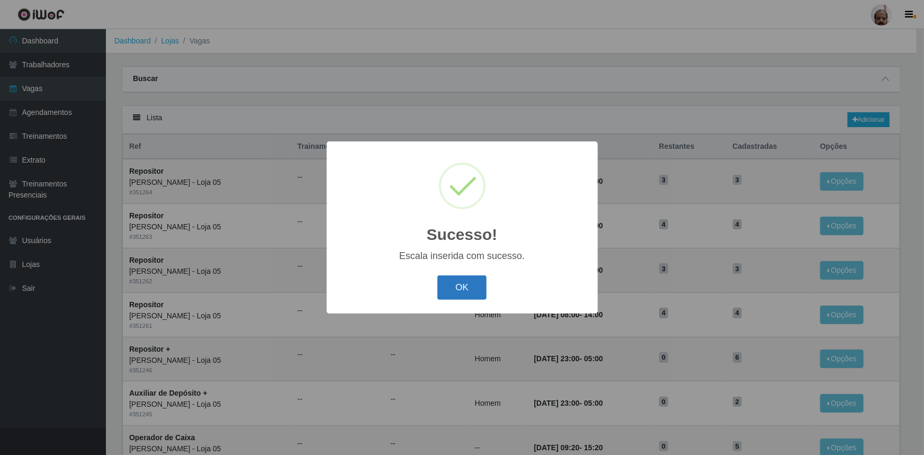
click at [460, 283] on button "OK" at bounding box center [461, 287] width 49 height 25
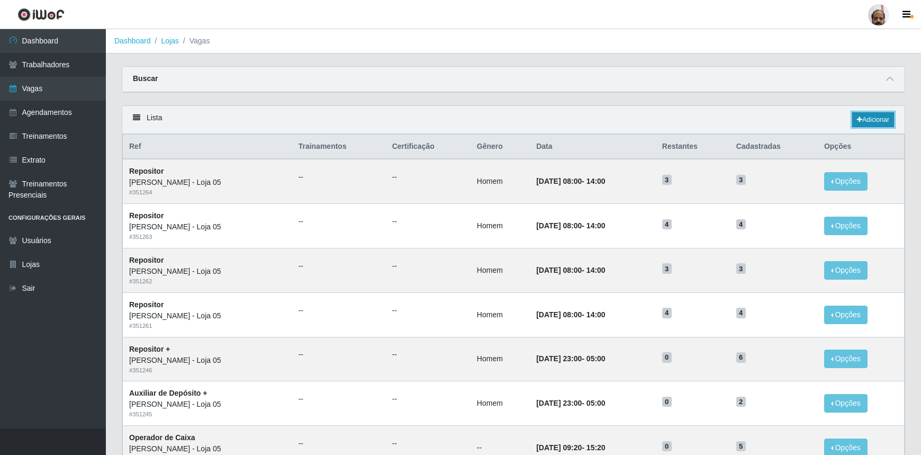
click at [879, 123] on link "Adicionar" at bounding box center [874, 119] width 42 height 15
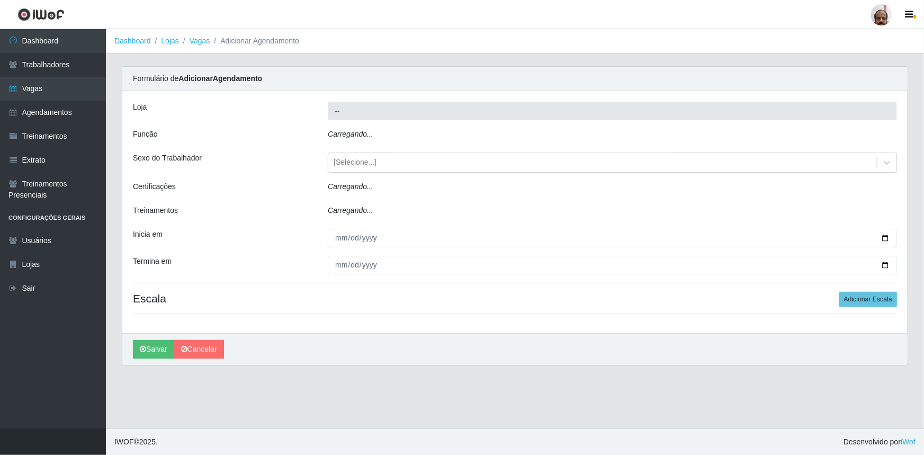
type input "[PERSON_NAME] - Loja 05"
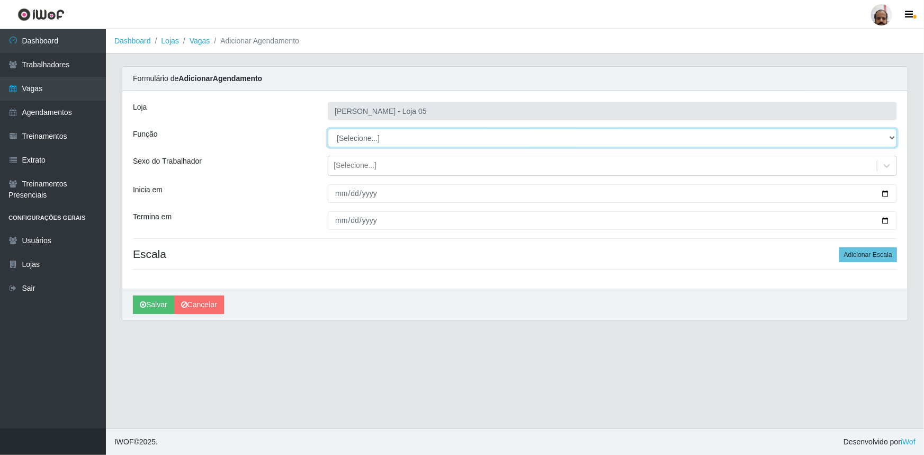
click at [892, 138] on select "[Selecione...] ASG ASG + ASG ++ Auxiliar de Depósito Auxiliar de Depósito + Aux…" at bounding box center [612, 138] width 569 height 19
select select "24"
click at [328, 129] on select "[Selecione...] ASG ASG + ASG ++ Auxiliar de Depósito Auxiliar de Depósito + Aux…" at bounding box center [612, 138] width 569 height 19
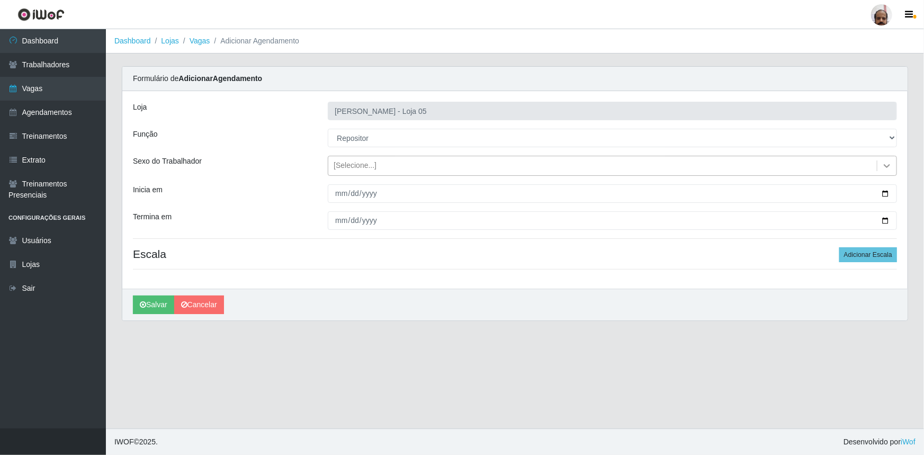
click at [887, 166] on icon at bounding box center [887, 166] width 6 height 4
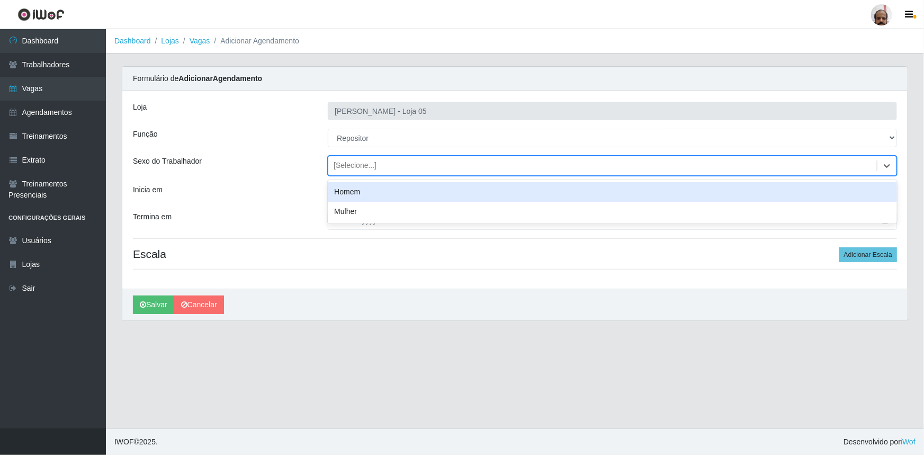
click at [389, 200] on div "Homem" at bounding box center [612, 192] width 569 height 20
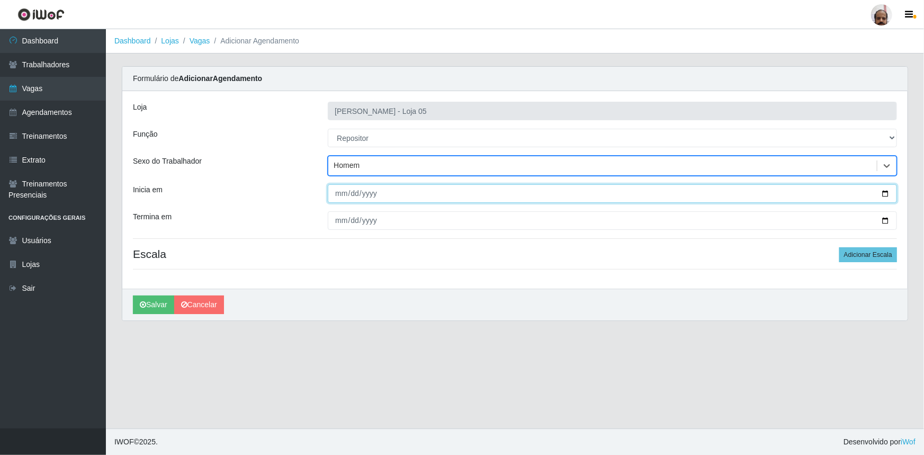
click at [884, 193] on input "Inicia em" at bounding box center [612, 193] width 569 height 19
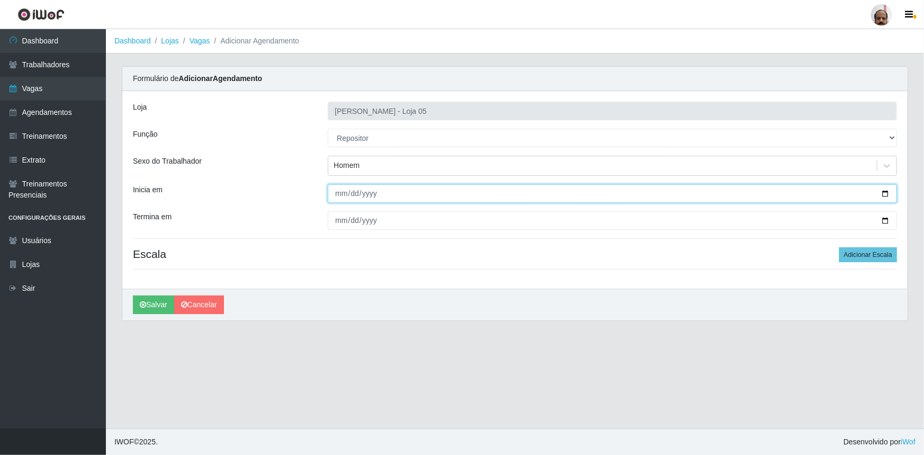
type input "[DATE]"
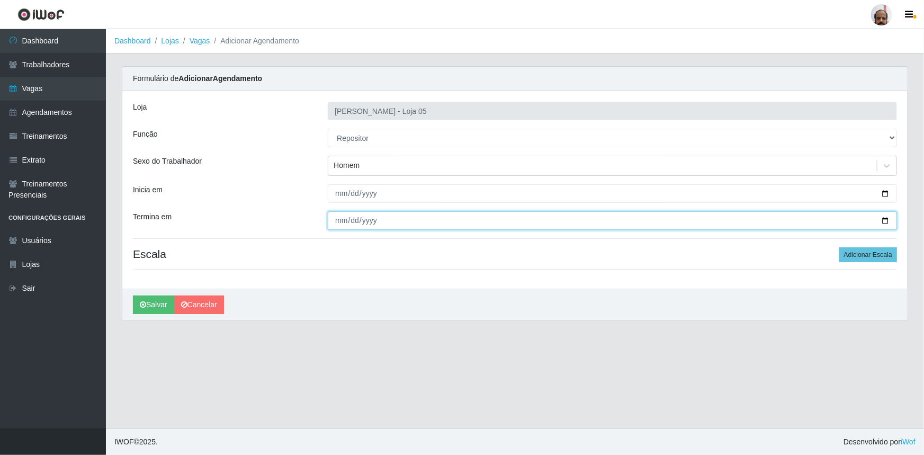
click at [882, 218] on input "Termina em" at bounding box center [612, 220] width 569 height 19
type input "[DATE]"
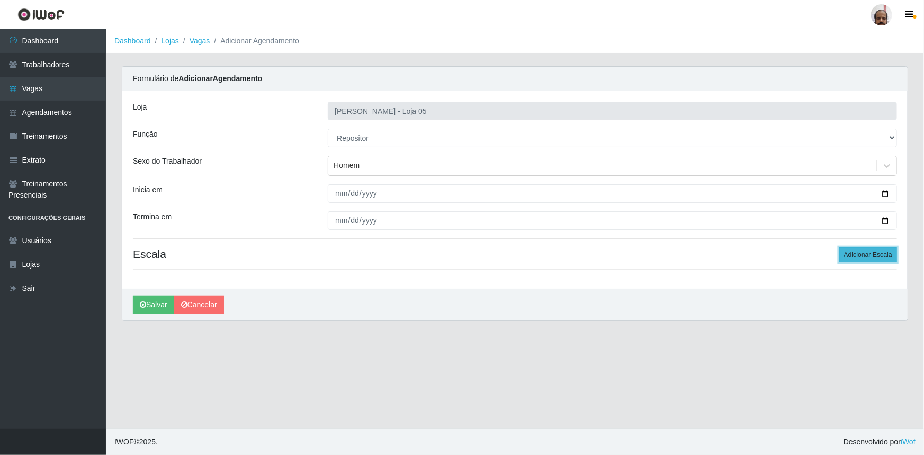
click at [869, 252] on button "Adicionar Escala" at bounding box center [868, 254] width 58 height 15
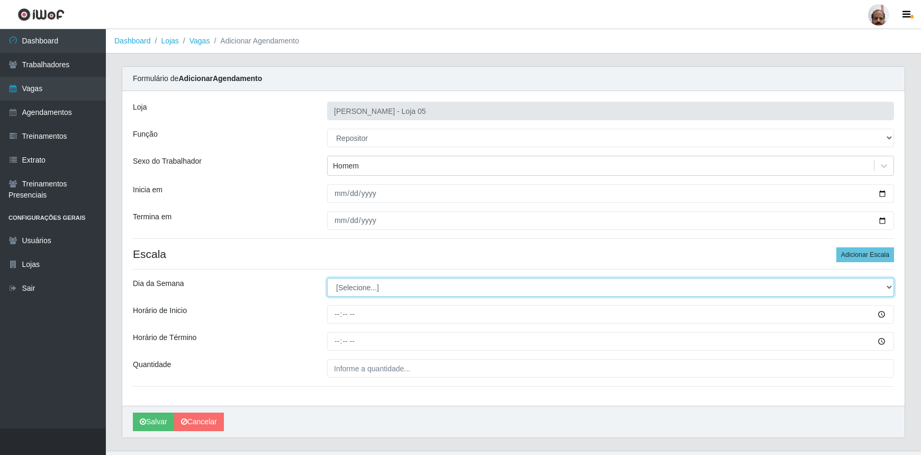
drag, startPoint x: 886, startPoint y: 285, endPoint x: 867, endPoint y: 296, distance: 21.8
click at [886, 285] on select "[Selecione...] Segunda Terça Quarta Quinta Sexta Sábado Domingo" at bounding box center [610, 287] width 567 height 19
select select "1"
click at [327, 278] on select "[Selecione...] Segunda Terça Quarta Quinta Sexta Sábado Domingo" at bounding box center [610, 287] width 567 height 19
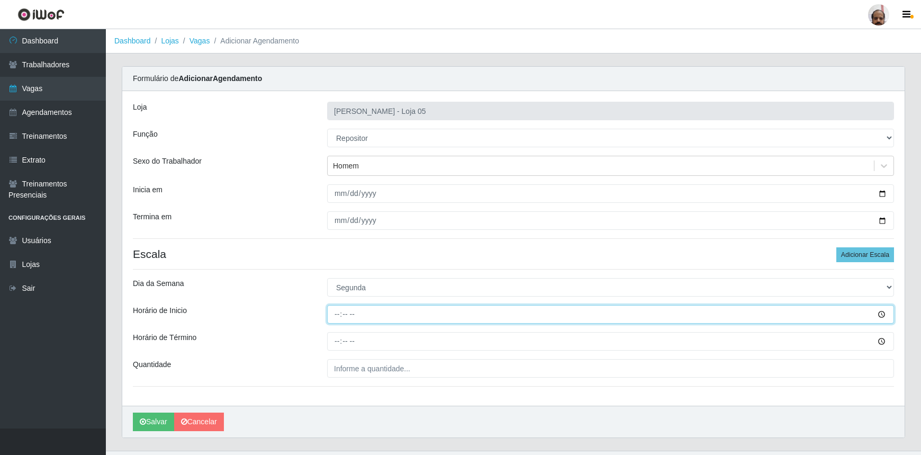
click at [339, 316] on input "Horário de Inicio" at bounding box center [610, 314] width 567 height 19
type input "16:00"
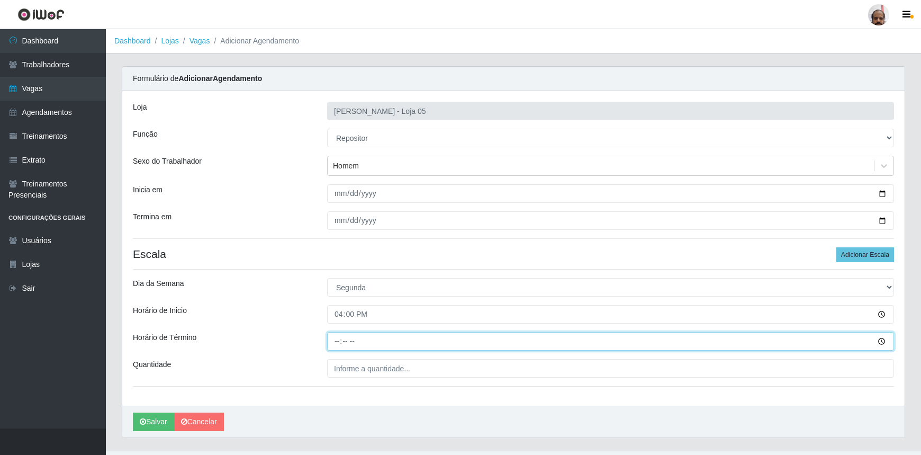
click at [338, 344] on input "Horário de Término" at bounding box center [610, 341] width 567 height 19
type input "22:00"
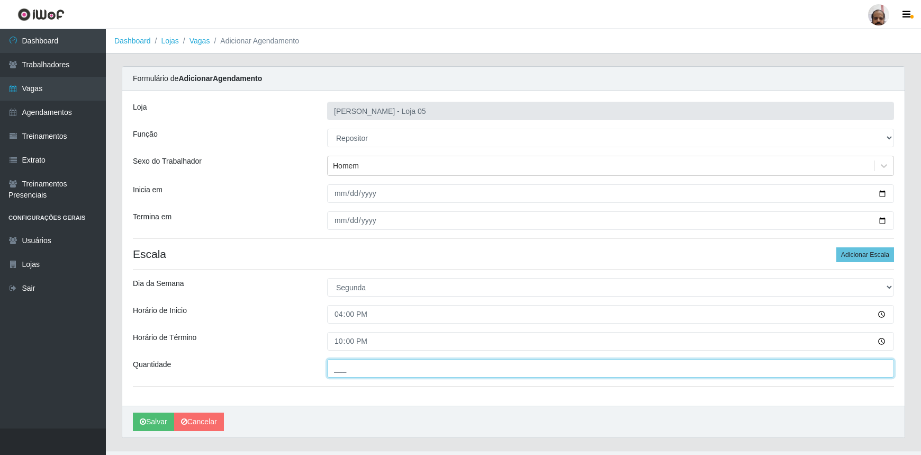
click at [340, 369] on input "___" at bounding box center [610, 368] width 567 height 19
type input "5__"
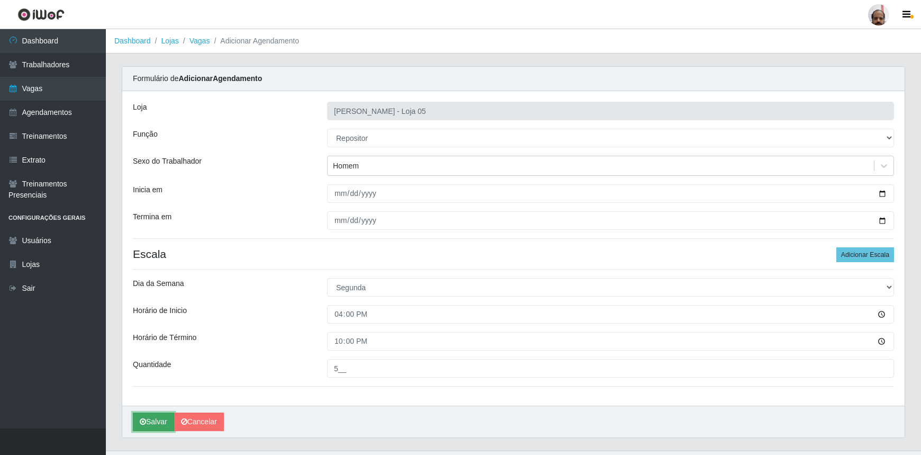
drag, startPoint x: 164, startPoint y: 421, endPoint x: 157, endPoint y: 418, distance: 7.4
click at [164, 421] on button "Salvar" at bounding box center [153, 422] width 41 height 19
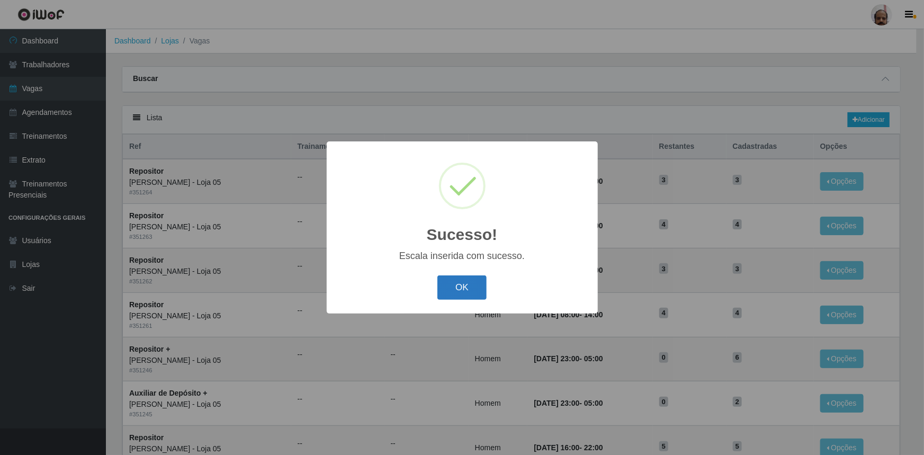
click at [470, 287] on button "OK" at bounding box center [461, 287] width 49 height 25
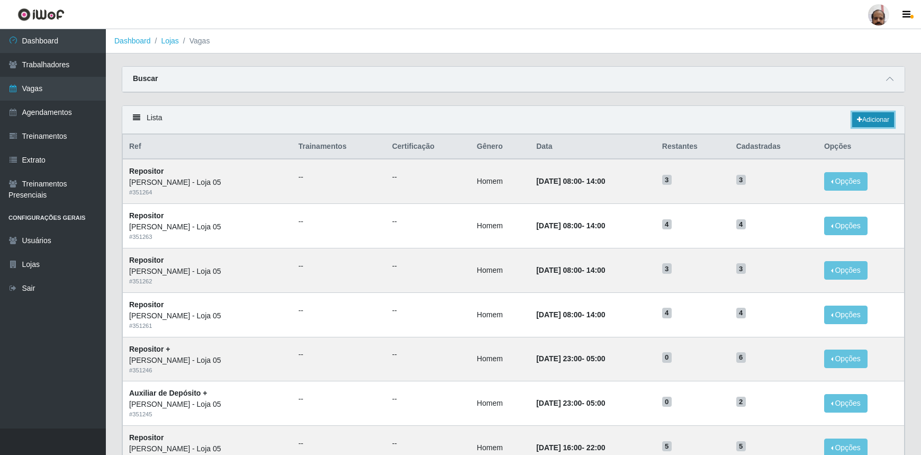
click at [869, 121] on link "Adicionar" at bounding box center [874, 119] width 42 height 15
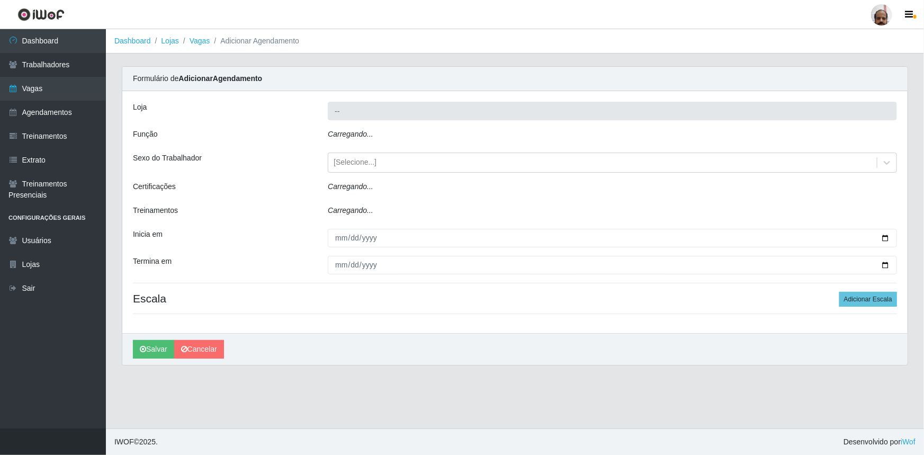
type input "[PERSON_NAME] - Loja 05"
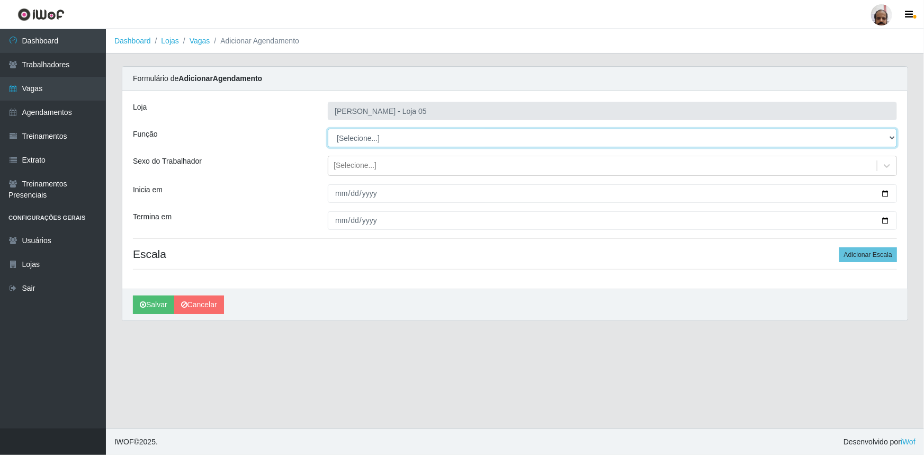
drag, startPoint x: 891, startPoint y: 137, endPoint x: 879, endPoint y: 144, distance: 13.7
click at [891, 137] on select "[Selecione...] ASG ASG + ASG ++ Auxiliar de Depósito Auxiliar de Depósito + Aux…" at bounding box center [612, 138] width 569 height 19
click at [890, 132] on select "[Selecione...] ASG ASG + ASG ++ Auxiliar de Depósito Auxiliar de Depósito + Aux…" at bounding box center [612, 138] width 569 height 19
select select "24"
click at [328, 129] on select "[Selecione...] ASG ASG + ASG ++ Auxiliar de Depósito Auxiliar de Depósito + Aux…" at bounding box center [612, 138] width 569 height 19
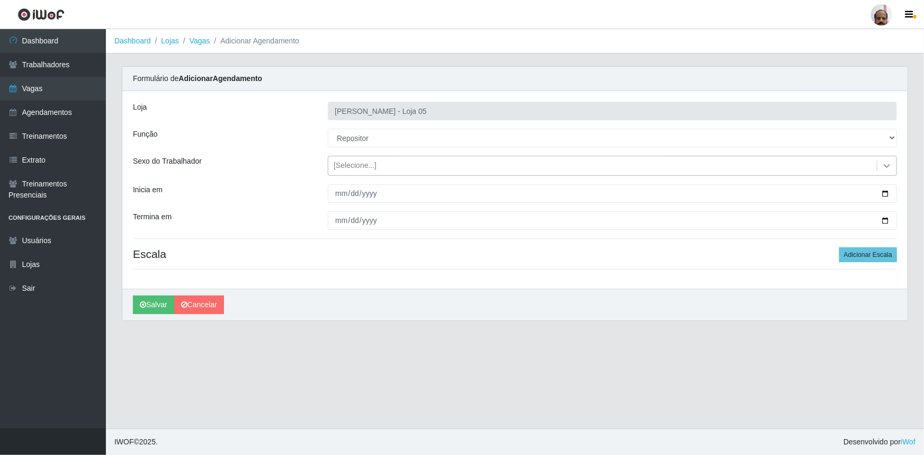
click at [891, 164] on icon at bounding box center [887, 165] width 11 height 11
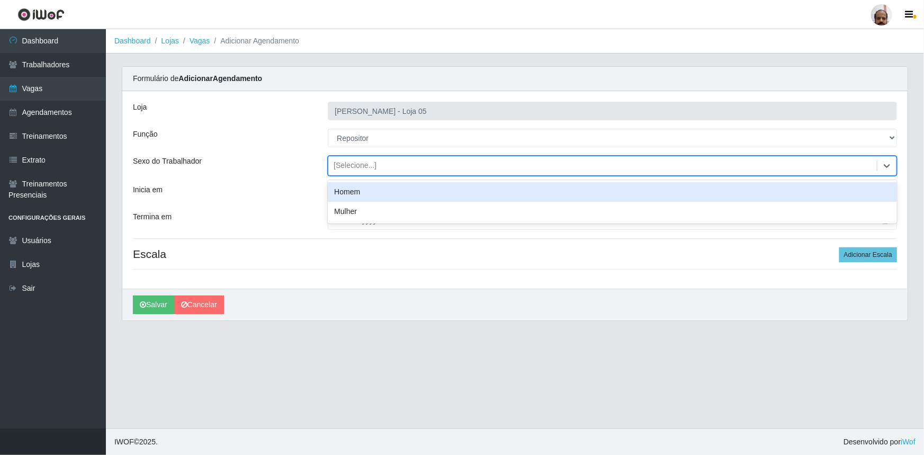
click at [366, 192] on div "Homem" at bounding box center [612, 192] width 569 height 20
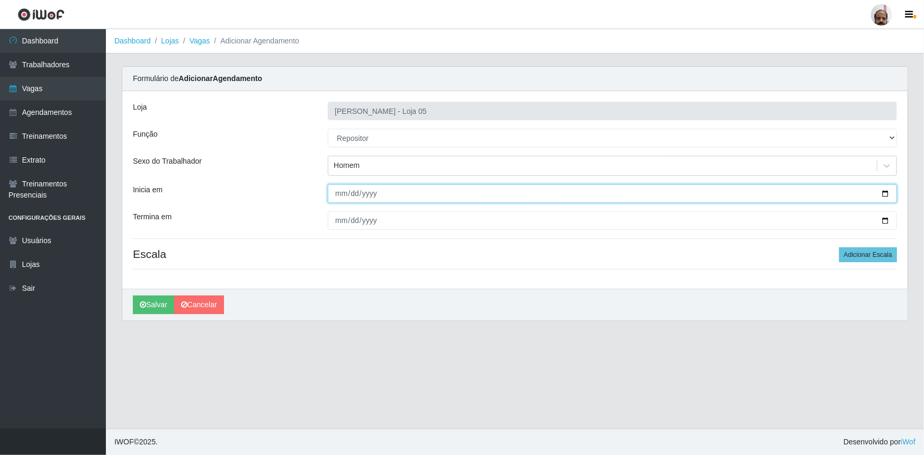
click at [882, 192] on input "Inicia em" at bounding box center [612, 193] width 569 height 19
type input "[DATE]"
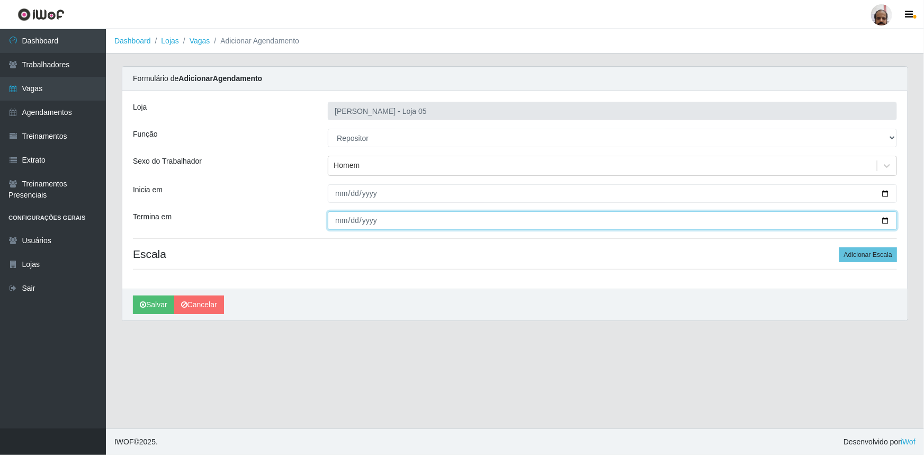
click at [885, 220] on input "Termina em" at bounding box center [612, 220] width 569 height 19
type input "[DATE]"
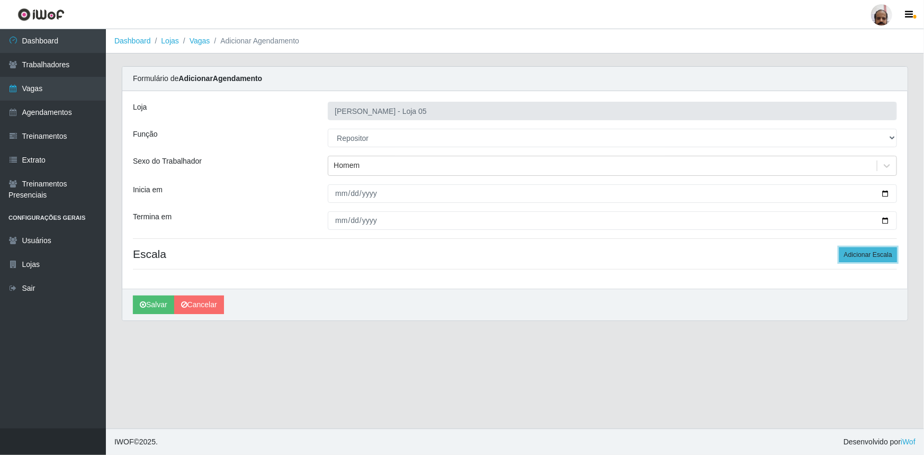
click at [882, 253] on button "Adicionar Escala" at bounding box center [868, 254] width 58 height 15
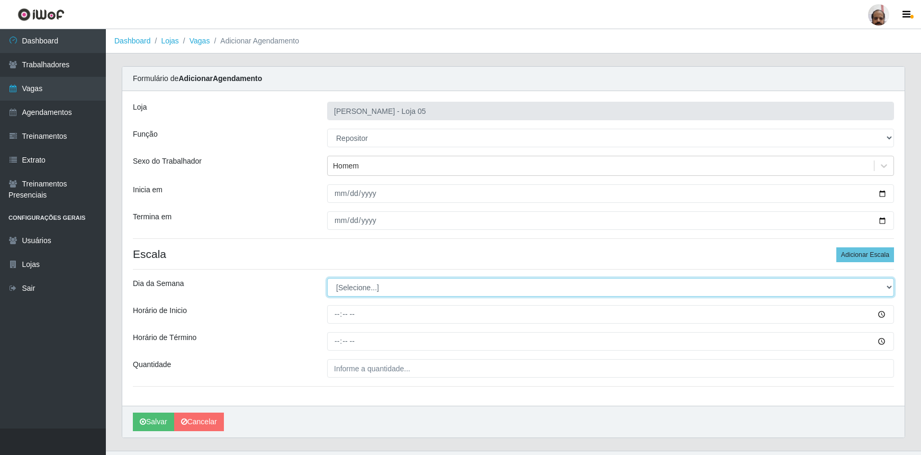
drag, startPoint x: 890, startPoint y: 285, endPoint x: 861, endPoint y: 295, distance: 30.8
click at [890, 285] on select "[Selecione...] Segunda Terça Quarta Quinta Sexta Sábado Domingo" at bounding box center [610, 287] width 567 height 19
select select "2"
click at [327, 278] on select "[Selecione...] Segunda Terça Quarta Quinta Sexta Sábado Domingo" at bounding box center [610, 287] width 567 height 19
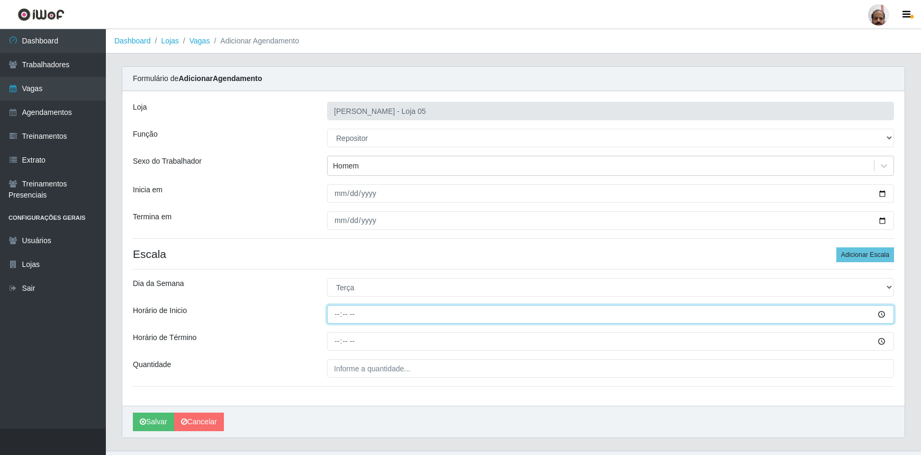
click at [334, 316] on input "Horário de Inicio" at bounding box center [610, 314] width 567 height 19
type input "16:00"
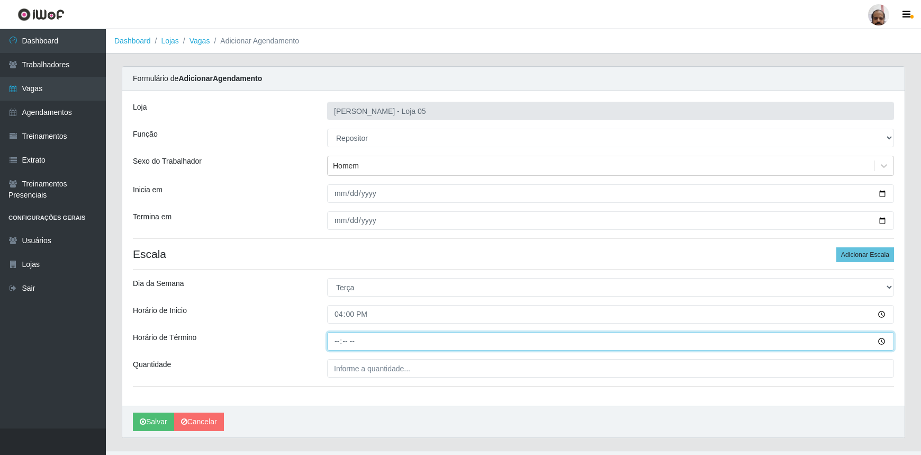
click at [335, 346] on input "Horário de Término" at bounding box center [610, 341] width 567 height 19
type input "22:00"
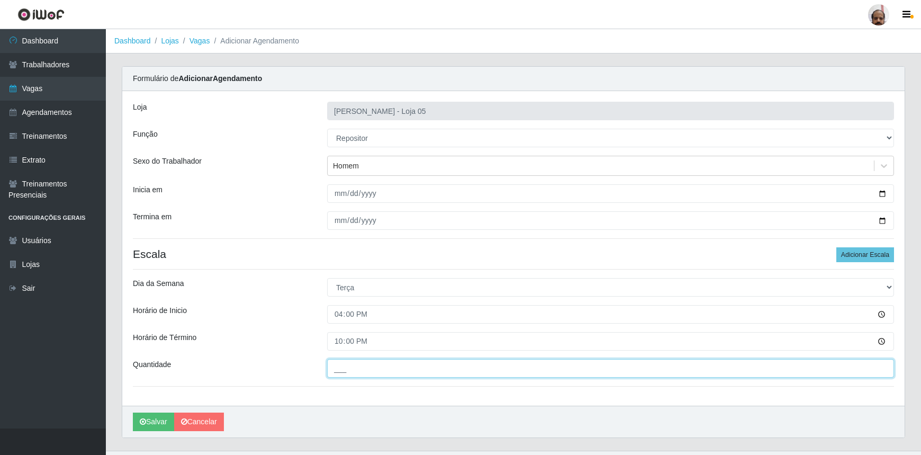
click at [334, 363] on input "___" at bounding box center [610, 368] width 567 height 19
type input "5__"
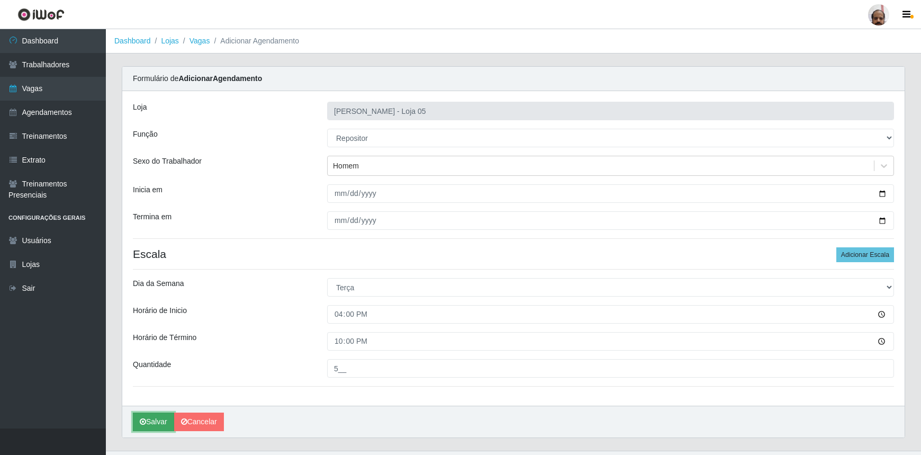
click at [157, 414] on button "Salvar" at bounding box center [153, 422] width 41 height 19
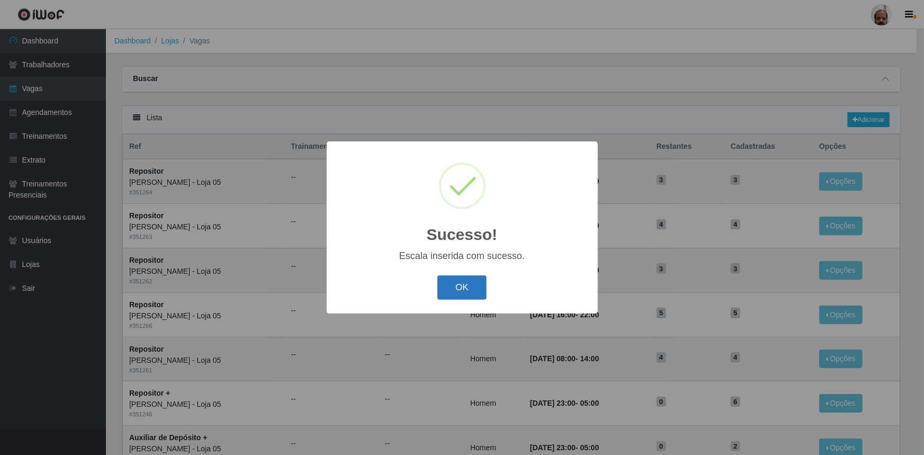
click at [477, 286] on button "OK" at bounding box center [461, 287] width 49 height 25
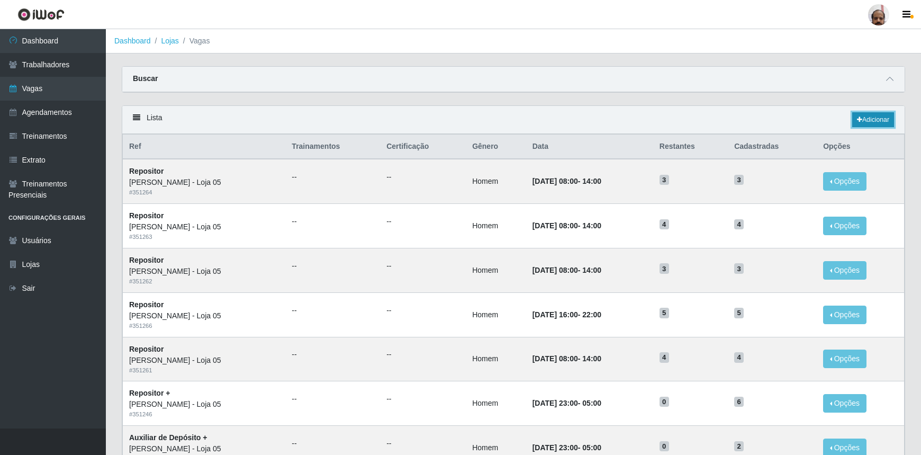
click at [873, 120] on link "Adicionar" at bounding box center [874, 119] width 42 height 15
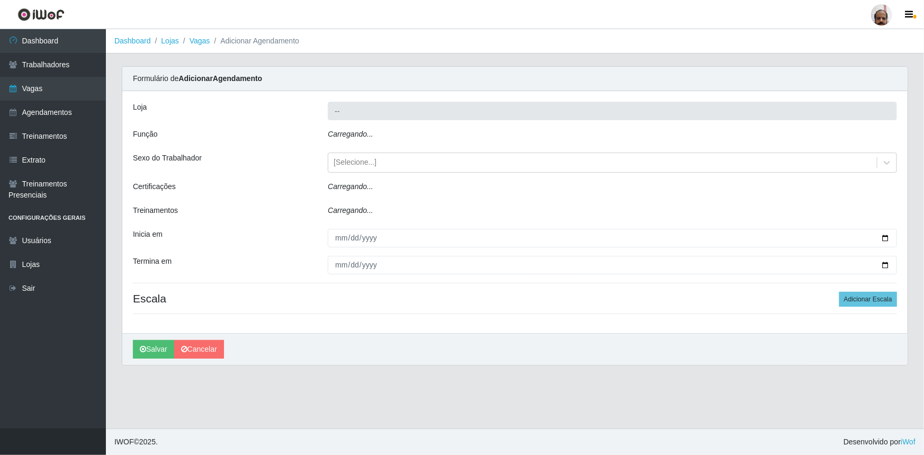
type input "[PERSON_NAME] - Loja 05"
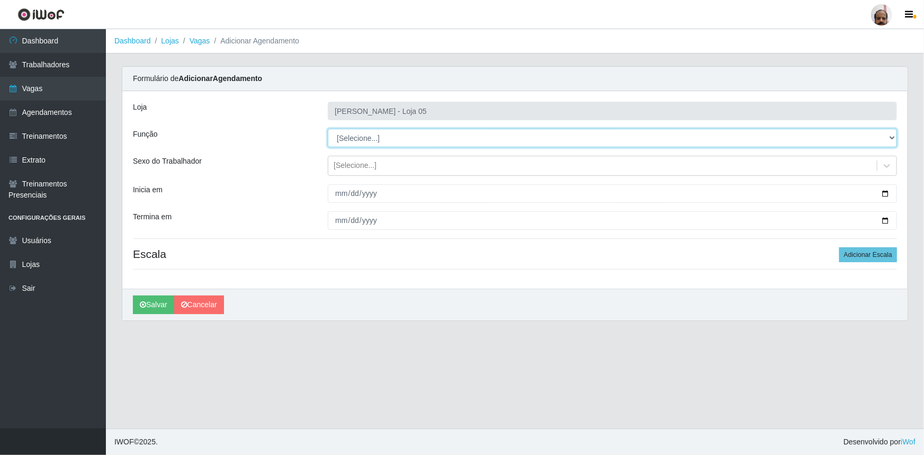
drag, startPoint x: 893, startPoint y: 138, endPoint x: 865, endPoint y: 146, distance: 29.8
click at [893, 138] on select "[Selecione...] ASG ASG + ASG ++ Auxiliar de Depósito Auxiliar de Depósito + Aux…" at bounding box center [612, 138] width 569 height 19
select select "24"
click at [328, 129] on select "[Selecione...] ASG ASG + ASG ++ Auxiliar de Depósito Auxiliar de Depósito + Aux…" at bounding box center [612, 138] width 569 height 19
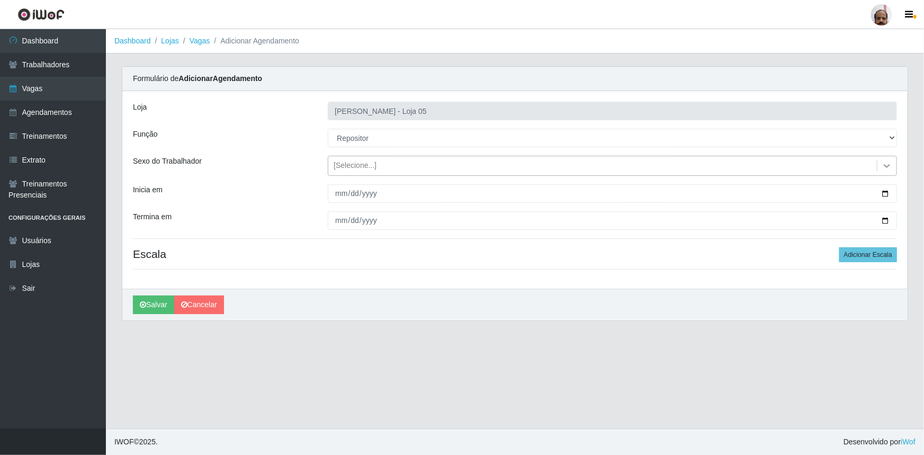
click at [887, 162] on icon at bounding box center [887, 165] width 11 height 11
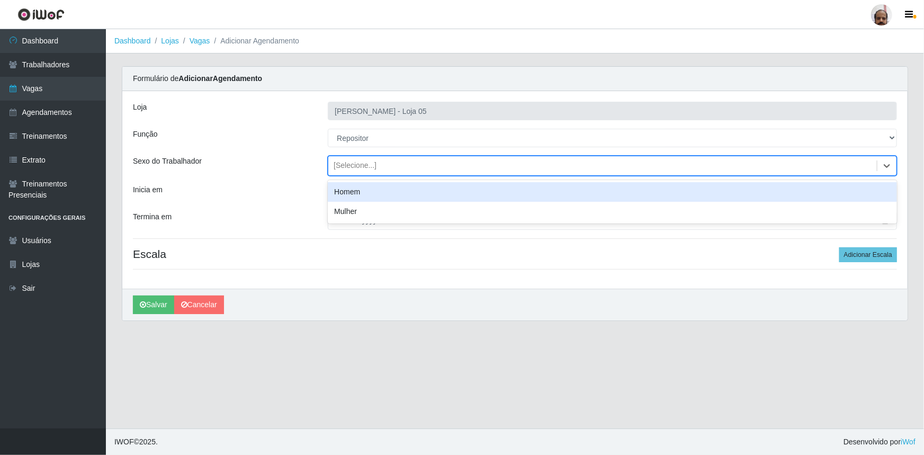
drag, startPoint x: 376, startPoint y: 195, endPoint x: 422, endPoint y: 202, distance: 46.0
click at [376, 195] on div "Homem" at bounding box center [612, 192] width 569 height 20
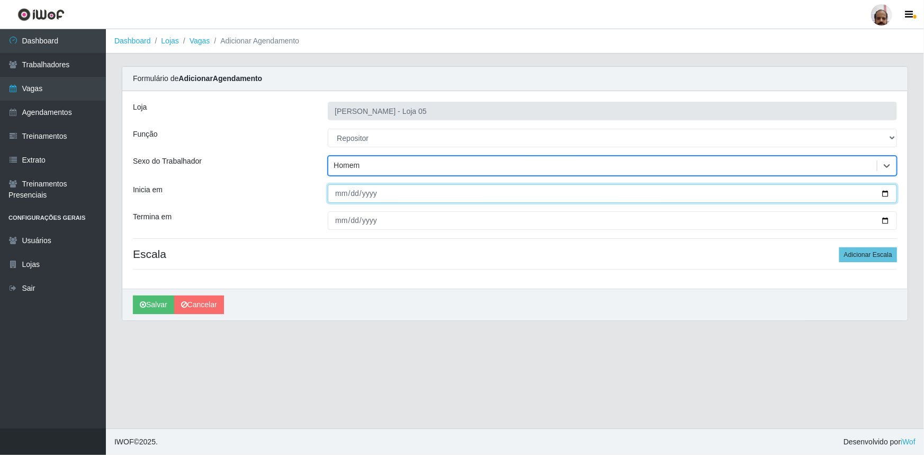
click at [887, 192] on input "Inicia em" at bounding box center [612, 193] width 569 height 19
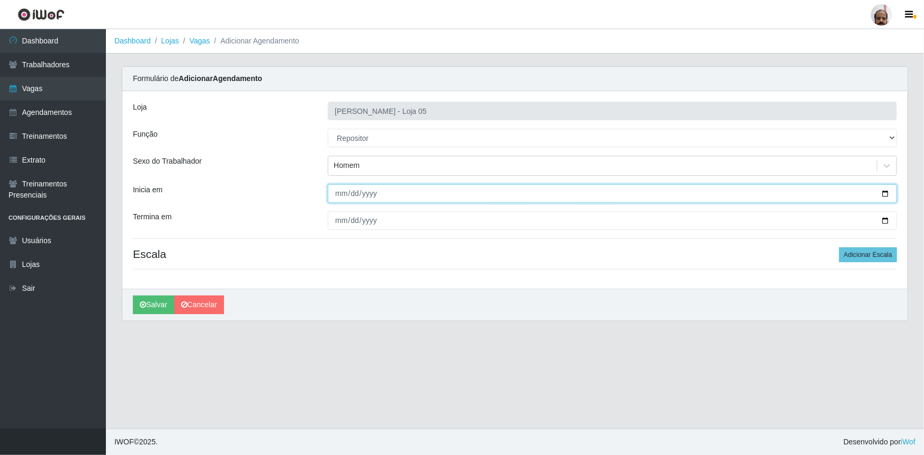
type input "[DATE]"
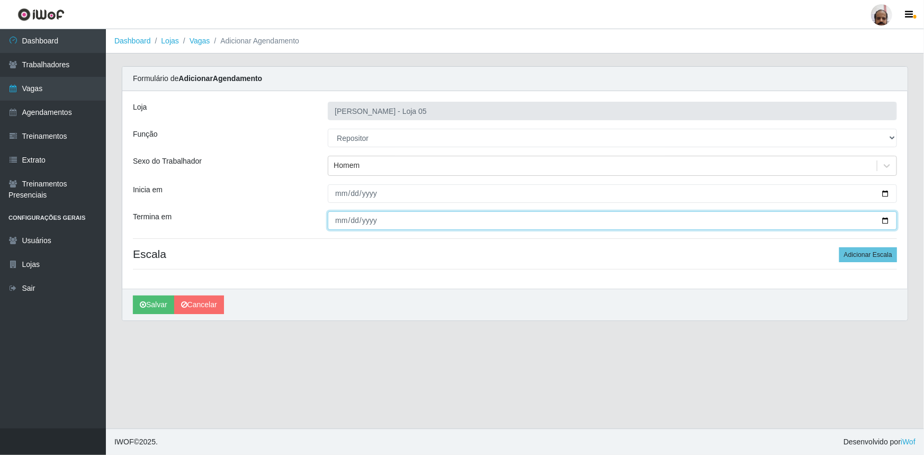
click at [882, 221] on input "Termina em" at bounding box center [612, 220] width 569 height 19
type input "[DATE]"
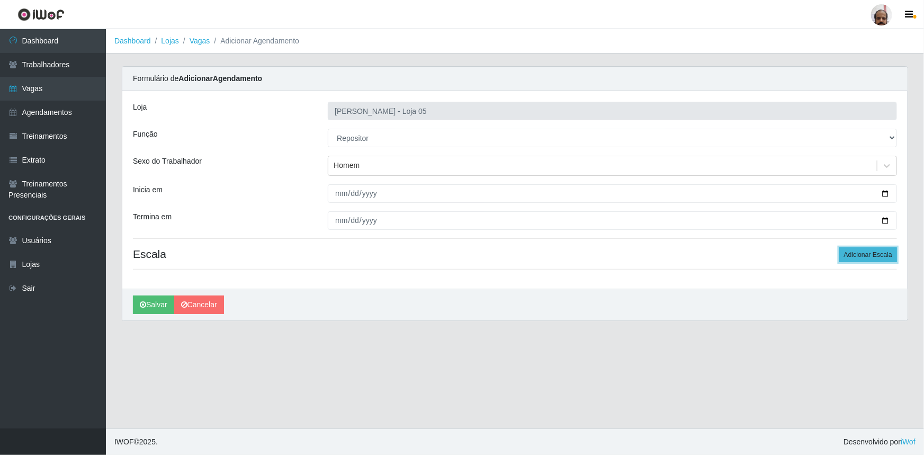
click at [869, 253] on button "Adicionar Escala" at bounding box center [868, 254] width 58 height 15
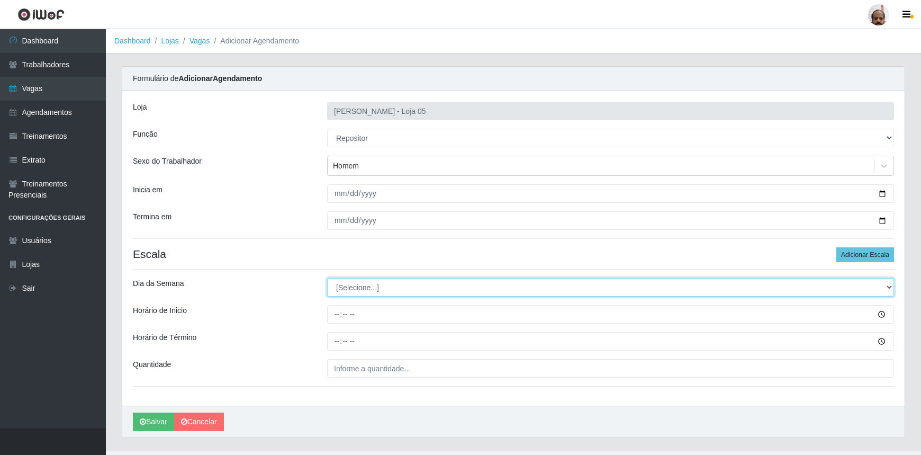
drag, startPoint x: 887, startPoint y: 285, endPoint x: 877, endPoint y: 294, distance: 13.2
click at [887, 285] on select "[Selecione...] Segunda Terça Quarta Quinta Sexta Sábado Domingo" at bounding box center [610, 287] width 567 height 19
select select "3"
click at [327, 278] on select "[Selecione...] Segunda Terça Quarta Quinta Sexta Sábado Domingo" at bounding box center [610, 287] width 567 height 19
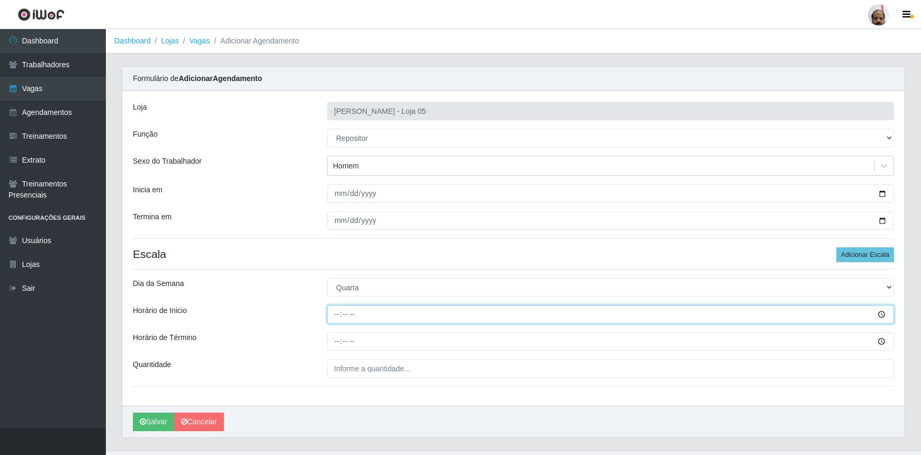
click at [336, 317] on input "Horário de Inicio" at bounding box center [610, 314] width 567 height 19
type input "16:00"
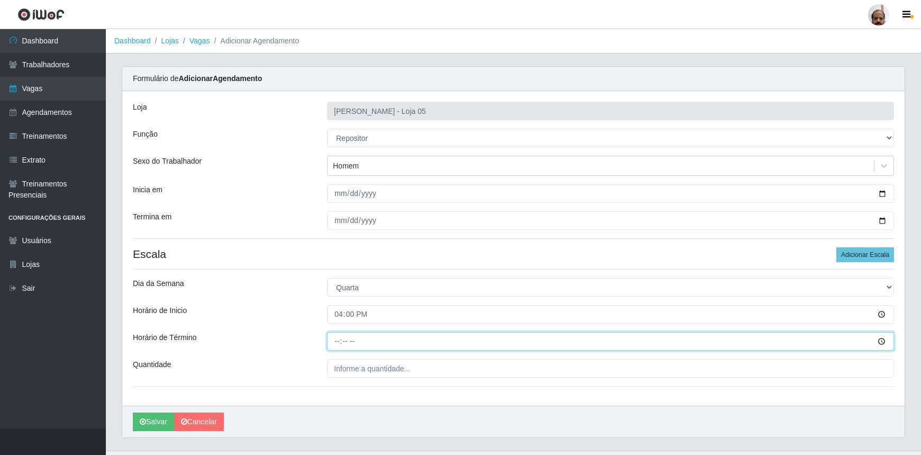
click at [334, 341] on input "Horário de Término" at bounding box center [610, 341] width 567 height 19
type input "22:00"
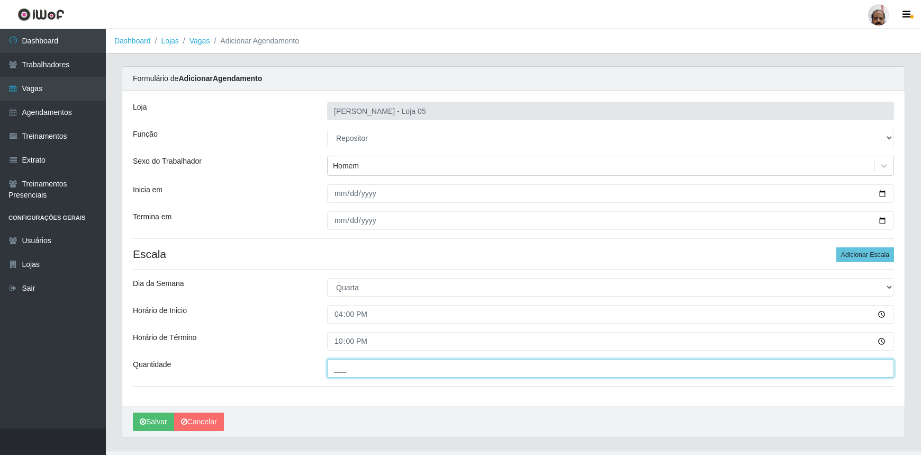
click at [340, 363] on input "___" at bounding box center [610, 368] width 567 height 19
type input "5__"
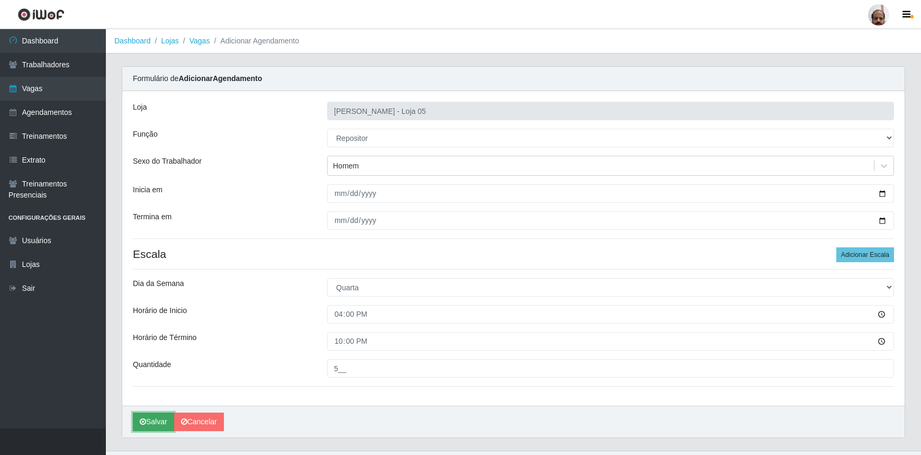
click at [158, 423] on button "Salvar" at bounding box center [153, 422] width 41 height 19
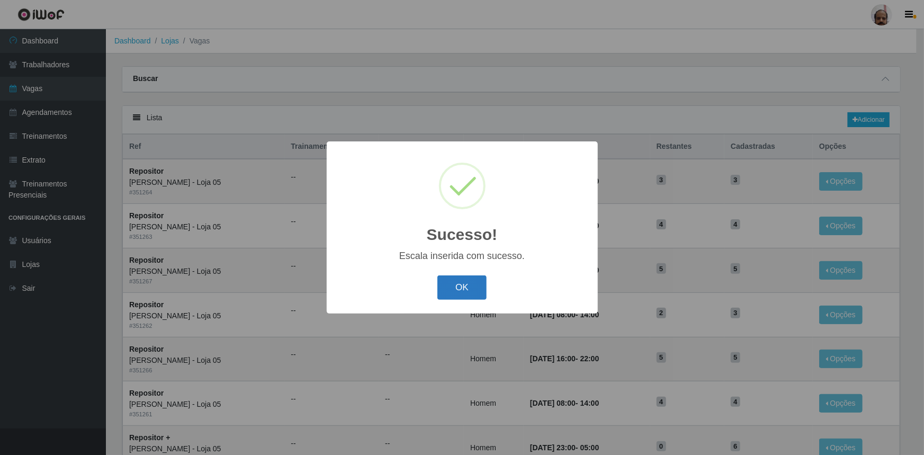
click at [475, 291] on button "OK" at bounding box center [461, 287] width 49 height 25
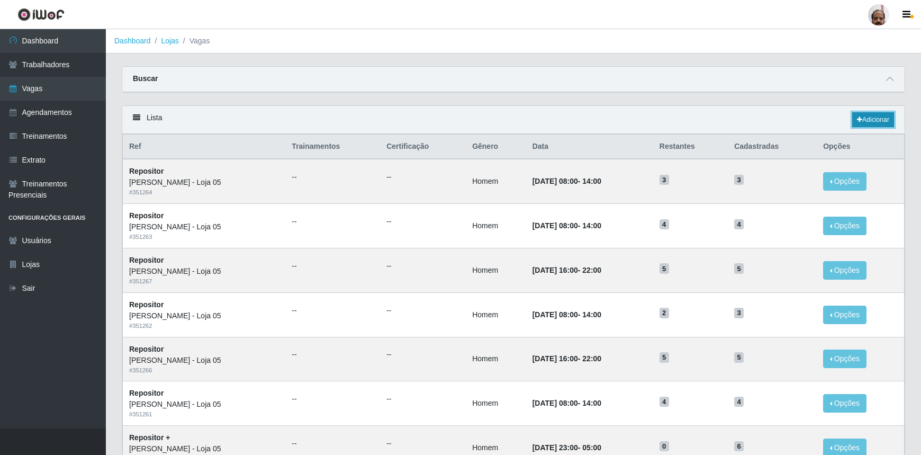
click at [874, 121] on link "Adicionar" at bounding box center [874, 119] width 42 height 15
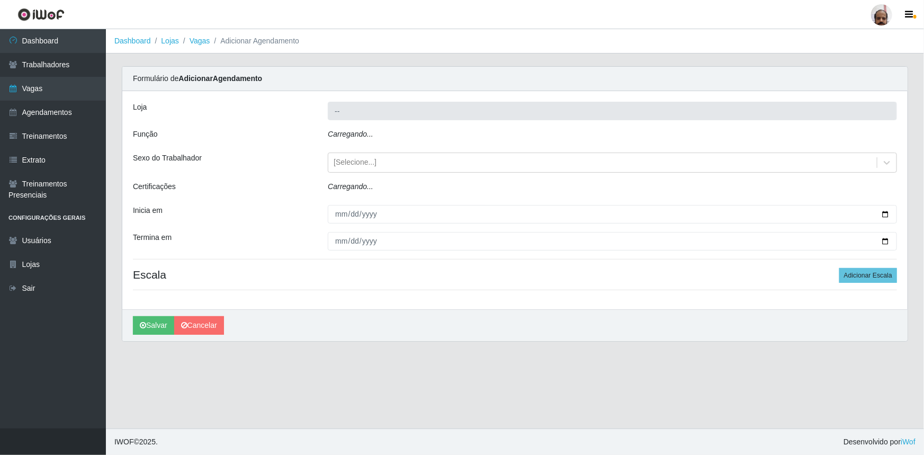
type input "[PERSON_NAME] - Loja 05"
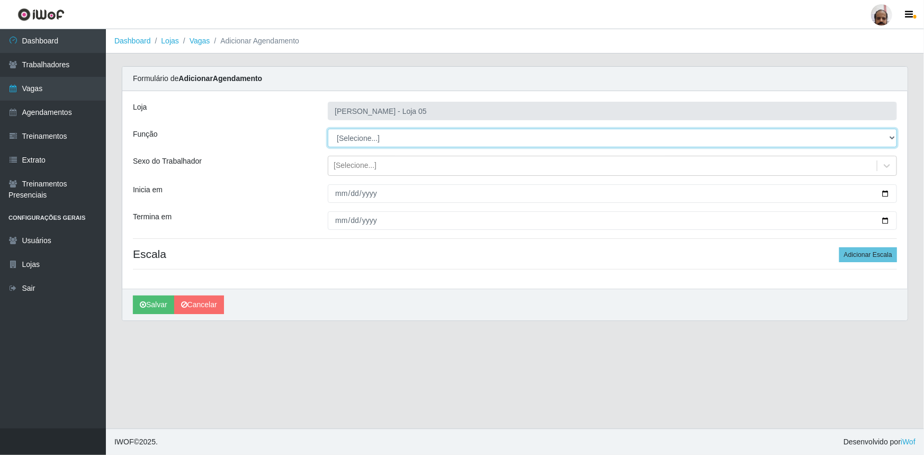
drag, startPoint x: 892, startPoint y: 138, endPoint x: 884, endPoint y: 142, distance: 8.8
click at [892, 138] on select "[Selecione...] ASG ASG + ASG ++ Auxiliar de Depósito Auxiliar de Depósito + Aux…" at bounding box center [612, 138] width 569 height 19
select select "24"
click at [328, 129] on select "[Selecione...] ASG ASG + ASG ++ Auxiliar de Depósito Auxiliar de Depósito + Aux…" at bounding box center [612, 138] width 569 height 19
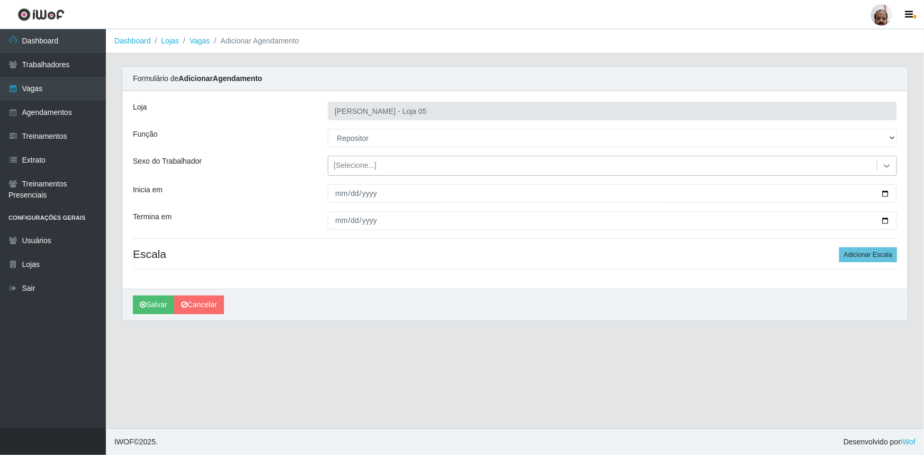
click at [890, 169] on icon at bounding box center [887, 165] width 11 height 11
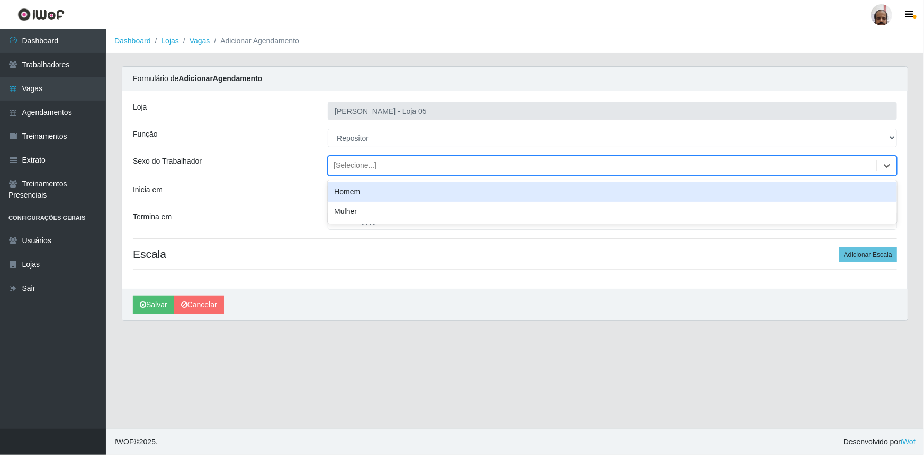
click at [375, 192] on div "Homem" at bounding box center [612, 192] width 569 height 20
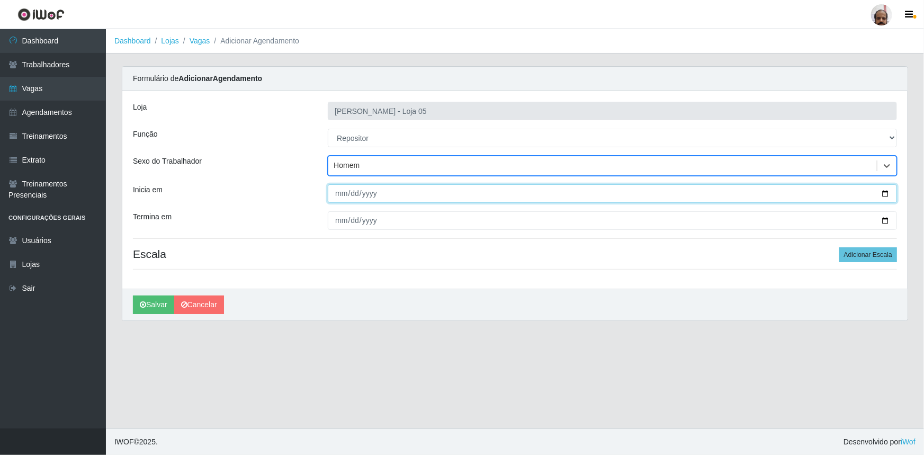
click at [889, 192] on input "Inicia em" at bounding box center [612, 193] width 569 height 19
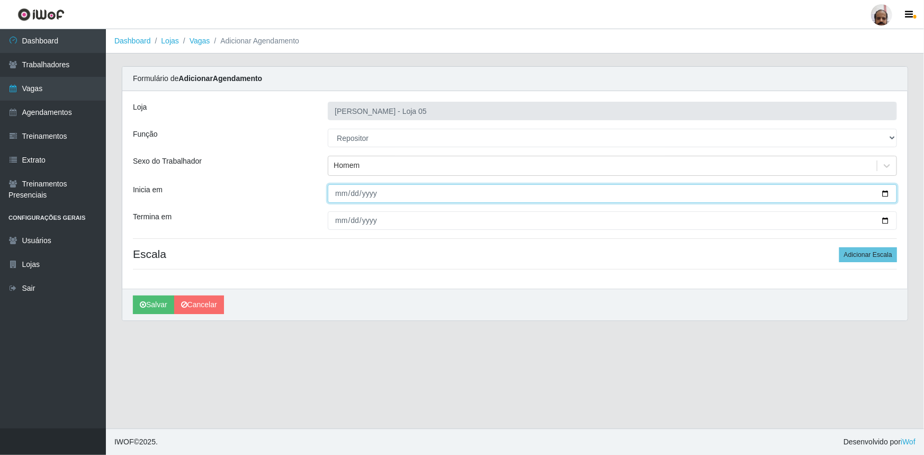
type input "[DATE]"
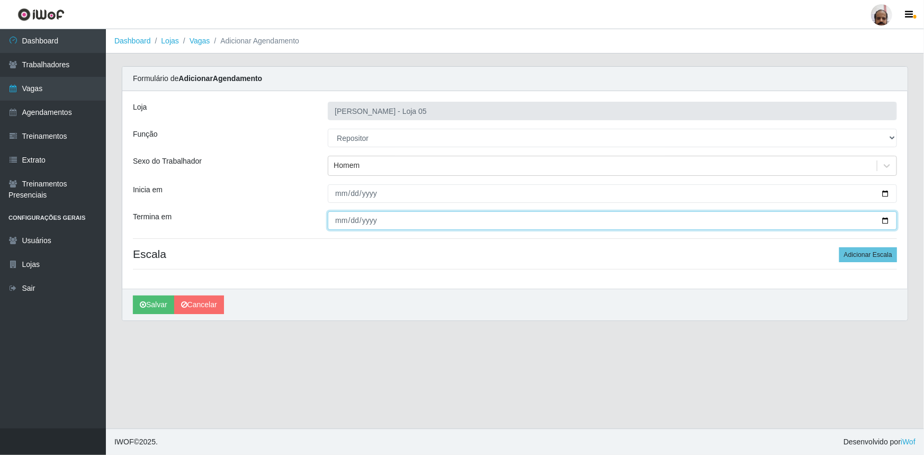
click at [885, 218] on input "Termina em" at bounding box center [612, 220] width 569 height 19
type input "[DATE]"
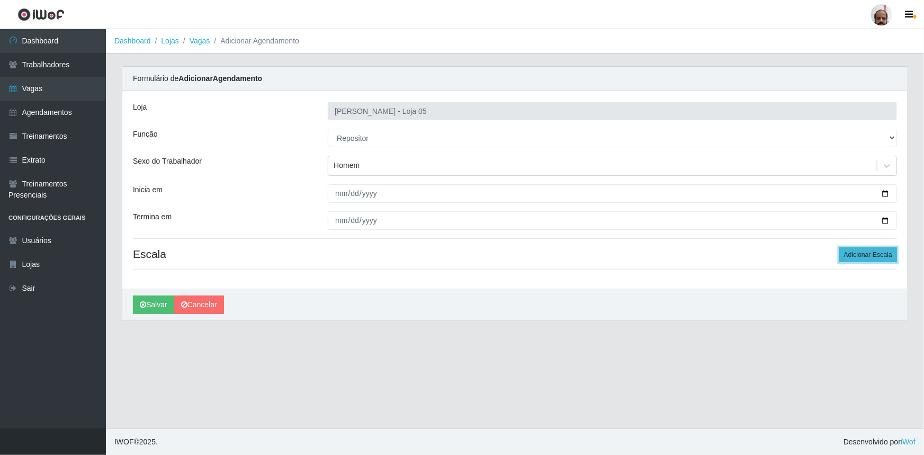
click at [874, 250] on button "Adicionar Escala" at bounding box center [868, 254] width 58 height 15
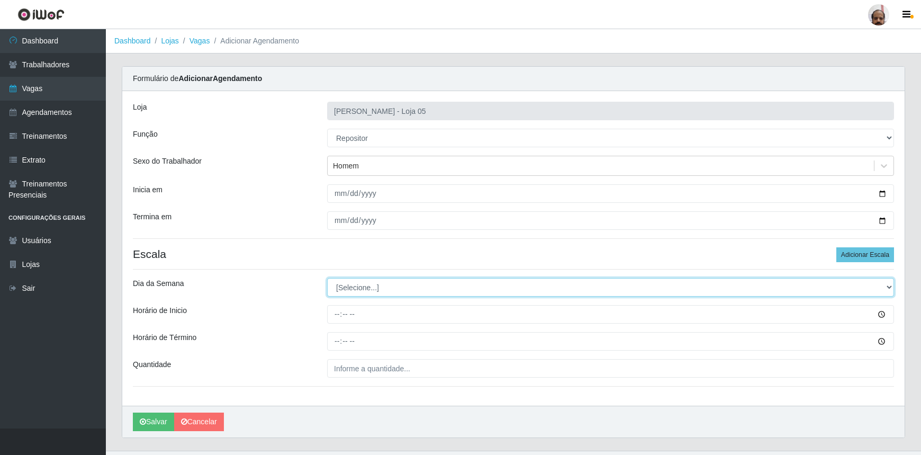
drag, startPoint x: 892, startPoint y: 286, endPoint x: 844, endPoint y: 296, distance: 48.7
click at [892, 286] on select "[Selecione...] Segunda Terça Quarta Quinta Sexta Sábado Domingo" at bounding box center [610, 287] width 567 height 19
select select "4"
click at [327, 278] on select "[Selecione...] Segunda Terça Quarta Quinta Sexta Sábado Domingo" at bounding box center [610, 287] width 567 height 19
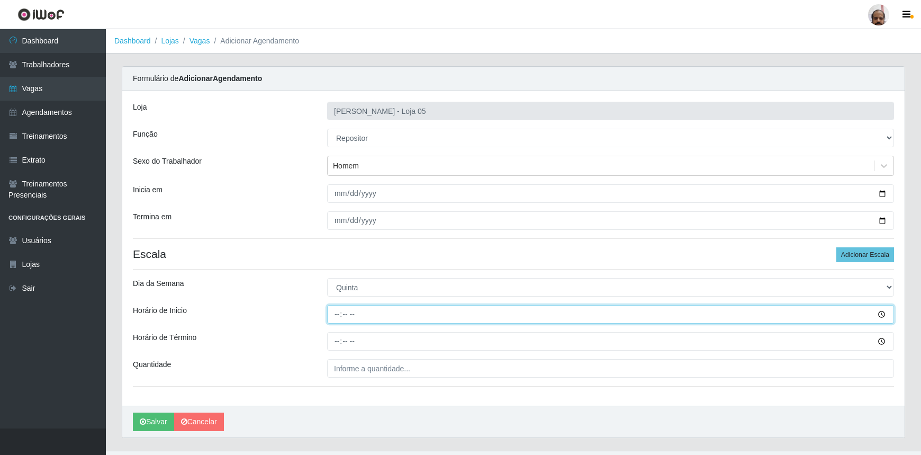
click at [335, 320] on input "Horário de Inicio" at bounding box center [610, 314] width 567 height 19
type input "16:00"
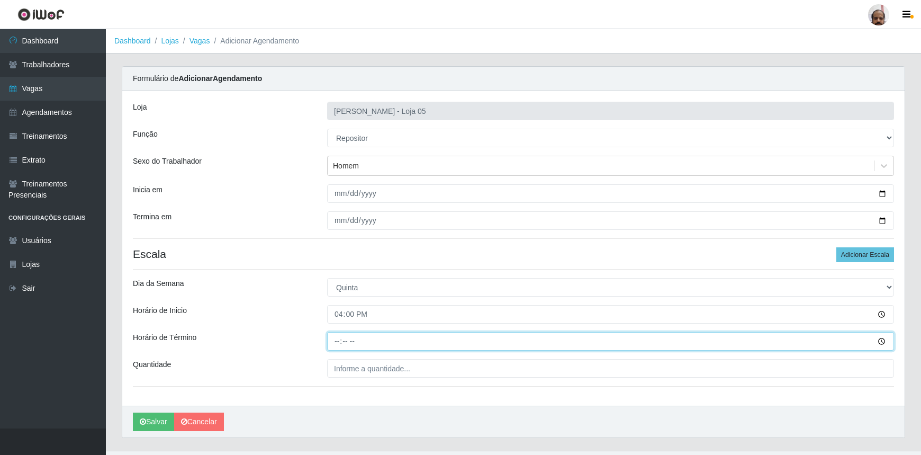
click at [337, 338] on input "Horário de Término" at bounding box center [610, 341] width 567 height 19
type input "22:00"
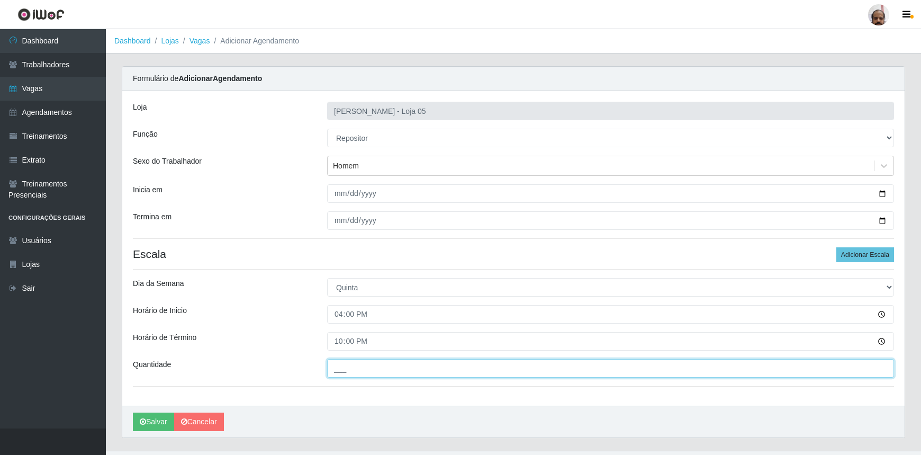
click at [338, 361] on input "___" at bounding box center [610, 368] width 567 height 19
type input "6__"
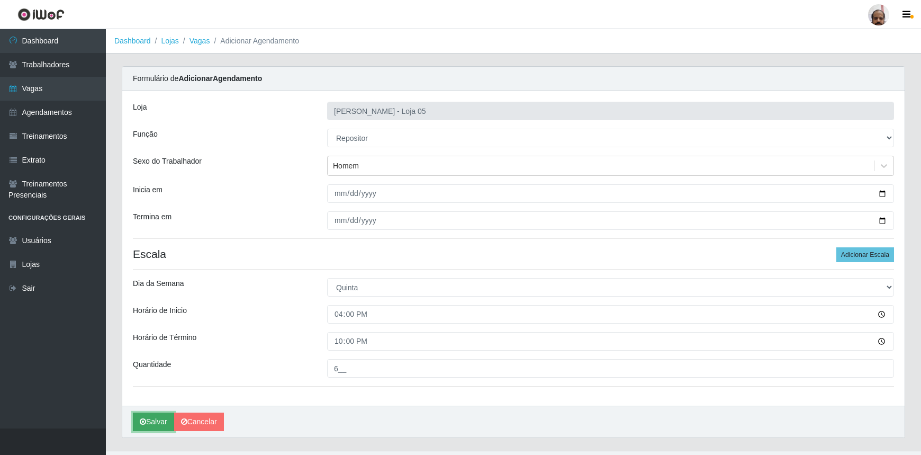
click at [164, 420] on button "Salvar" at bounding box center [153, 422] width 41 height 19
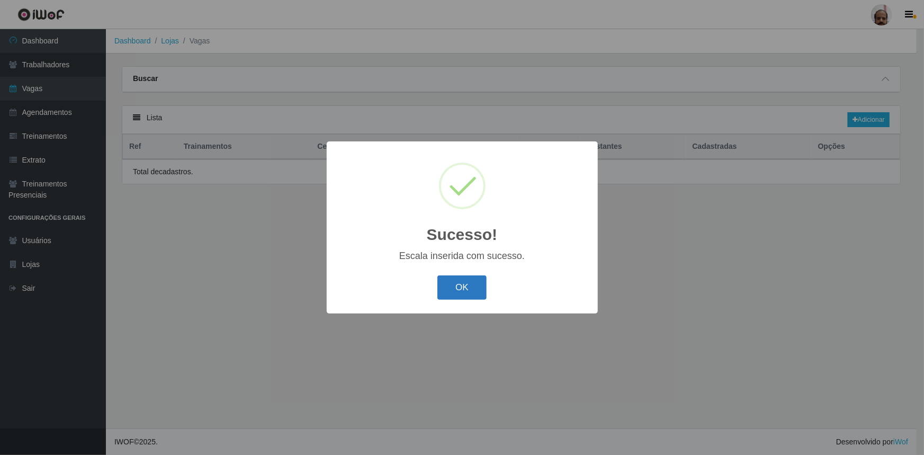
click at [479, 288] on button "OK" at bounding box center [461, 287] width 49 height 25
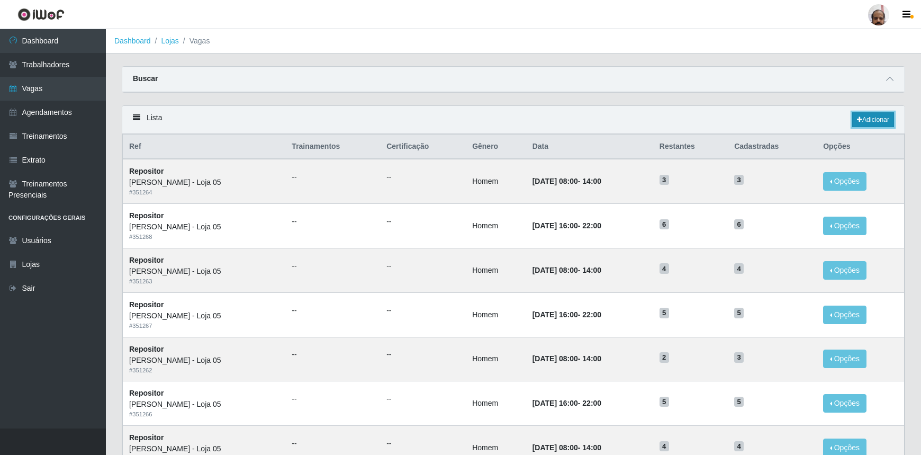
click at [874, 120] on link "Adicionar" at bounding box center [874, 119] width 42 height 15
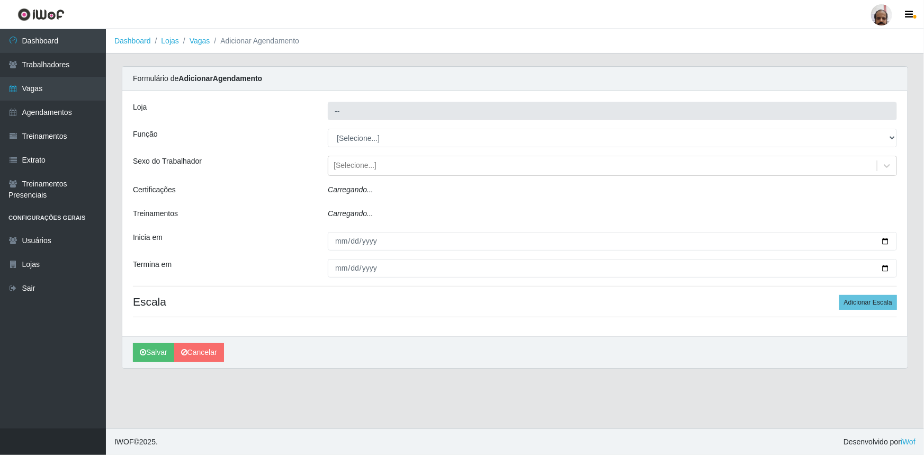
type input "[PERSON_NAME] - Loja 05"
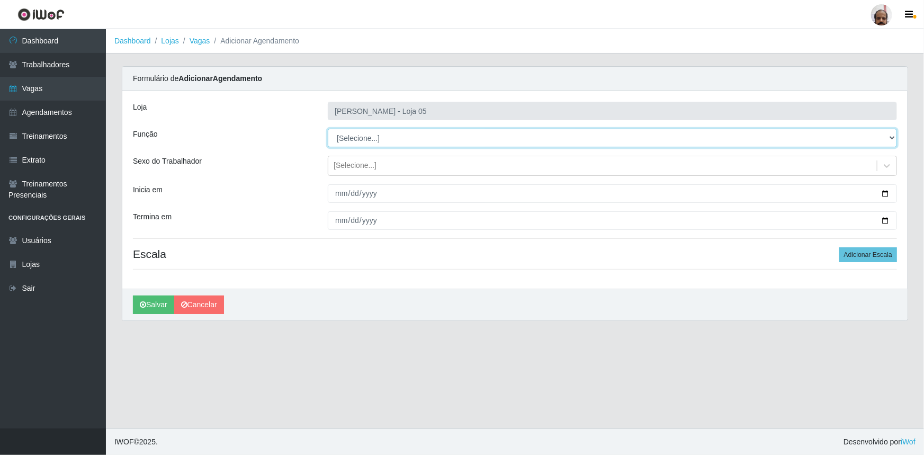
click at [887, 138] on select "[Selecione...] ASG ASG + ASG ++ Auxiliar de Depósito Auxiliar de Depósito + Aux…" at bounding box center [612, 138] width 569 height 19
select select "24"
click at [328, 129] on select "[Selecione...] ASG ASG + ASG ++ Auxiliar de Depósito Auxiliar de Depósito + Aux…" at bounding box center [612, 138] width 569 height 19
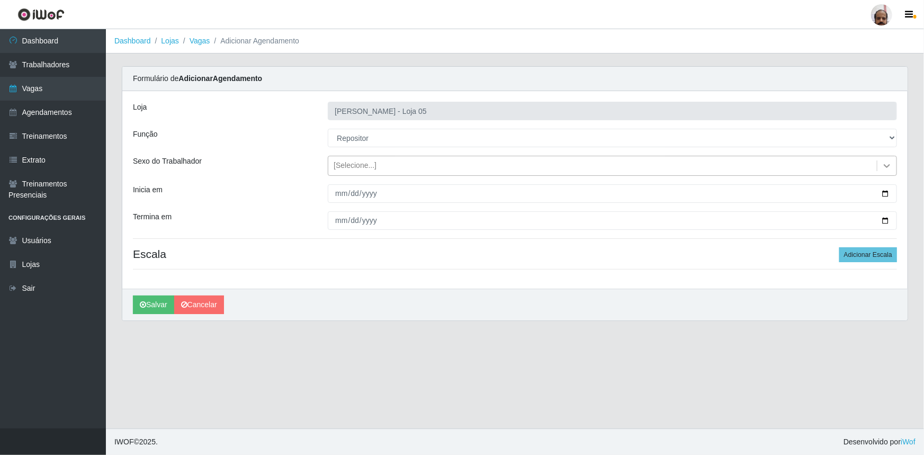
click at [883, 165] on icon at bounding box center [887, 165] width 11 height 11
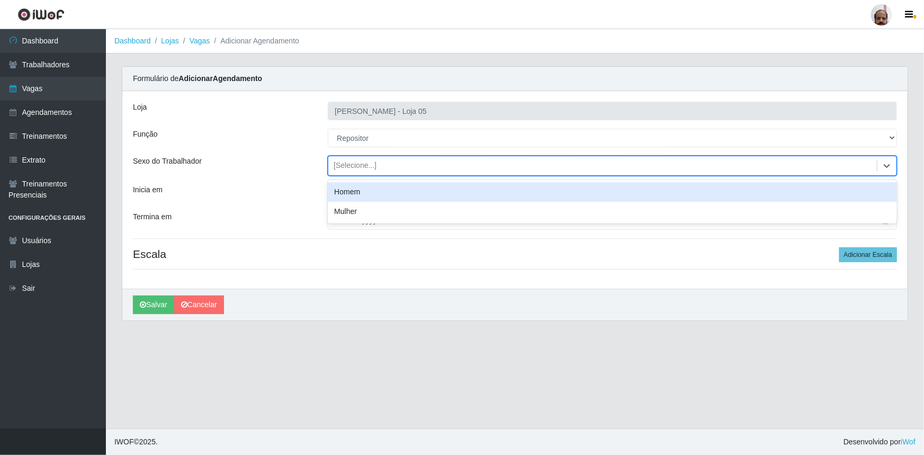
click at [362, 191] on div "Homem" at bounding box center [612, 192] width 569 height 20
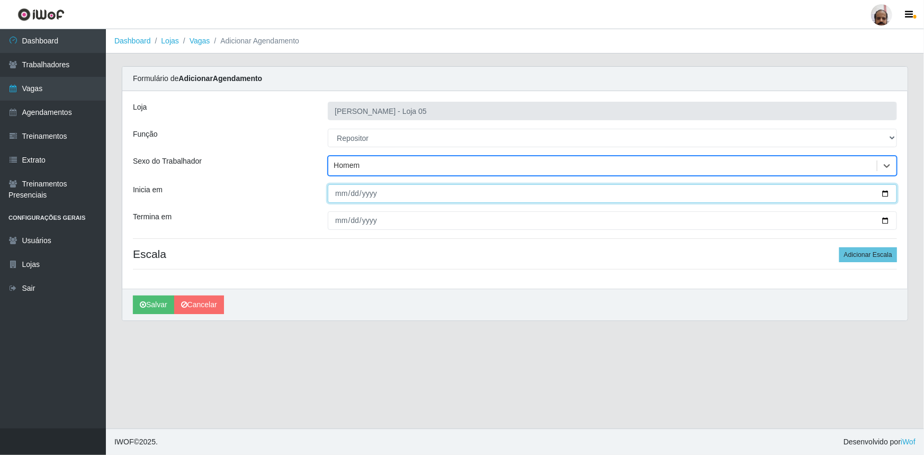
click at [881, 193] on input "Inicia em" at bounding box center [612, 193] width 569 height 19
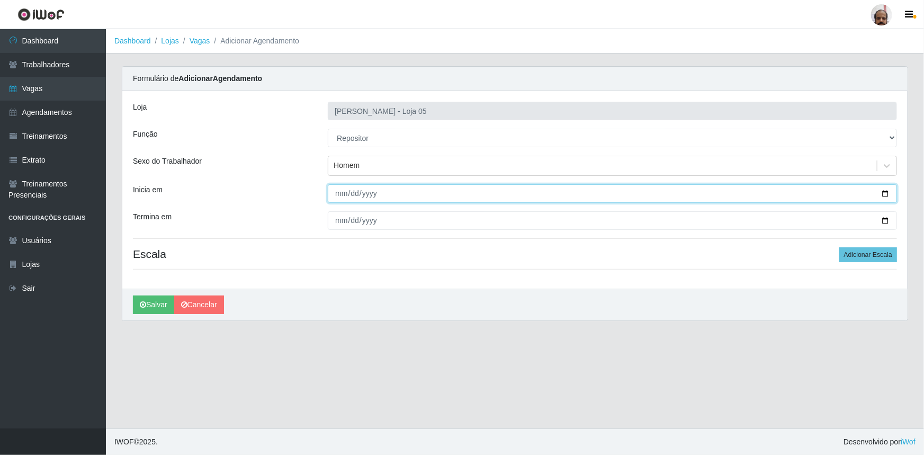
type input "[DATE]"
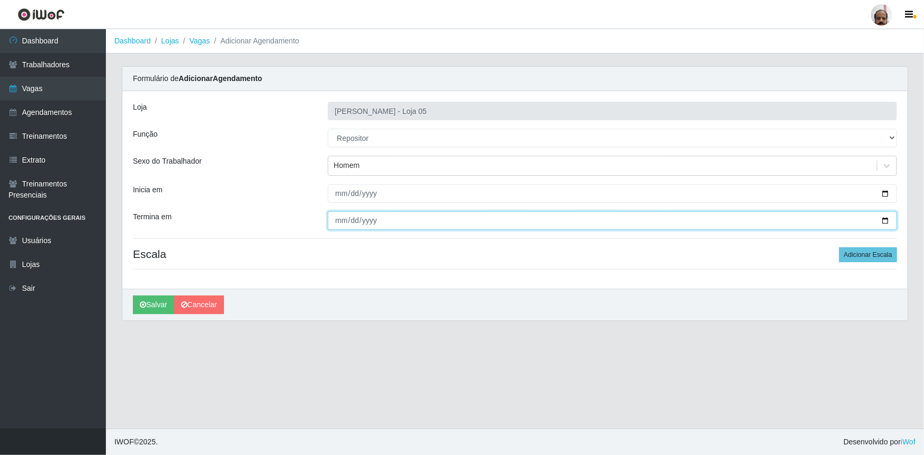
click at [886, 220] on input "Termina em" at bounding box center [612, 220] width 569 height 19
type input "[DATE]"
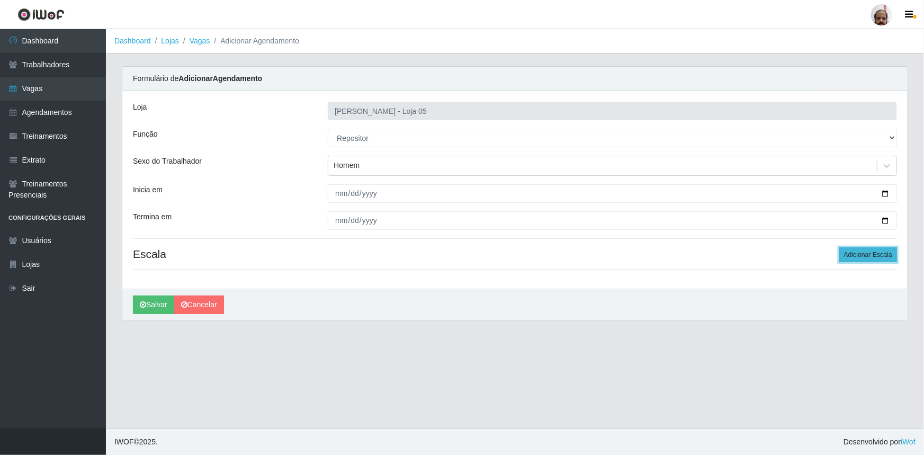
click at [865, 257] on button "Adicionar Escala" at bounding box center [868, 254] width 58 height 15
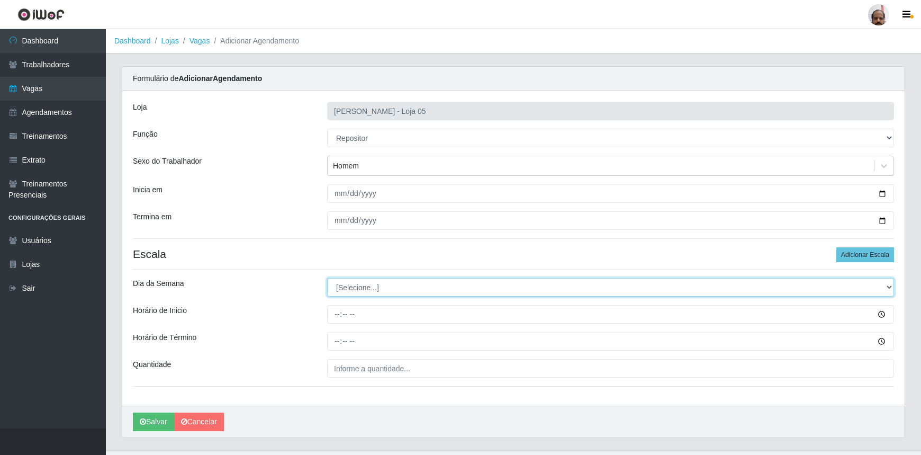
click at [883, 286] on select "[Selecione...] Segunda Terça Quarta Quinta Sexta Sábado Domingo" at bounding box center [610, 287] width 567 height 19
select select "5"
click at [327, 278] on select "[Selecione...] Segunda Terça Quarta Quinta Sexta Sábado Domingo" at bounding box center [610, 287] width 567 height 19
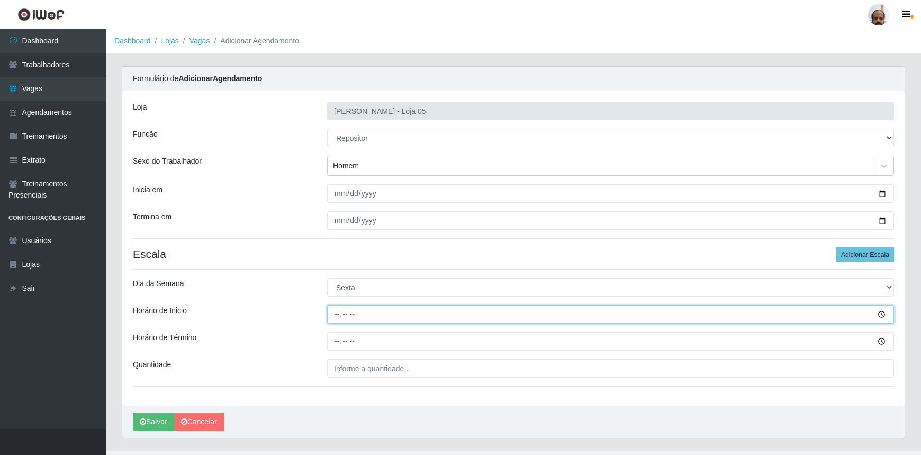
click at [337, 317] on input "Horário de Inicio" at bounding box center [610, 314] width 567 height 19
type input "16:00"
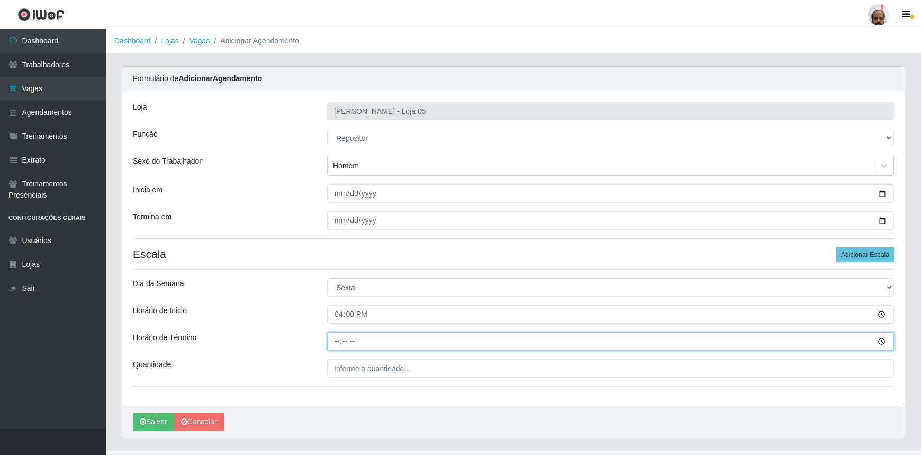
click at [336, 346] on input "Horário de Término" at bounding box center [610, 341] width 567 height 19
type input "22:00"
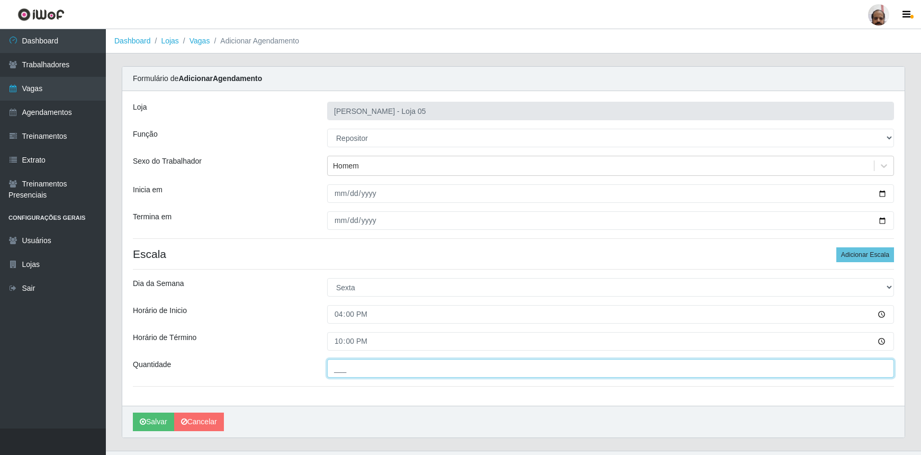
click at [351, 365] on input "___" at bounding box center [610, 368] width 567 height 19
type input "6__"
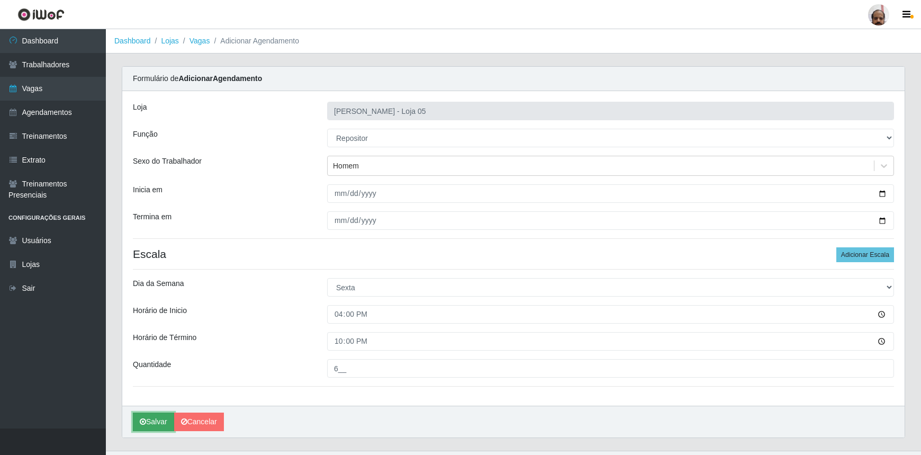
click at [156, 420] on button "Salvar" at bounding box center [153, 422] width 41 height 19
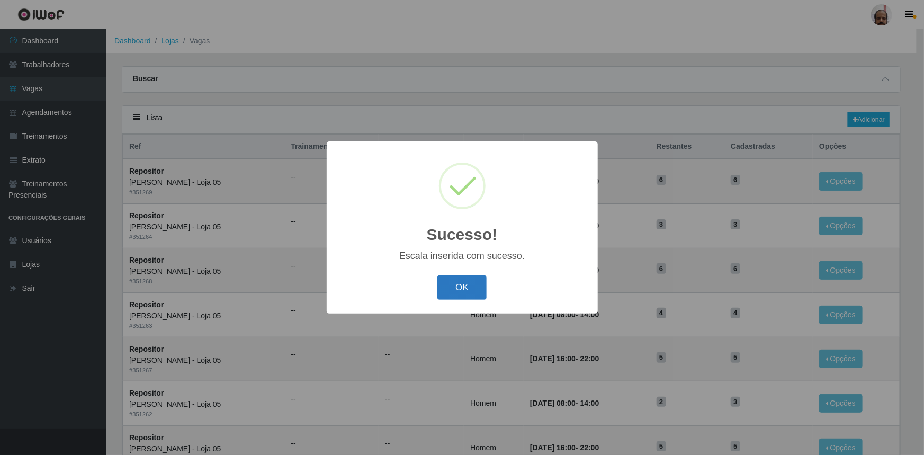
click at [471, 288] on button "OK" at bounding box center [461, 287] width 49 height 25
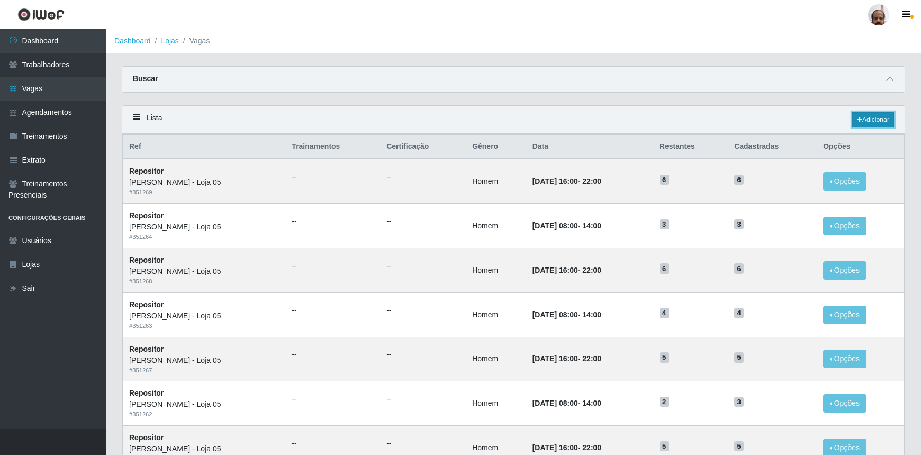
click at [874, 119] on link "Adicionar" at bounding box center [874, 119] width 42 height 15
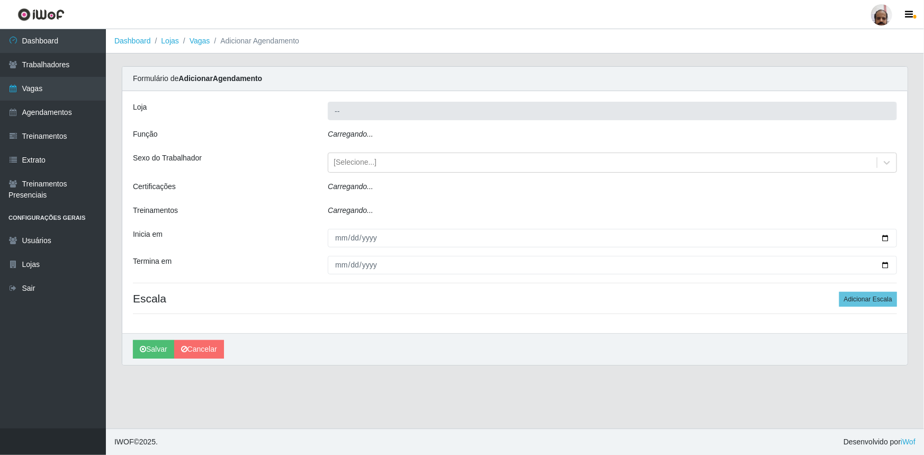
type input "[PERSON_NAME] - Loja 05"
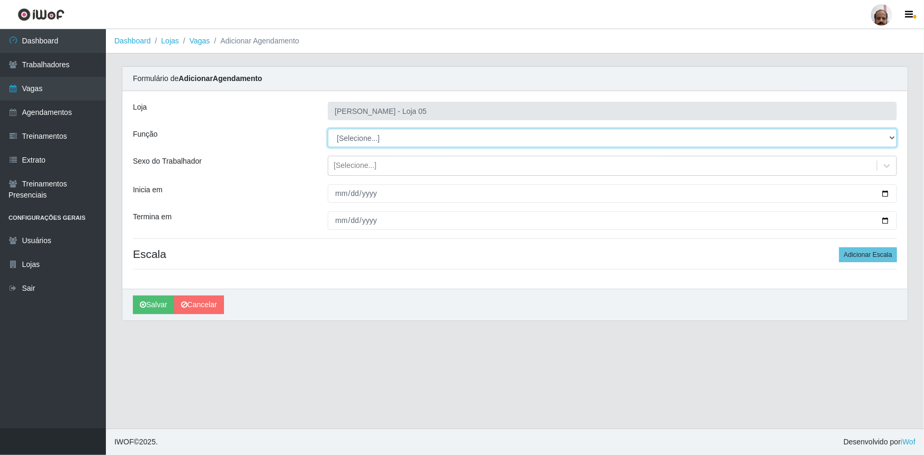
click at [891, 137] on select "[Selecione...] ASG ASG + ASG ++ Auxiliar de Depósito Auxiliar de Depósito + Aux…" at bounding box center [612, 138] width 569 height 19
select select "24"
click at [328, 129] on select "[Selecione...] ASG ASG + ASG ++ Auxiliar de Depósito Auxiliar de Depósito + Aux…" at bounding box center [612, 138] width 569 height 19
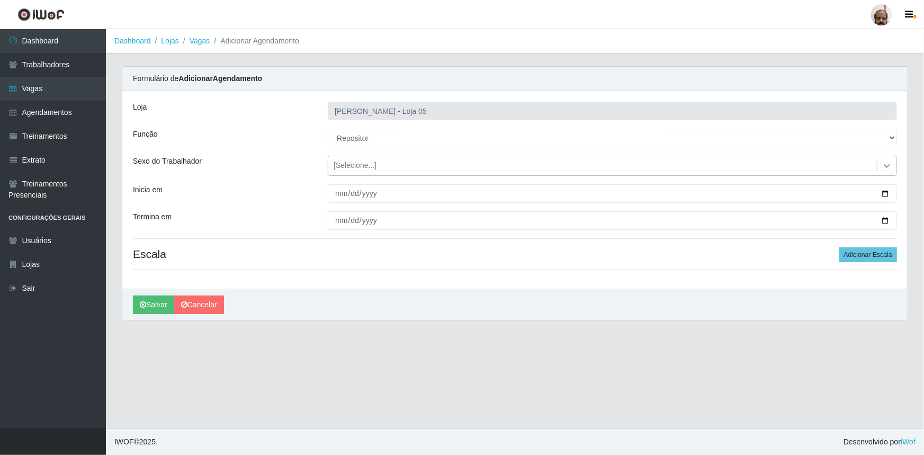
click at [883, 167] on icon at bounding box center [887, 165] width 11 height 11
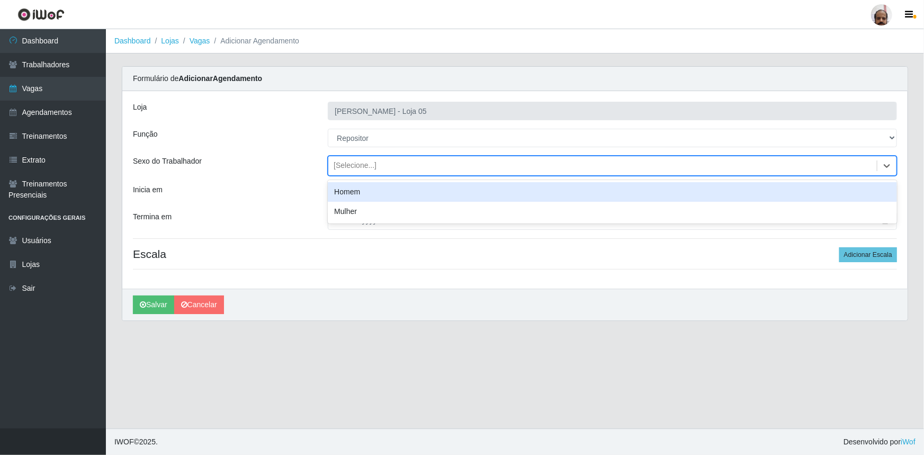
click at [357, 196] on div "Homem" at bounding box center [612, 192] width 569 height 20
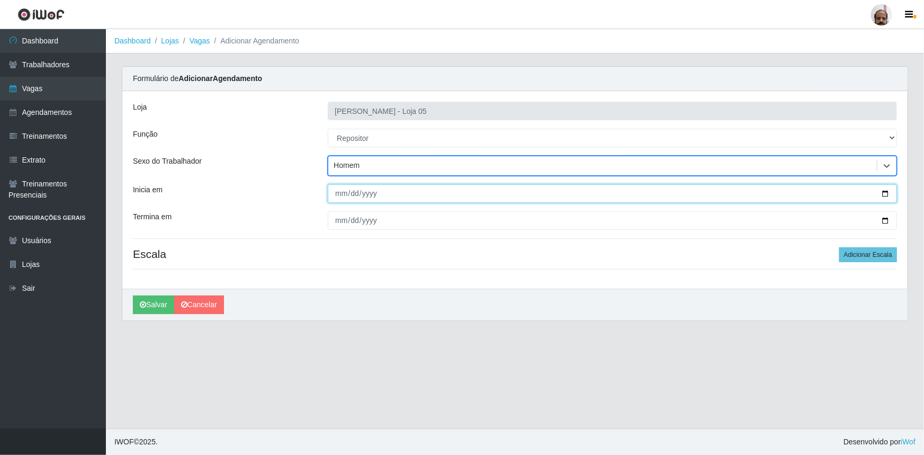
click at [887, 192] on input "Inicia em" at bounding box center [612, 193] width 569 height 19
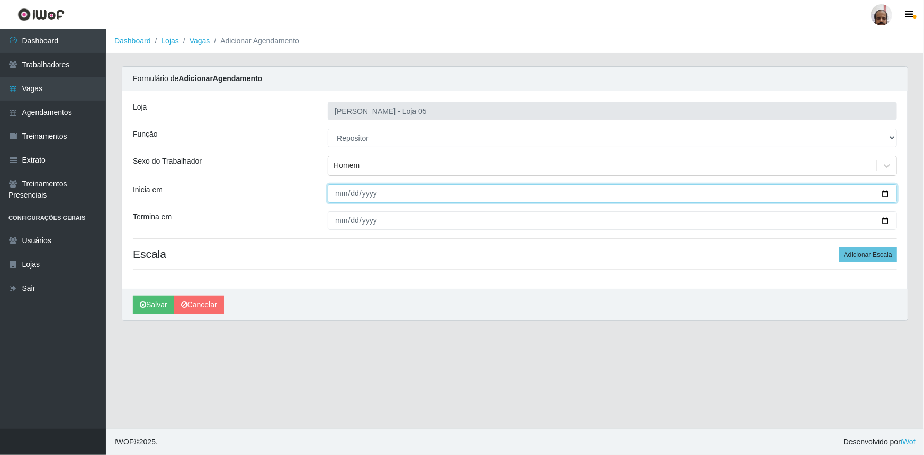
type input "[DATE]"
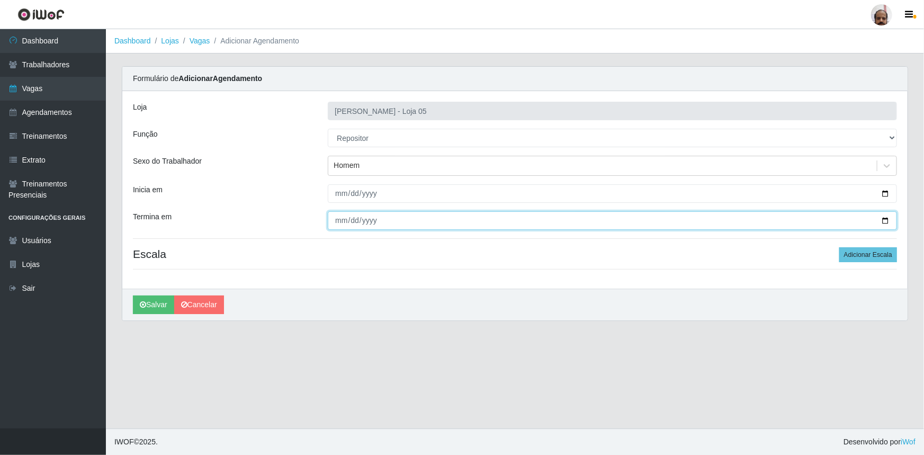
click at [881, 220] on input "Termina em" at bounding box center [612, 220] width 569 height 19
type input "[DATE]"
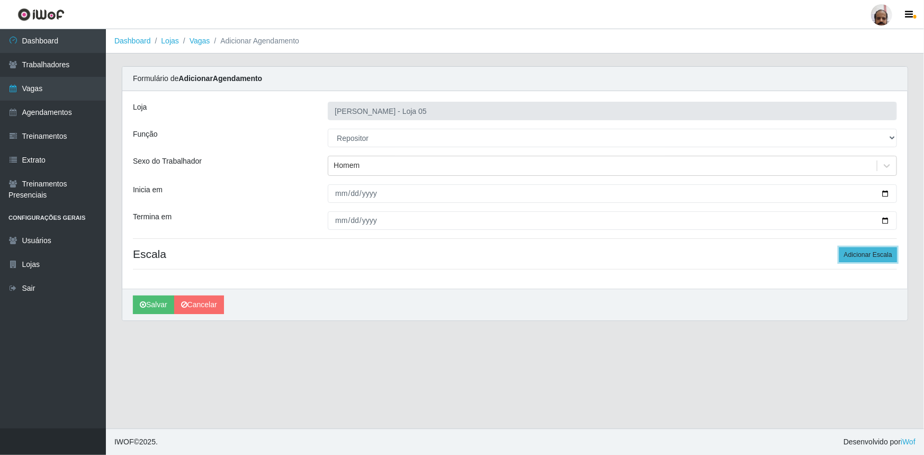
click at [860, 259] on button "Adicionar Escala" at bounding box center [868, 254] width 58 height 15
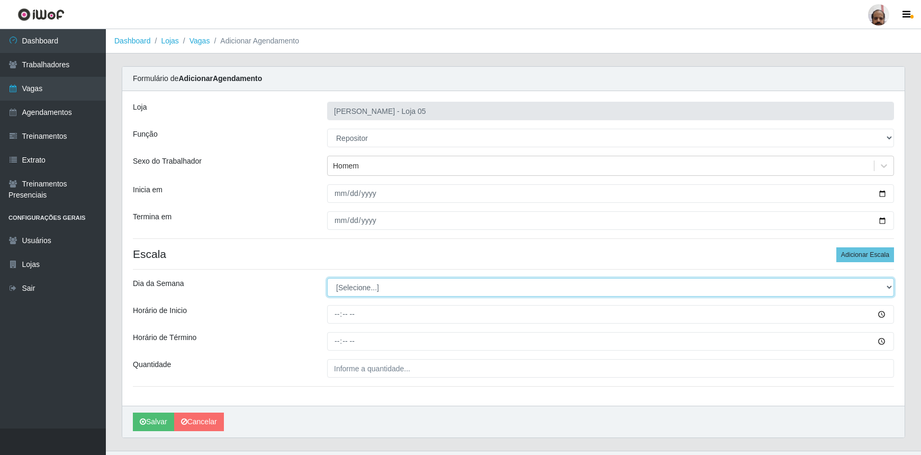
click at [888, 288] on select "[Selecione...] Segunda Terça Quarta Quinta Sexta Sábado Domingo" at bounding box center [610, 287] width 567 height 19
select select "6"
click at [327, 278] on select "[Selecione...] Segunda Terça Quarta Quinta Sexta Sábado Domingo" at bounding box center [610, 287] width 567 height 19
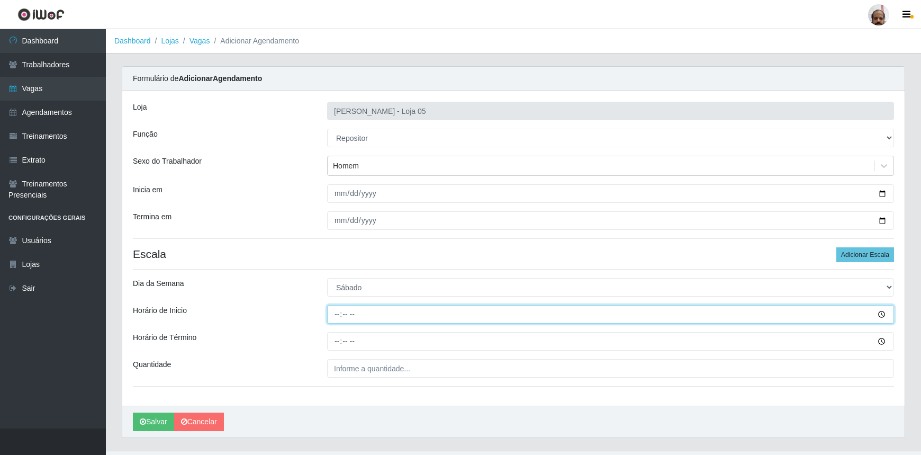
click at [333, 314] on input "Horário de Inicio" at bounding box center [610, 314] width 567 height 19
type input "16:00"
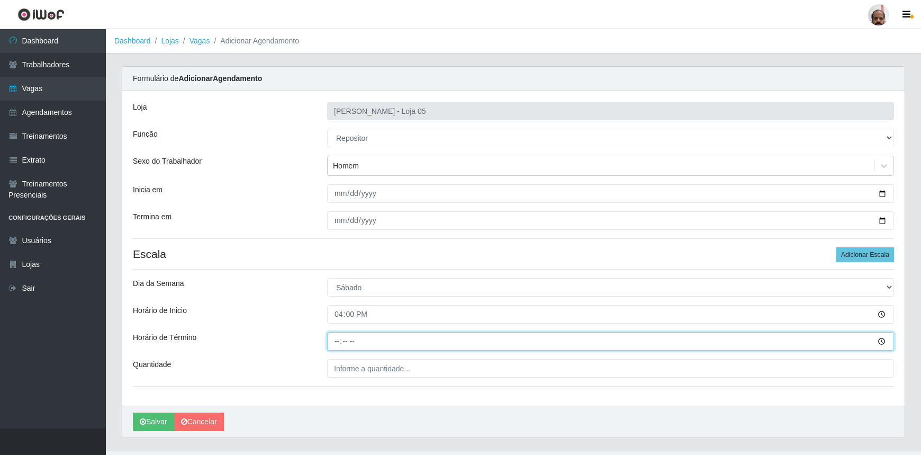
click at [328, 339] on input "Horário de Término" at bounding box center [610, 341] width 567 height 19
type input "22:00"
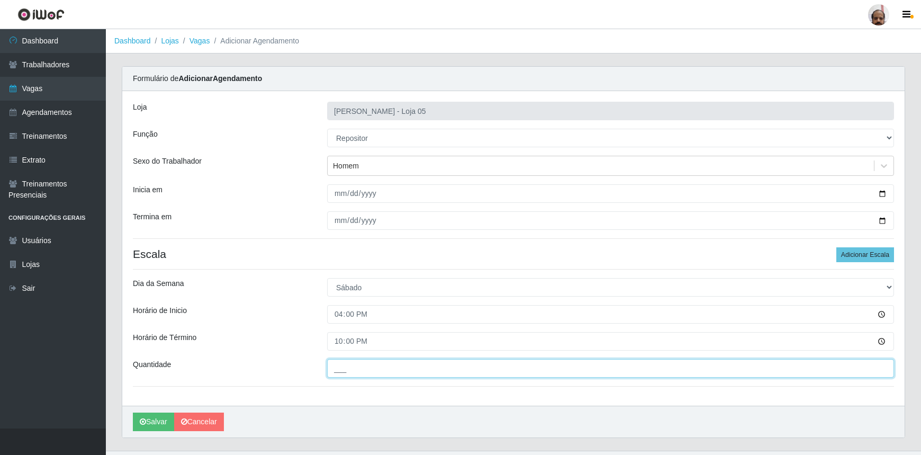
drag, startPoint x: 345, startPoint y: 368, endPoint x: 341, endPoint y: 364, distance: 6.0
click at [345, 368] on input "___" at bounding box center [610, 368] width 567 height 19
type input "5__"
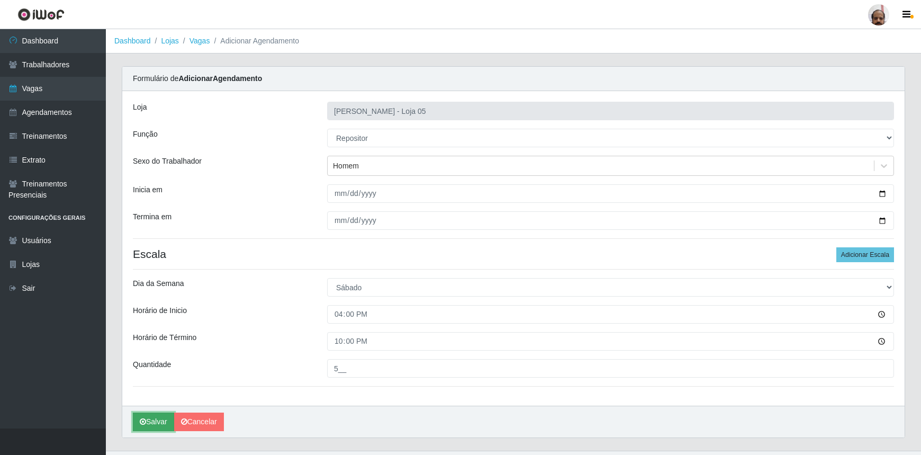
click at [158, 422] on button "Salvar" at bounding box center [153, 422] width 41 height 19
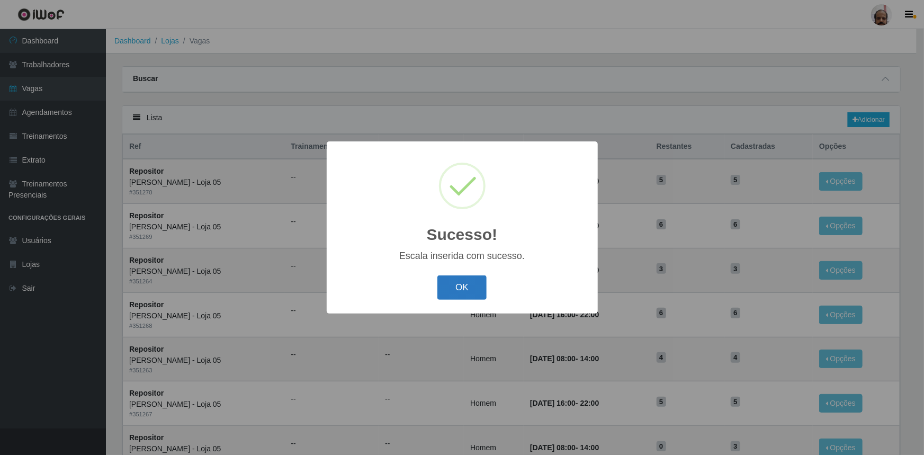
click at [476, 285] on button "OK" at bounding box center [461, 287] width 49 height 25
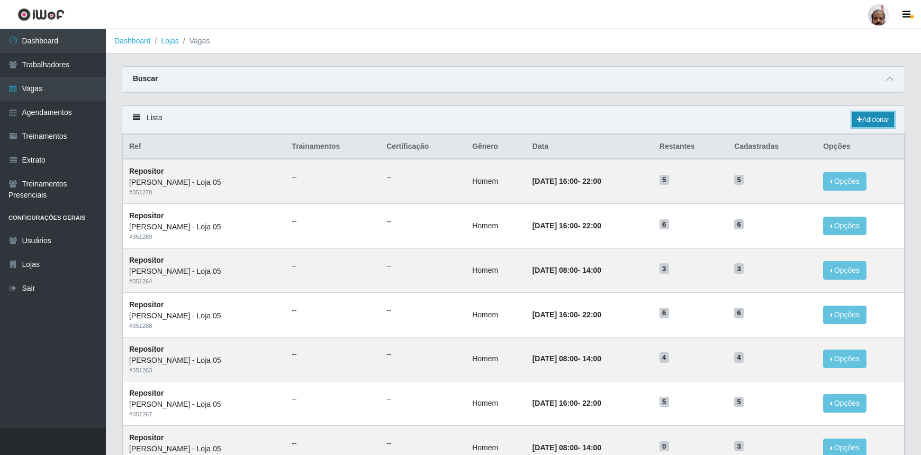
click at [884, 117] on link "Adicionar" at bounding box center [874, 119] width 42 height 15
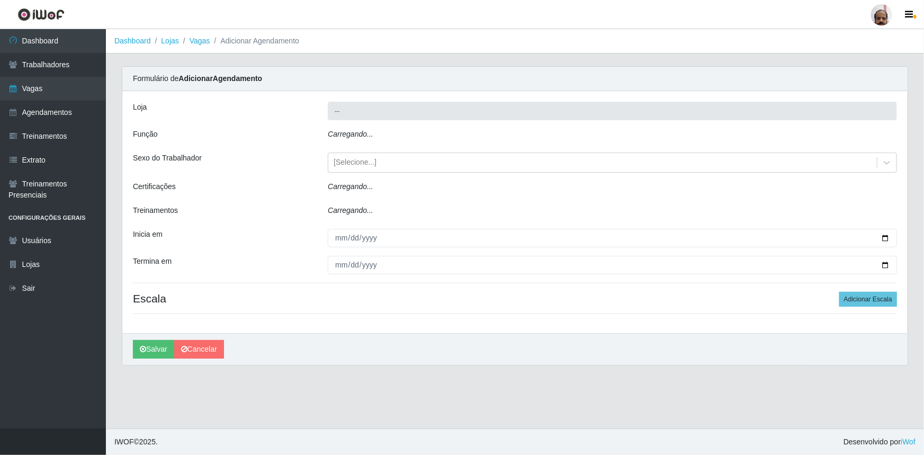
type input "[PERSON_NAME] - Loja 05"
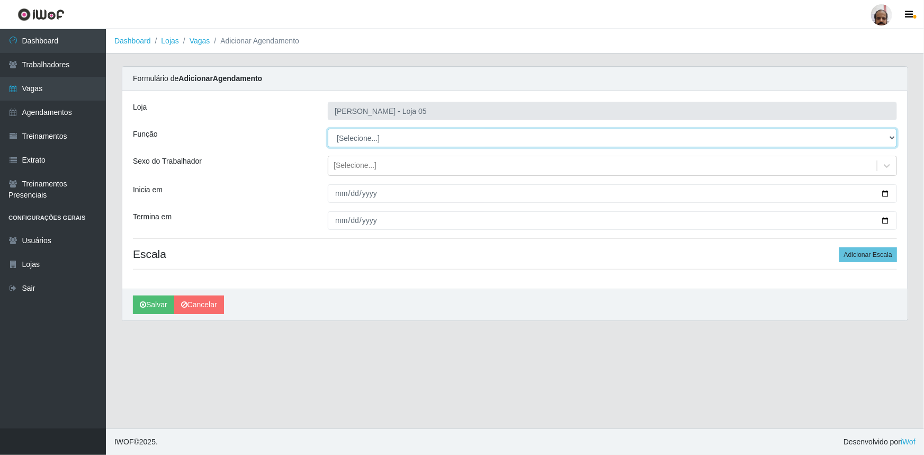
click at [891, 136] on select "[Selecione...] ASG ASG + ASG ++ Auxiliar de Depósito Auxiliar de Depósito + Aux…" at bounding box center [612, 138] width 569 height 19
select select "107"
click at [328, 129] on select "[Selecione...] ASG ASG + ASG ++ Auxiliar de Depósito Auxiliar de Depósito + Aux…" at bounding box center [612, 138] width 569 height 19
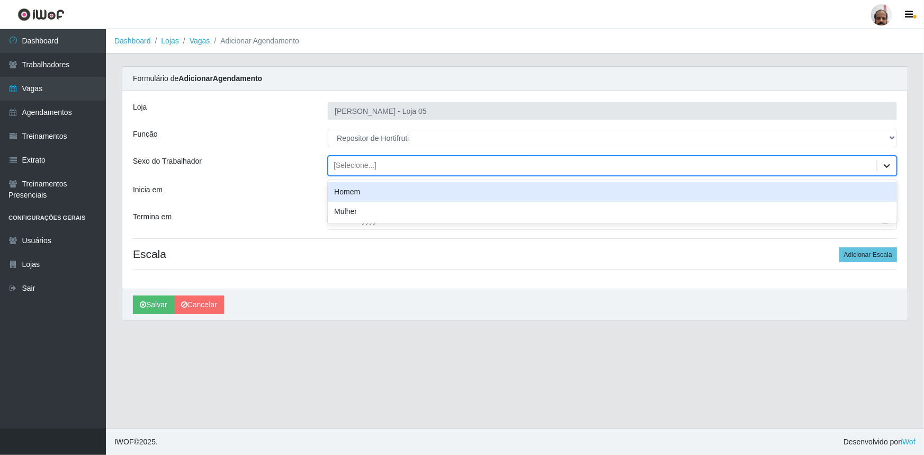
click at [889, 160] on icon at bounding box center [887, 165] width 11 height 11
click at [363, 192] on div "Homem" at bounding box center [612, 192] width 569 height 20
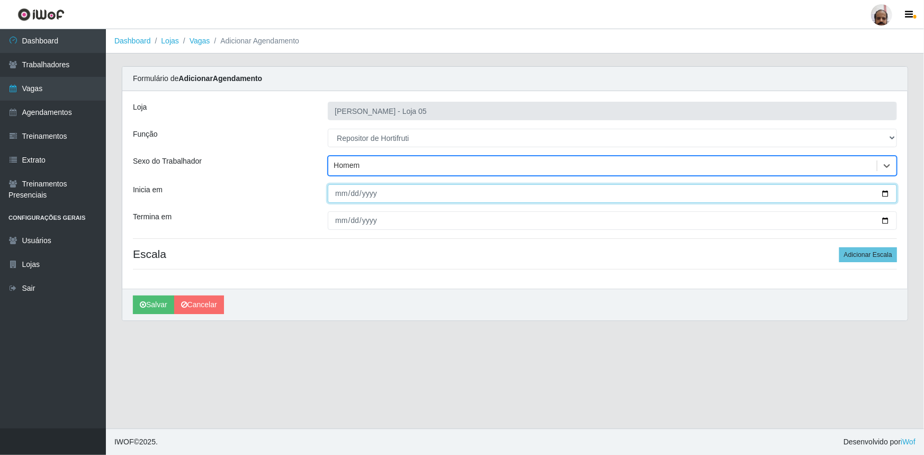
click at [885, 190] on input "Inicia em" at bounding box center [612, 193] width 569 height 19
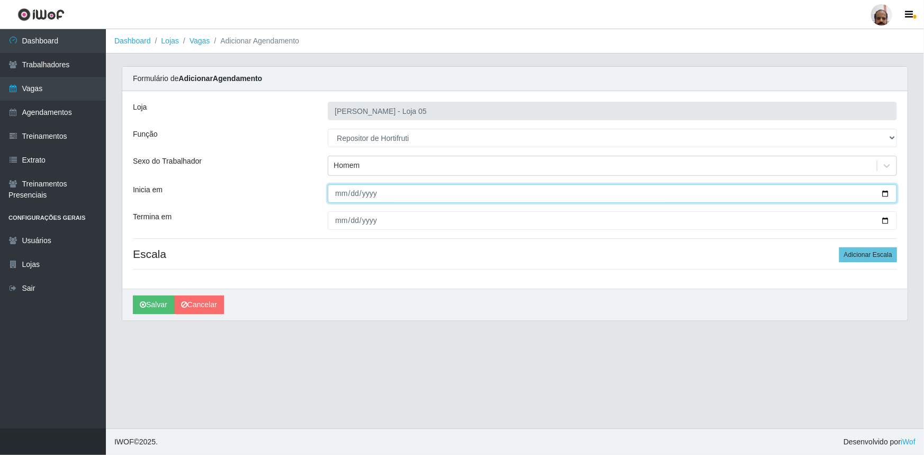
type input "[DATE]"
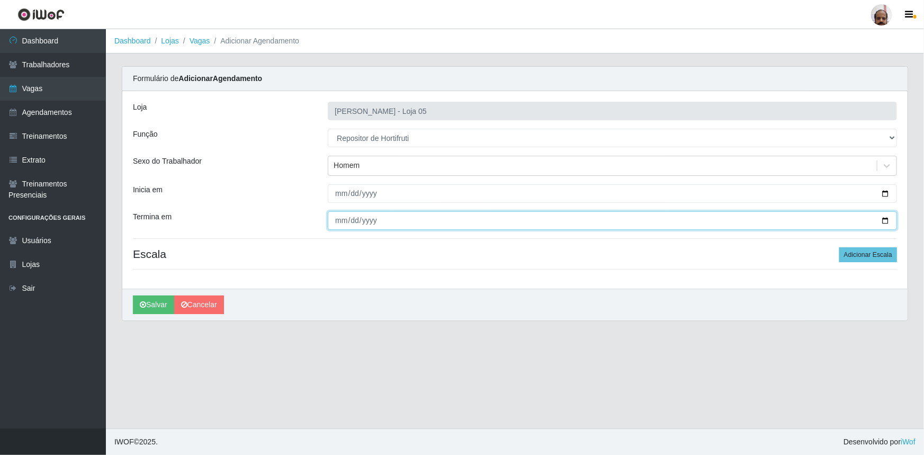
click at [884, 217] on input "Termina em" at bounding box center [612, 220] width 569 height 19
type input "[DATE]"
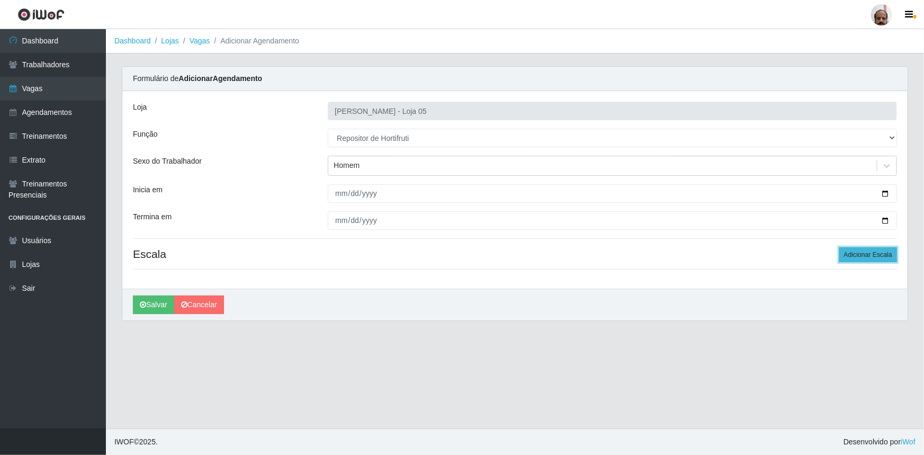
click at [877, 250] on button "Adicionar Escala" at bounding box center [868, 254] width 58 height 15
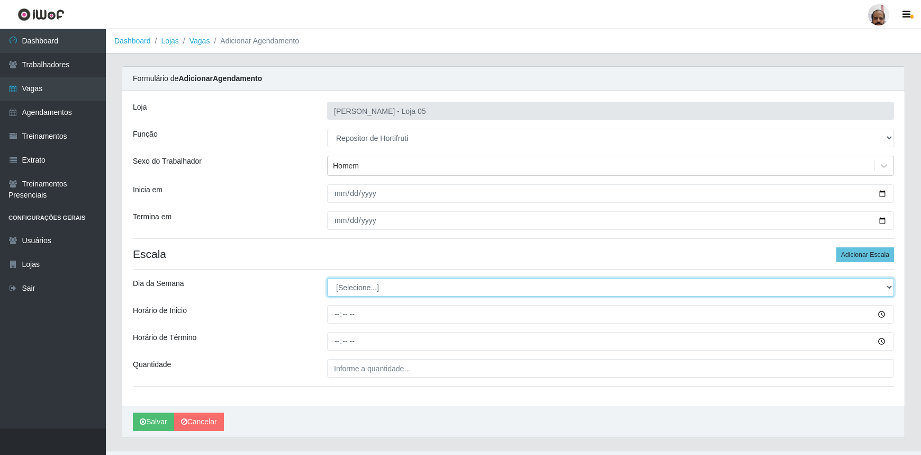
drag, startPoint x: 892, startPoint y: 286, endPoint x: 882, endPoint y: 291, distance: 10.9
click at [892, 286] on select "[Selecione...] Segunda Terça Quarta Quinta Sexta Sábado Domingo" at bounding box center [610, 287] width 567 height 19
select select "4"
click at [327, 278] on select "[Selecione...] Segunda Terça Quarta Quinta Sexta Sábado Domingo" at bounding box center [610, 287] width 567 height 19
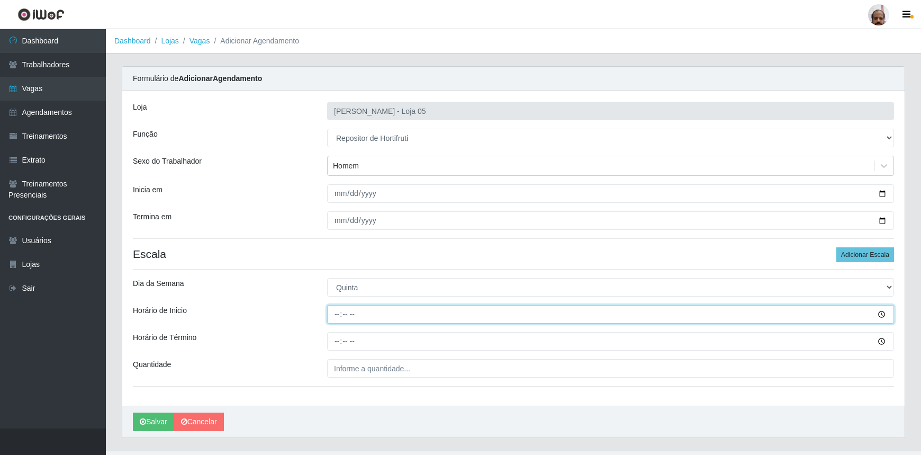
click at [330, 307] on input "Horário de Inicio" at bounding box center [610, 314] width 567 height 19
type input "08:00"
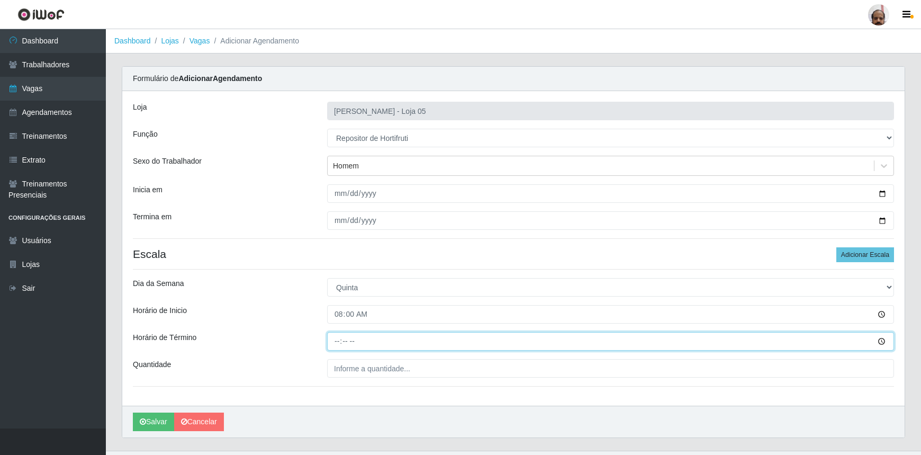
click at [334, 340] on input "Horário de Término" at bounding box center [610, 341] width 567 height 19
type input "14:00"
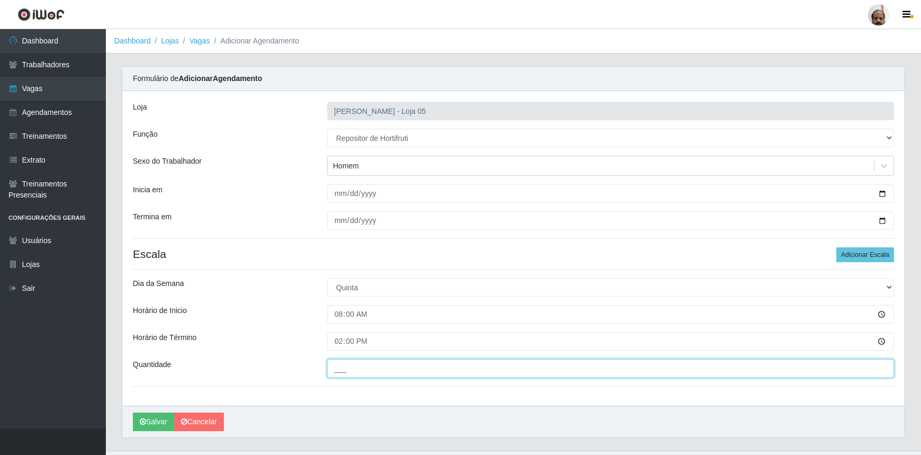
click at [341, 368] on input "___" at bounding box center [610, 368] width 567 height 19
type input "4__"
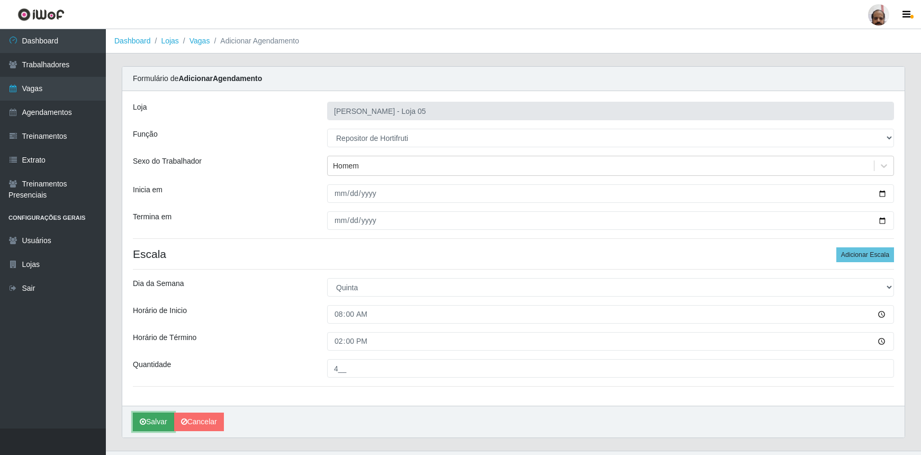
click at [160, 417] on button "Salvar" at bounding box center [153, 422] width 41 height 19
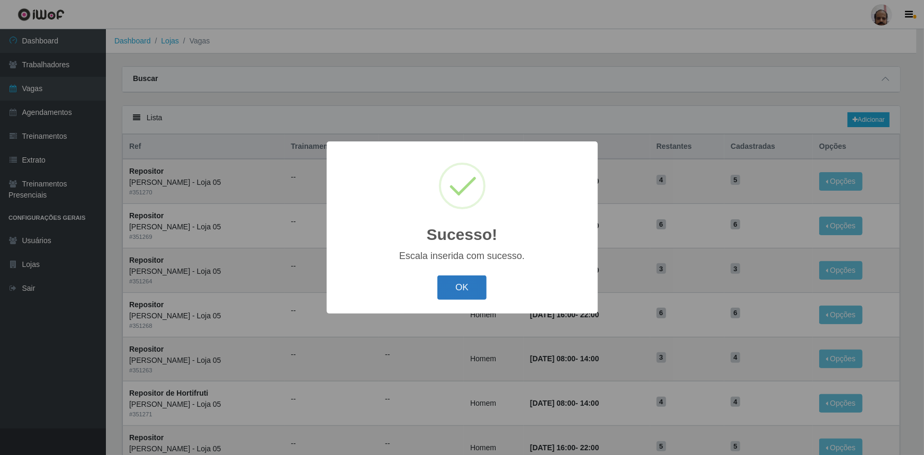
click at [477, 291] on button "OK" at bounding box center [461, 287] width 49 height 25
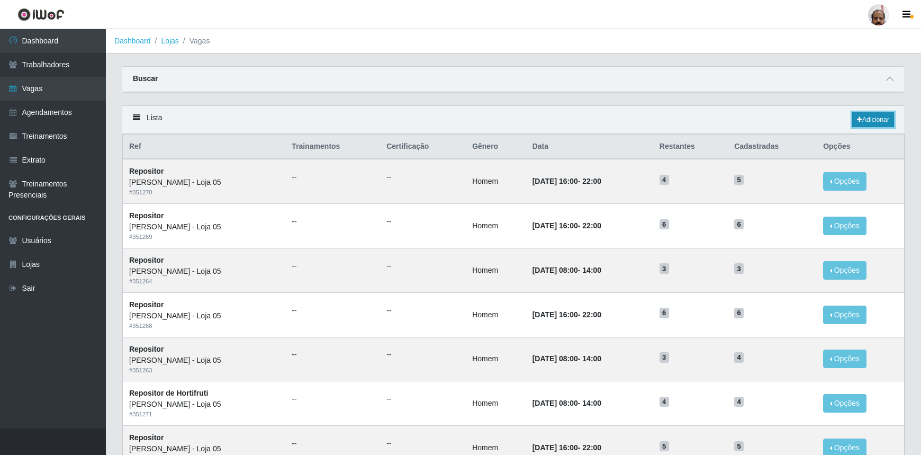
click at [870, 118] on link "Adicionar" at bounding box center [874, 119] width 42 height 15
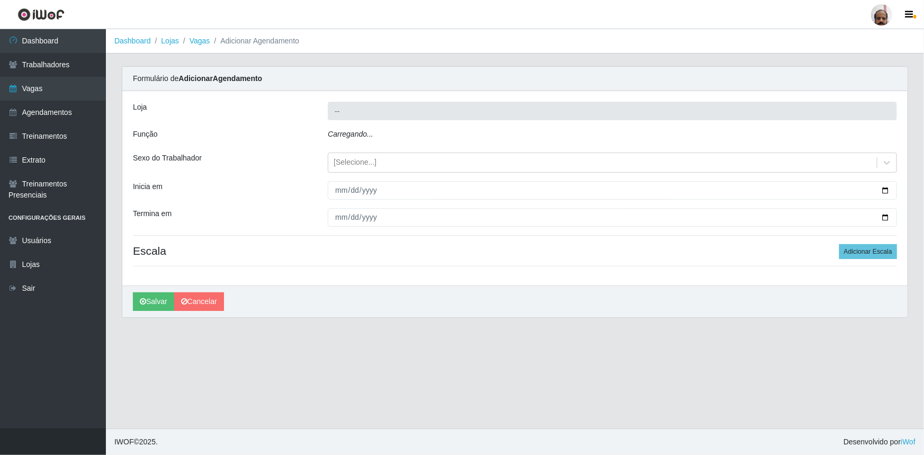
type input "[PERSON_NAME] - Loja 05"
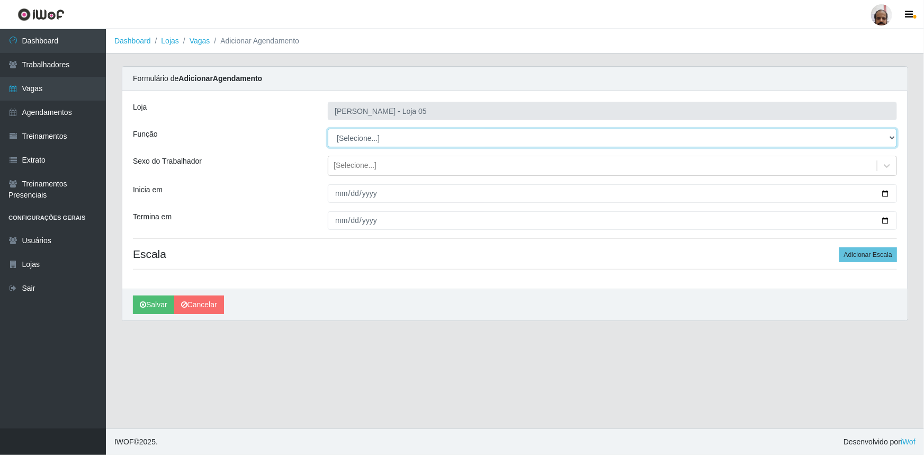
click at [891, 133] on select "[Selecione...] ASG ASG + ASG ++ Auxiliar de Depósito Auxiliar de Depósito + Aux…" at bounding box center [612, 138] width 569 height 19
select select "107"
click at [328, 129] on select "[Selecione...] ASG ASG + ASG ++ Auxiliar de Depósito Auxiliar de Depósito + Aux…" at bounding box center [612, 138] width 569 height 19
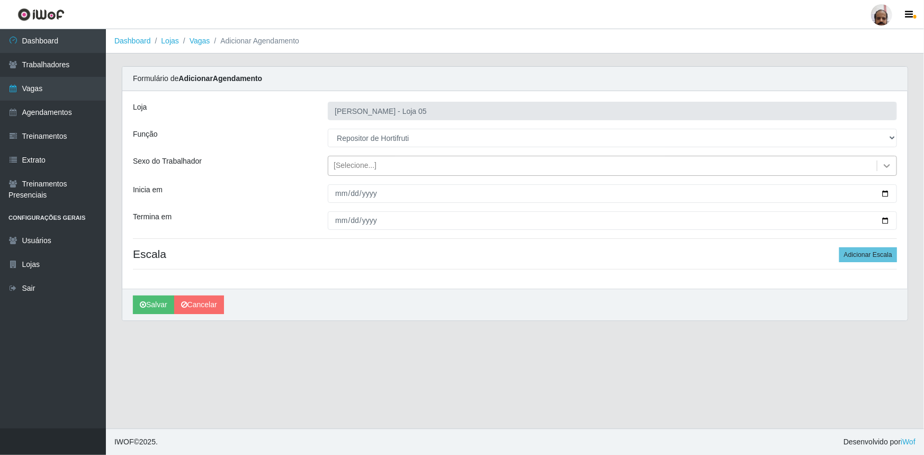
click at [890, 166] on icon at bounding box center [887, 165] width 11 height 11
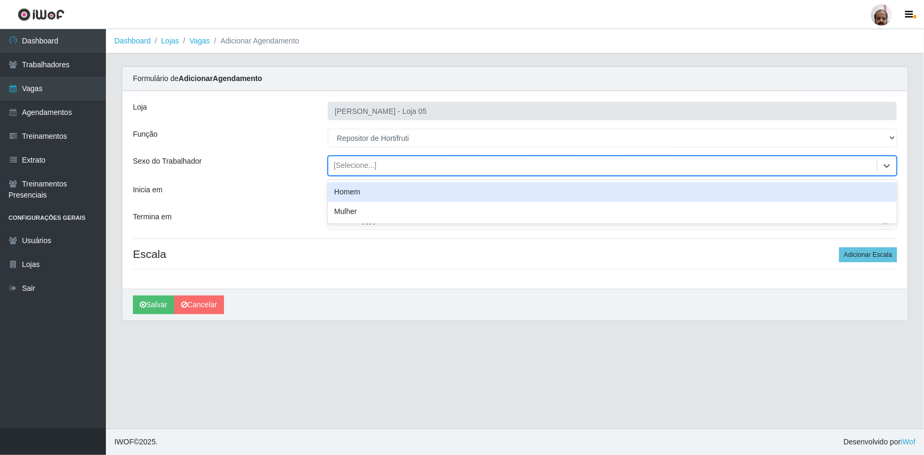
click at [360, 191] on div "Homem" at bounding box center [612, 192] width 569 height 20
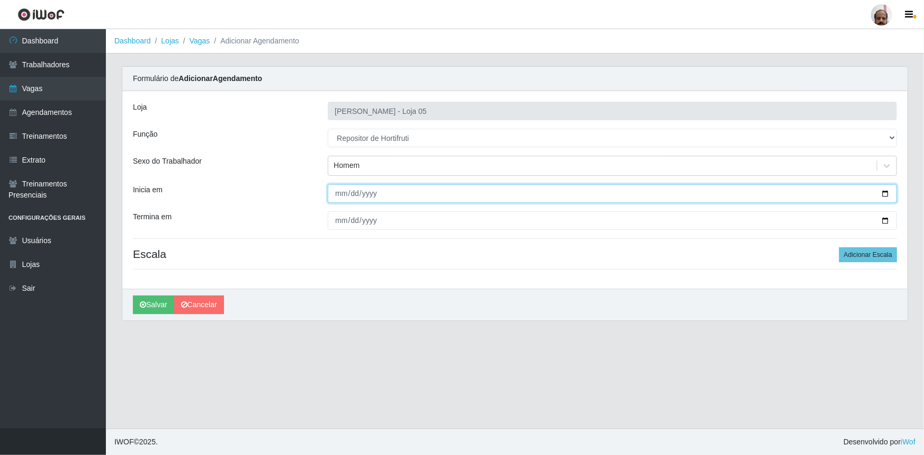
click at [884, 195] on input "Inicia em" at bounding box center [612, 193] width 569 height 19
type input "[DATE]"
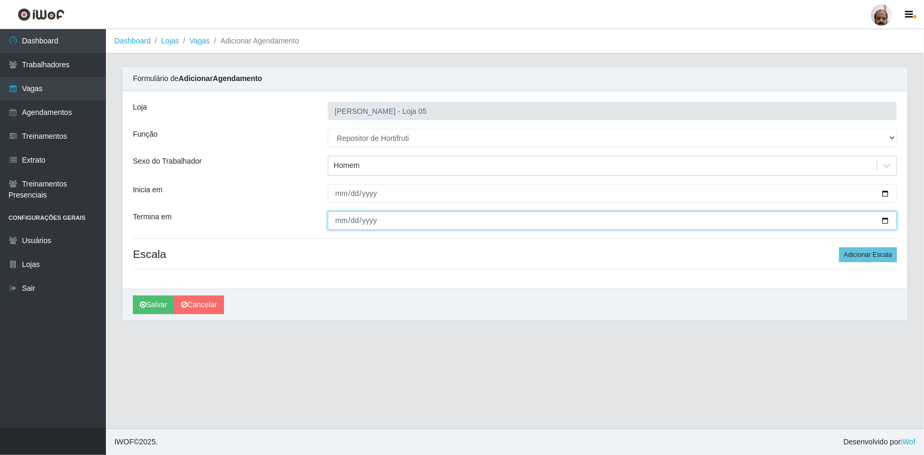
drag, startPoint x: 888, startPoint y: 219, endPoint x: 765, endPoint y: 272, distance: 133.6
click at [887, 219] on input "Termina em" at bounding box center [612, 220] width 569 height 19
type input "[DATE]"
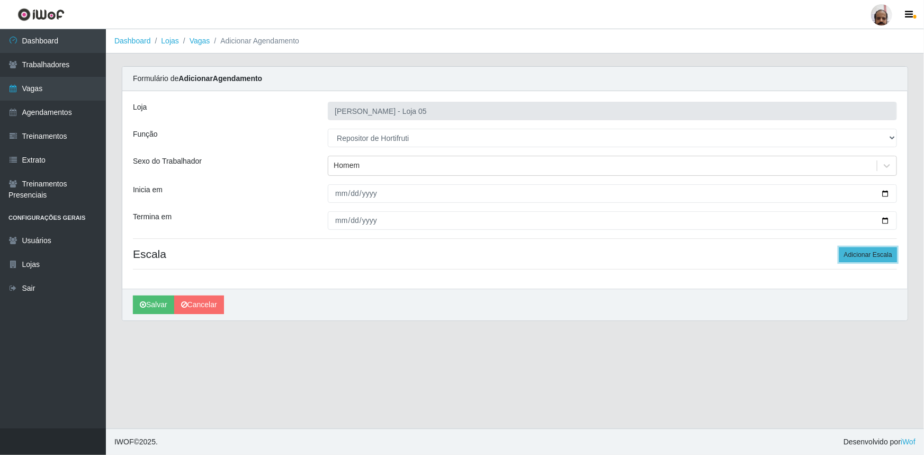
click at [887, 256] on button "Adicionar Escala" at bounding box center [868, 254] width 58 height 15
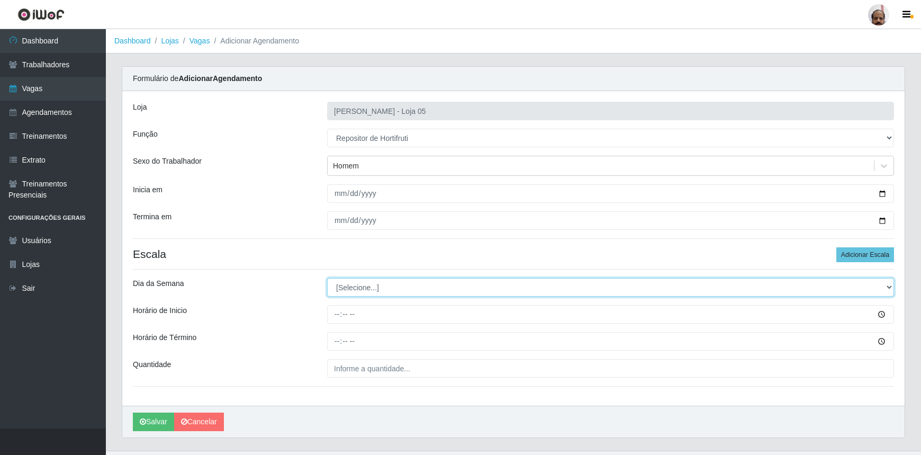
drag, startPoint x: 893, startPoint y: 287, endPoint x: 824, endPoint y: 293, distance: 69.7
click at [893, 286] on select "[Selecione...] Segunda Terça Quarta Quinta Sexta Sábado Domingo" at bounding box center [610, 287] width 567 height 19
select select "4"
click at [327, 278] on select "[Selecione...] Segunda Terça Quarta Quinta Sexta Sábado Domingo" at bounding box center [610, 287] width 567 height 19
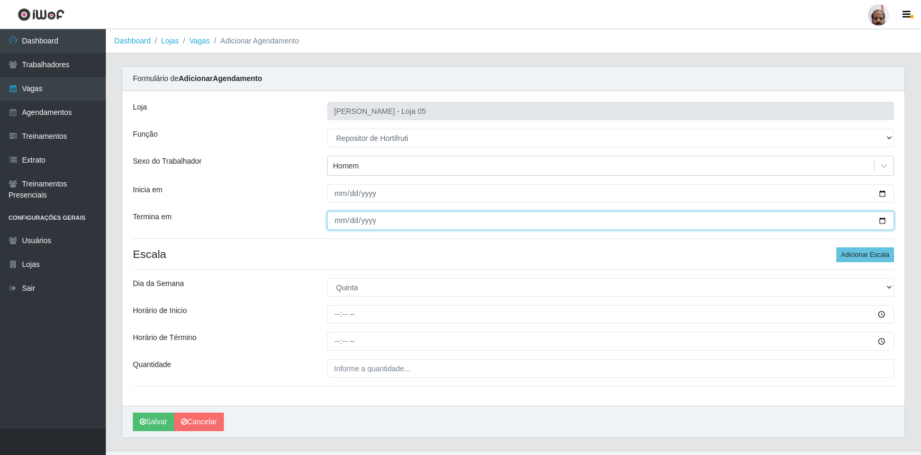
click at [884, 218] on input "[DATE]" at bounding box center [610, 220] width 567 height 19
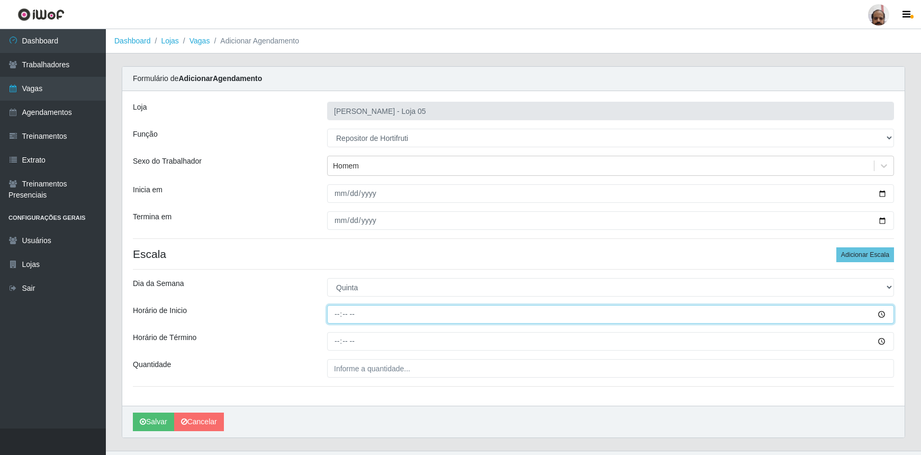
click at [339, 316] on input "Horário de Inicio" at bounding box center [610, 314] width 567 height 19
type input "16:00"
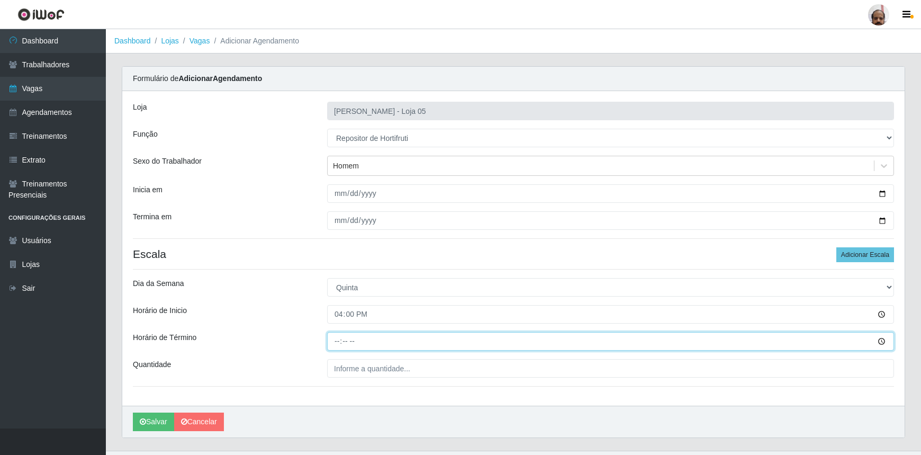
click at [339, 342] on input "Horário de Término" at bounding box center [610, 341] width 567 height 19
type input "22:00"
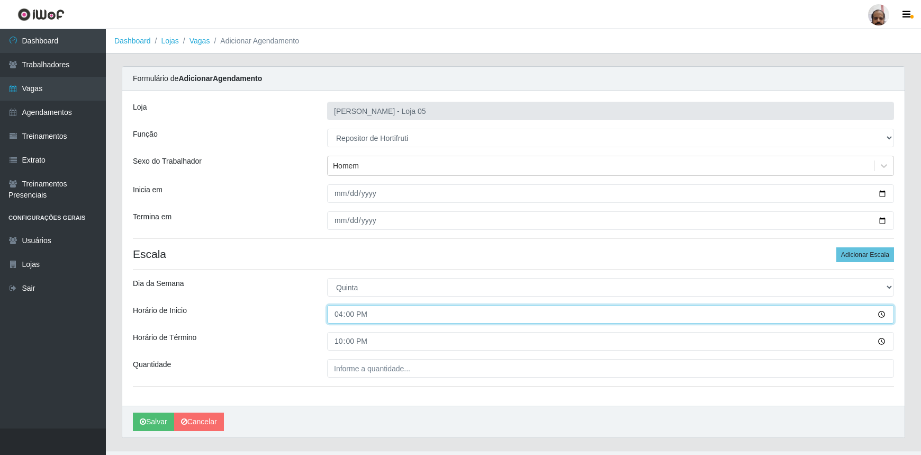
click at [345, 316] on input "16:00" at bounding box center [610, 314] width 567 height 19
type input "16:30"
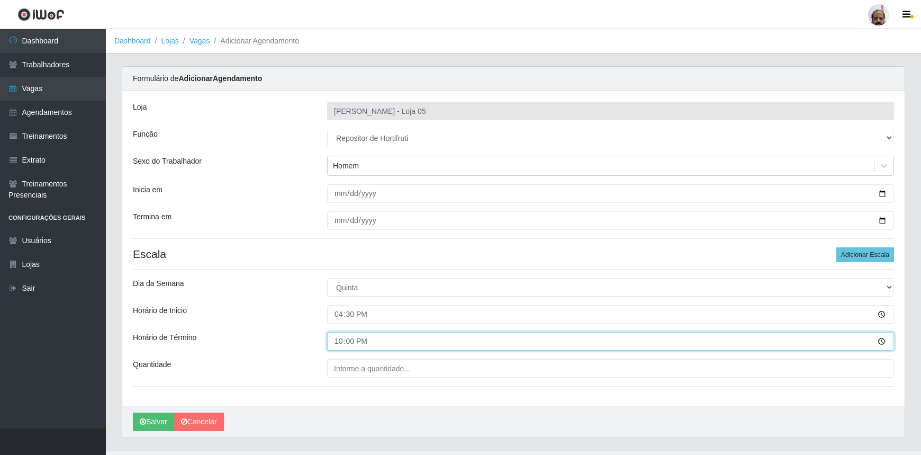
click at [347, 338] on input "22:00" at bounding box center [610, 341] width 567 height 19
type input "22:30"
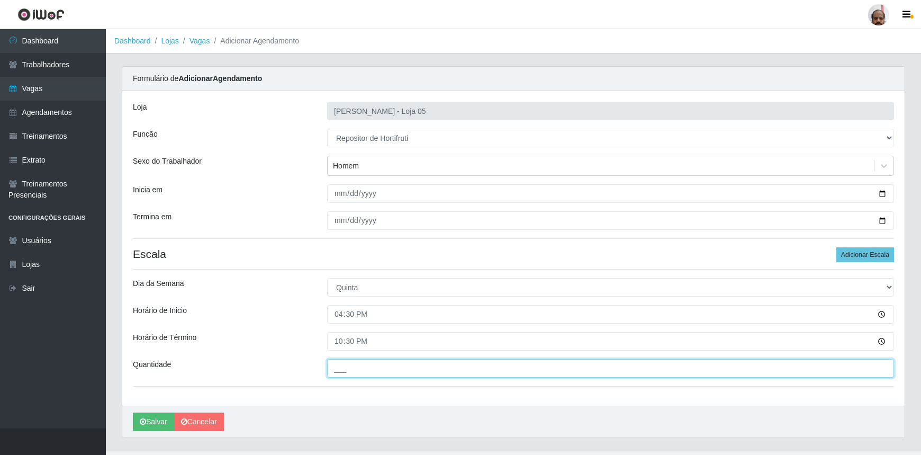
click at [340, 365] on input "___" at bounding box center [610, 368] width 567 height 19
type input "3__"
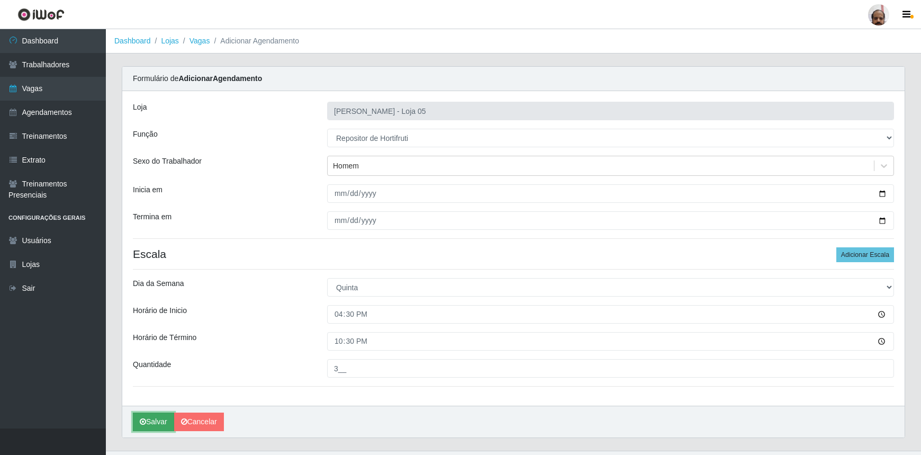
click at [164, 425] on button "Salvar" at bounding box center [153, 422] width 41 height 19
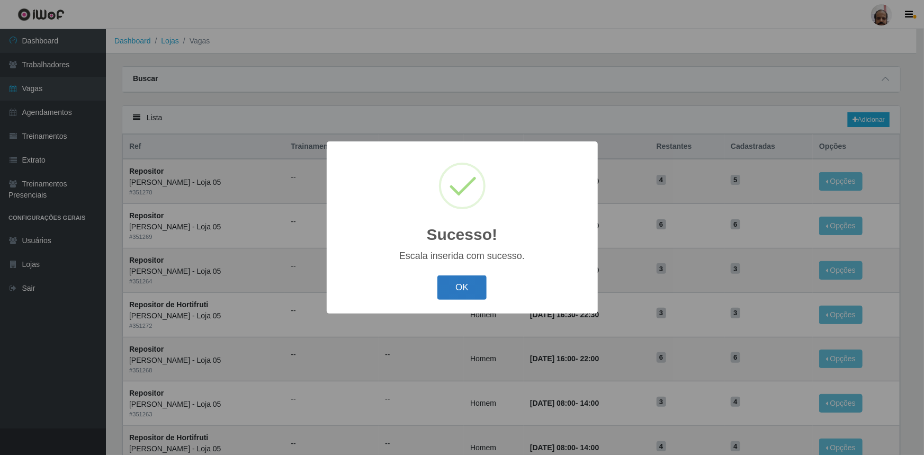
click at [481, 299] on button "OK" at bounding box center [461, 287] width 49 height 25
